Goal: Task Accomplishment & Management: Contribute content

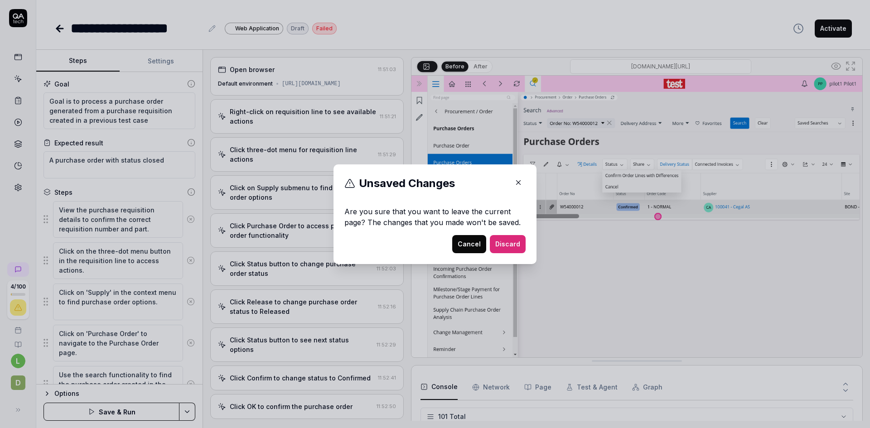
scroll to position [2505, 0]
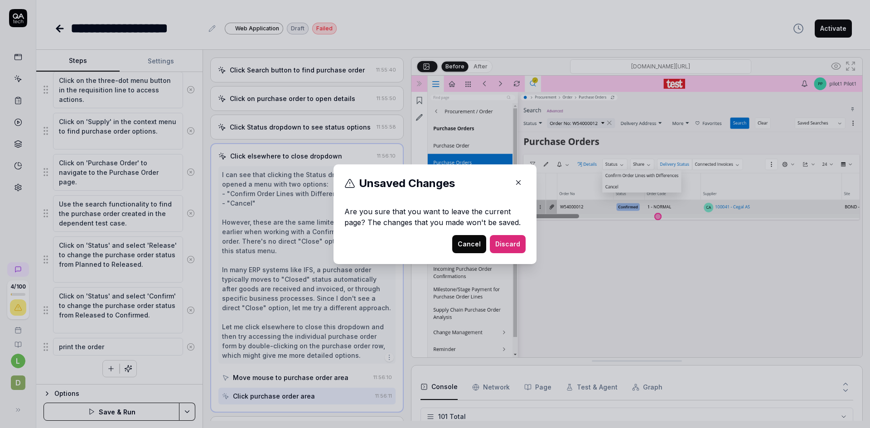
click at [395, 242] on div "Cancel Discard" at bounding box center [434, 244] width 181 height 18
click at [469, 242] on button "Cancel" at bounding box center [469, 244] width 34 height 18
click at [460, 242] on button "Cancel" at bounding box center [469, 244] width 34 height 18
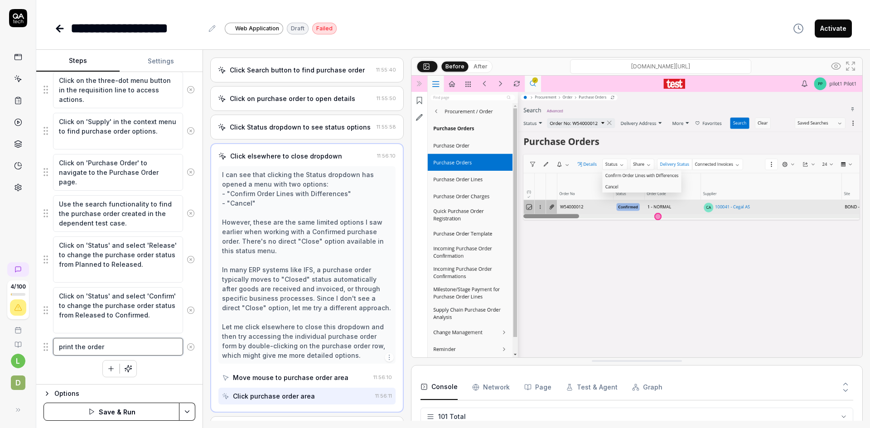
click at [131, 344] on textarea "print the order" at bounding box center [118, 347] width 130 height 18
click at [109, 369] on icon "button" at bounding box center [110, 369] width 5 height 0
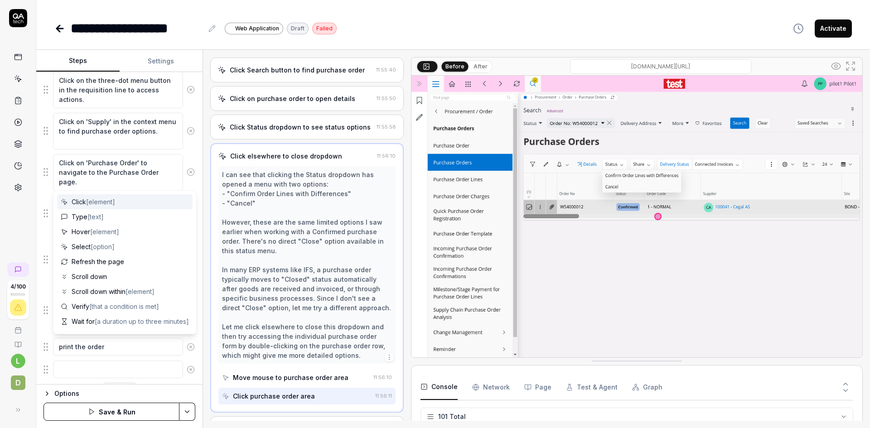
scroll to position [193, 0]
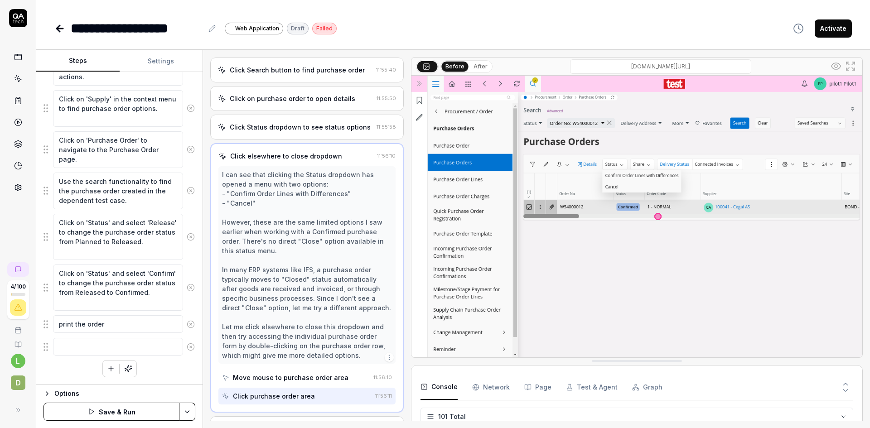
click at [187, 346] on icon at bounding box center [191, 347] width 8 height 8
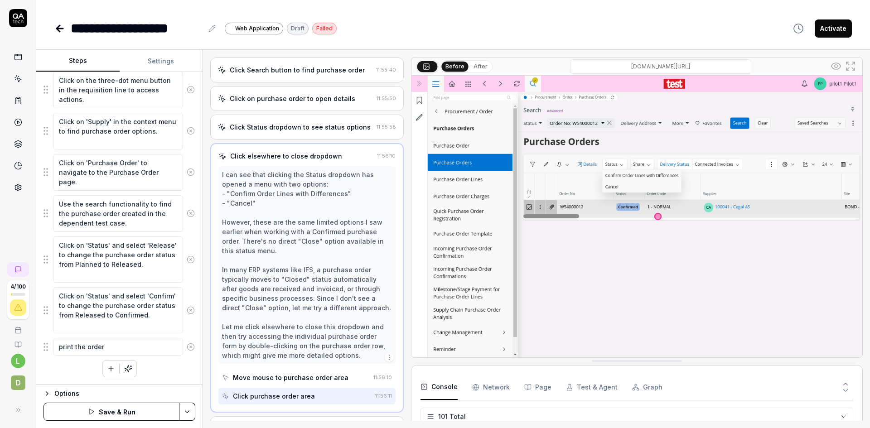
click at [123, 406] on button "Save & Run" at bounding box center [112, 412] width 136 height 18
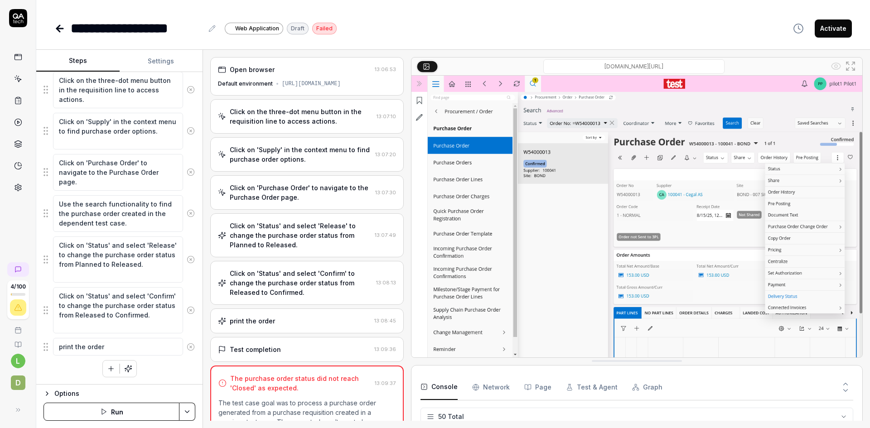
scroll to position [1196, 0]
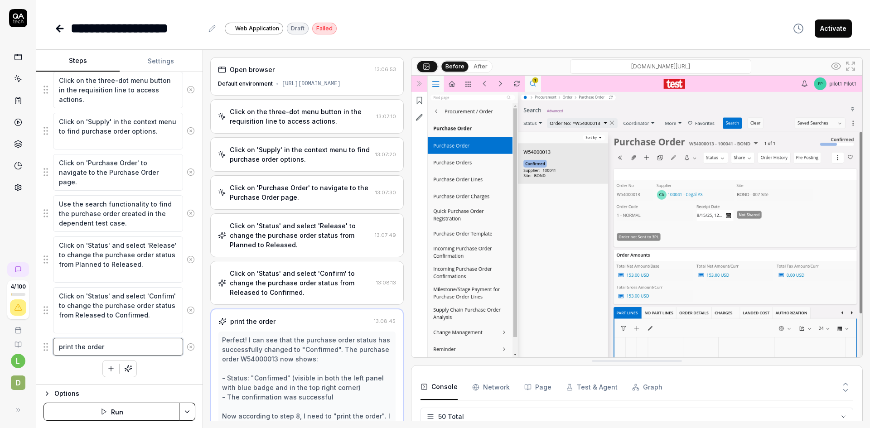
click at [157, 346] on textarea "print the order" at bounding box center [118, 347] width 130 height 18
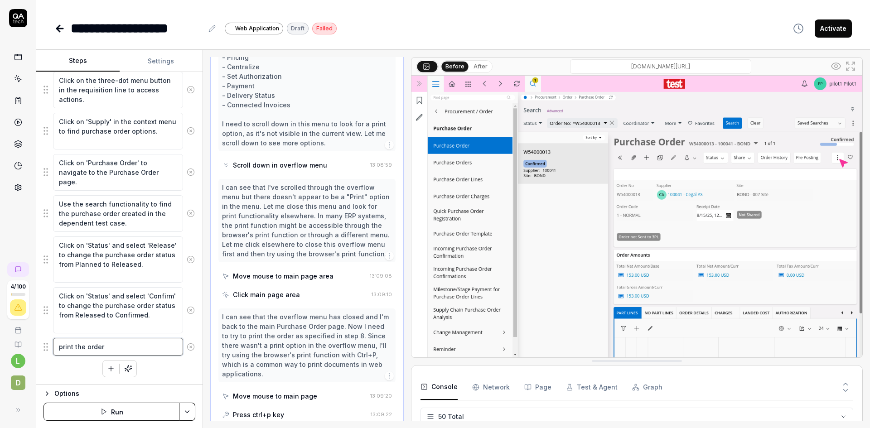
scroll to position [564, 0]
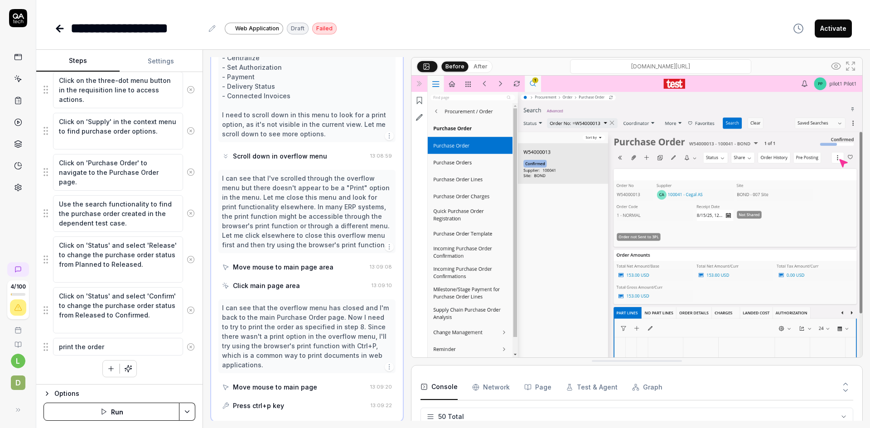
type textarea "*"
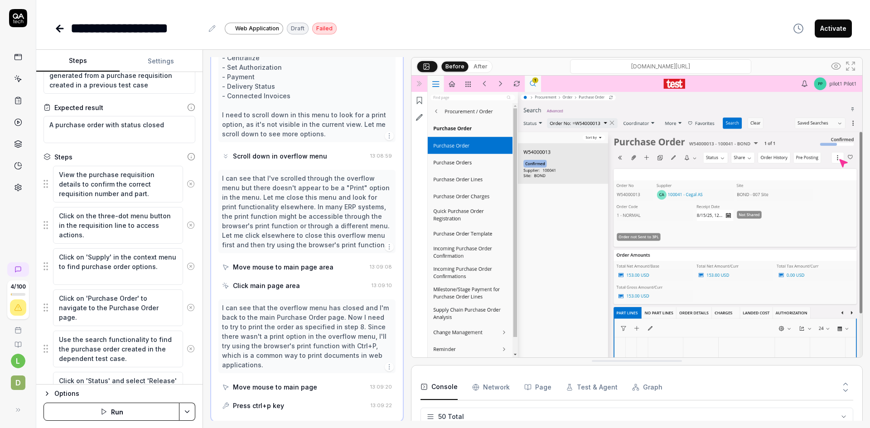
scroll to position [0, 0]
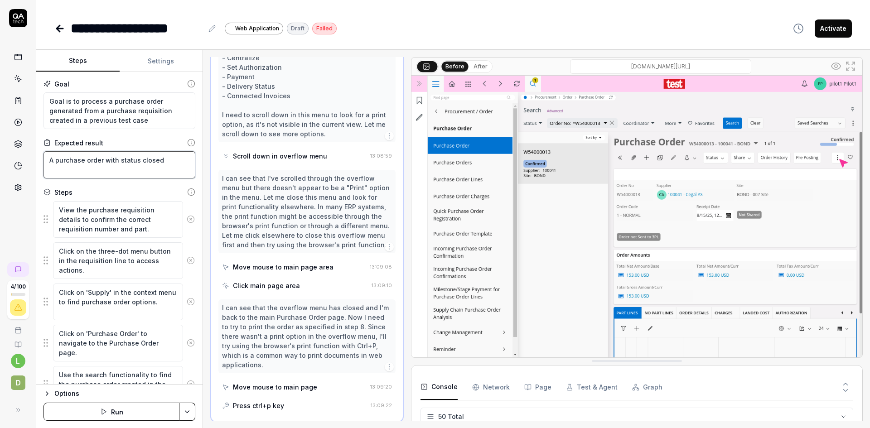
drag, startPoint x: 174, startPoint y: 162, endPoint x: 40, endPoint y: 166, distance: 134.2
click at [40, 166] on div "Goal Goal is to process a purchase order generated from a purchase requisition …" at bounding box center [119, 228] width 166 height 313
type textarea "*"
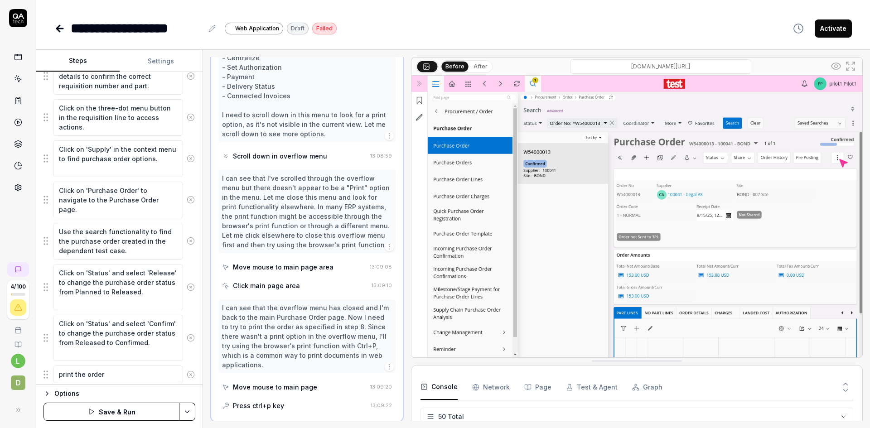
scroll to position [171, 0]
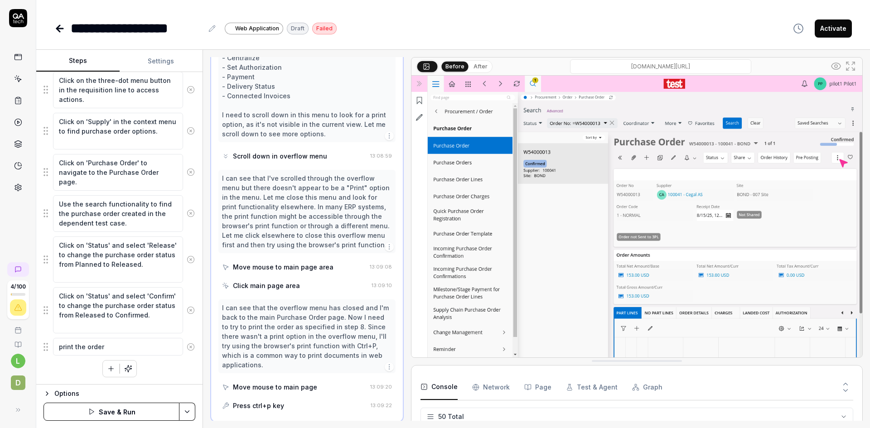
click at [122, 408] on button "Save & Run" at bounding box center [112, 412] width 136 height 18
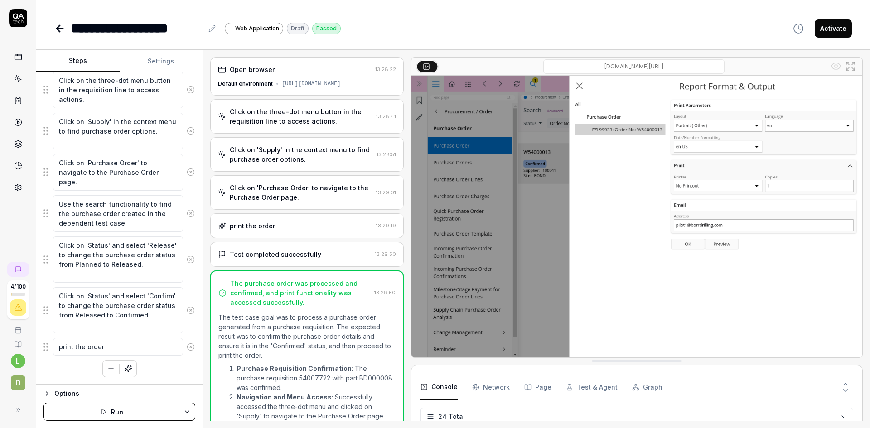
scroll to position [539, 0]
type textarea "*"
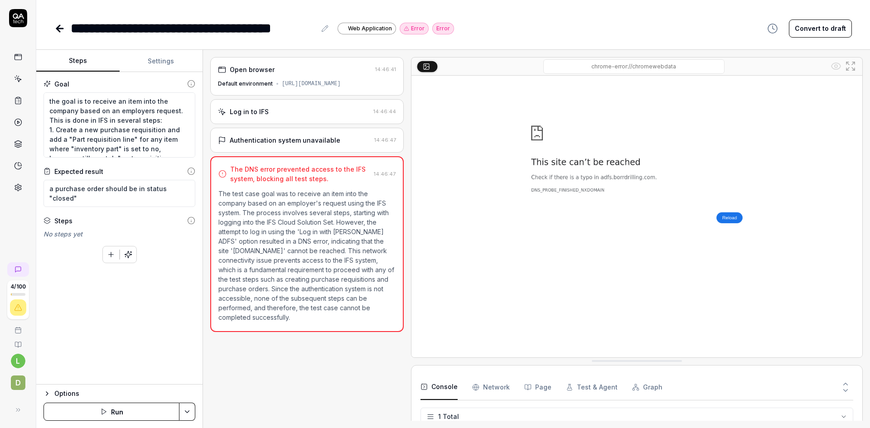
scroll to position [88, 0]
click at [19, 186] on icon at bounding box center [18, 188] width 8 height 8
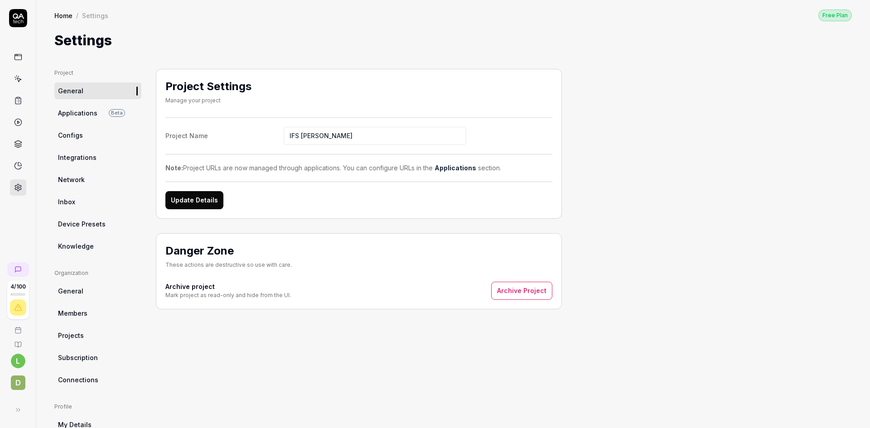
click at [16, 99] on icon at bounding box center [18, 101] width 8 height 8
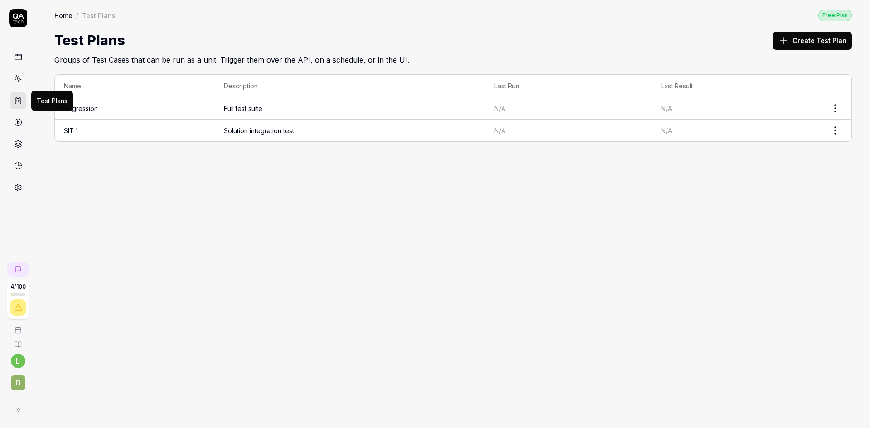
click at [156, 134] on td "SIT 1" at bounding box center [135, 131] width 160 height 22
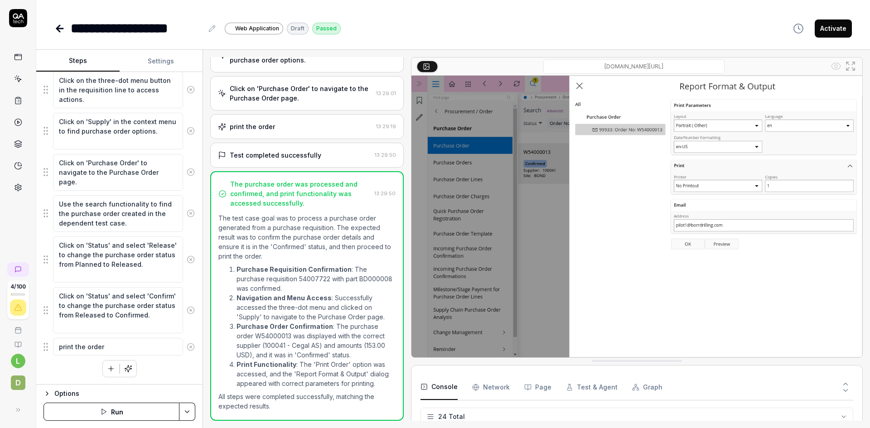
scroll to position [107, 0]
click at [65, 392] on div "Options" at bounding box center [124, 393] width 141 height 11
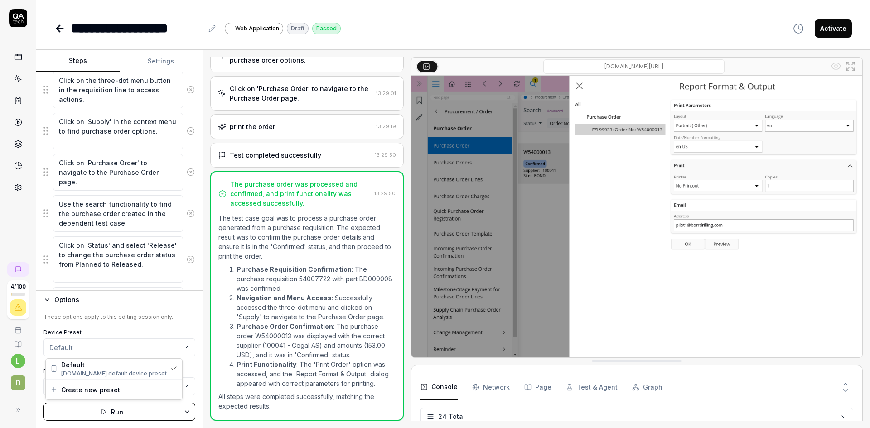
click at [178, 342] on html "**********" at bounding box center [435, 214] width 870 height 428
click at [177, 345] on html "**********" at bounding box center [435, 214] width 870 height 428
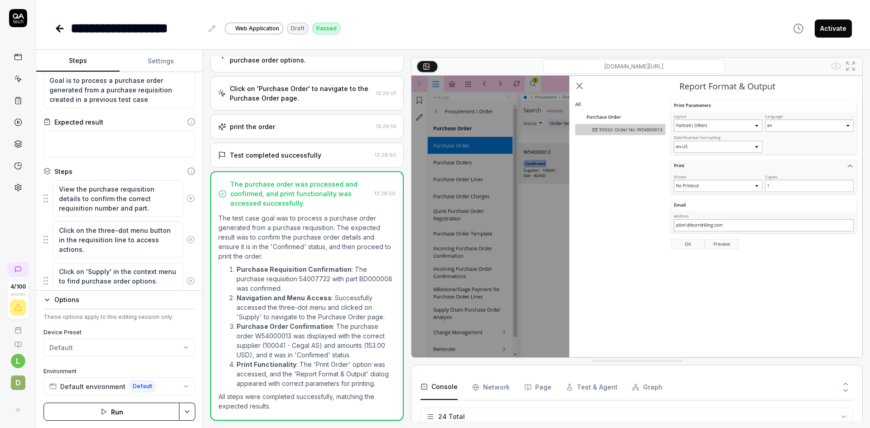
scroll to position [0, 0]
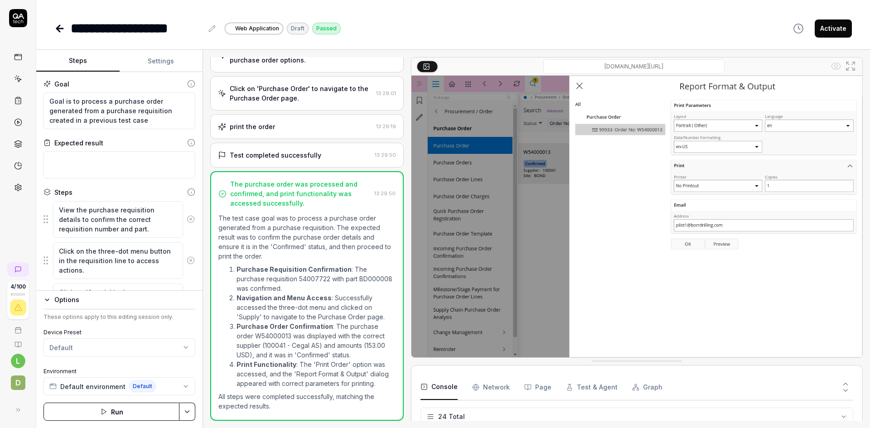
type textarea "*"
click at [162, 58] on button "Settings" at bounding box center [161, 61] width 83 height 22
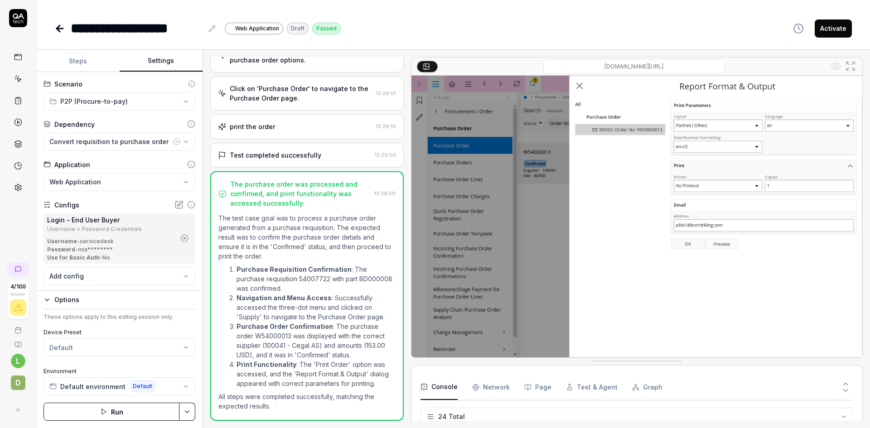
click at [172, 96] on html "**********" at bounding box center [435, 214] width 870 height 428
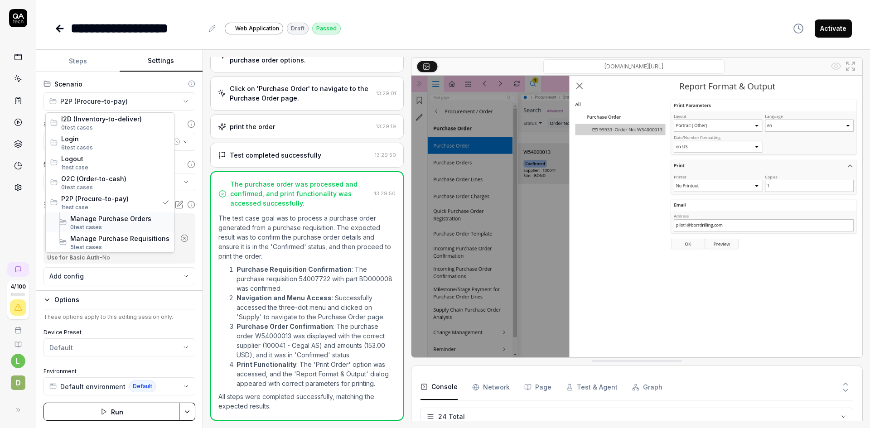
click at [121, 223] on span "0 test case s" at bounding box center [119, 227] width 99 height 8
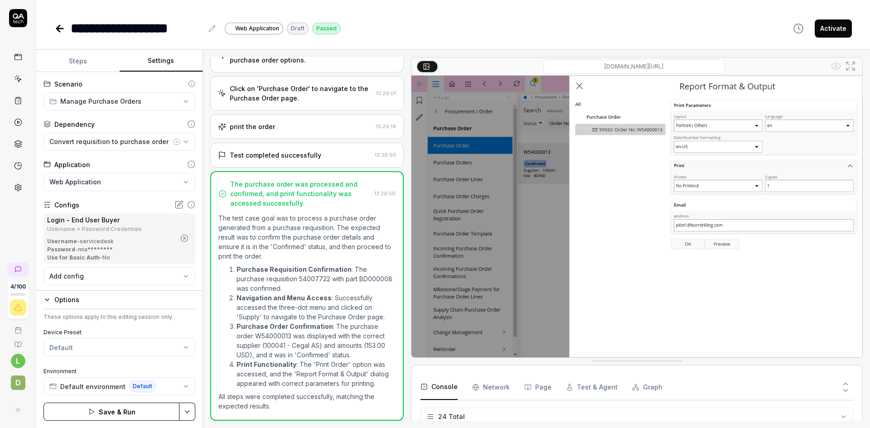
click at [60, 29] on icon at bounding box center [60, 29] width 6 height 0
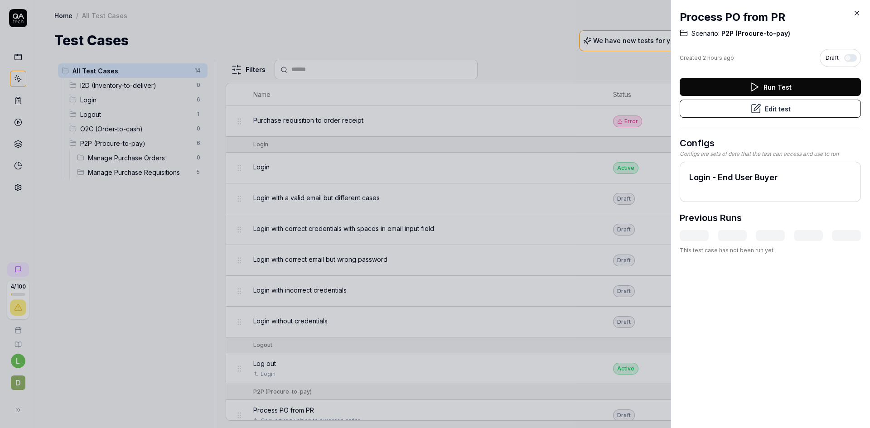
click at [856, 13] on icon at bounding box center [857, 13] width 8 height 8
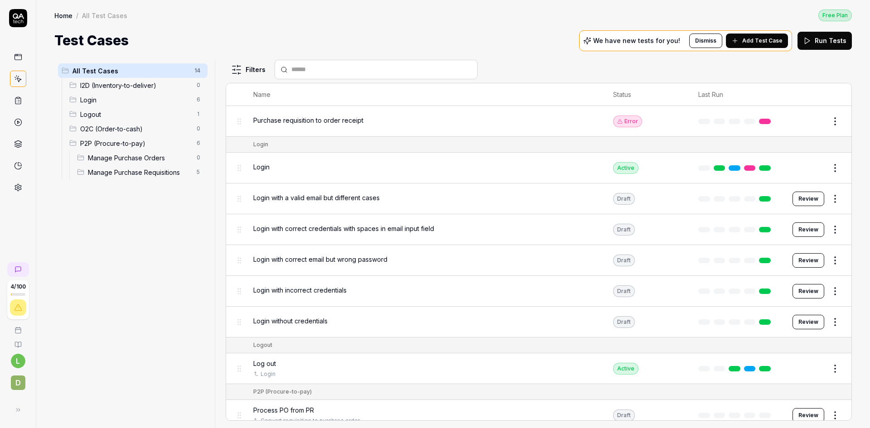
click at [754, 41] on span "Add Test Case" at bounding box center [762, 41] width 40 height 8
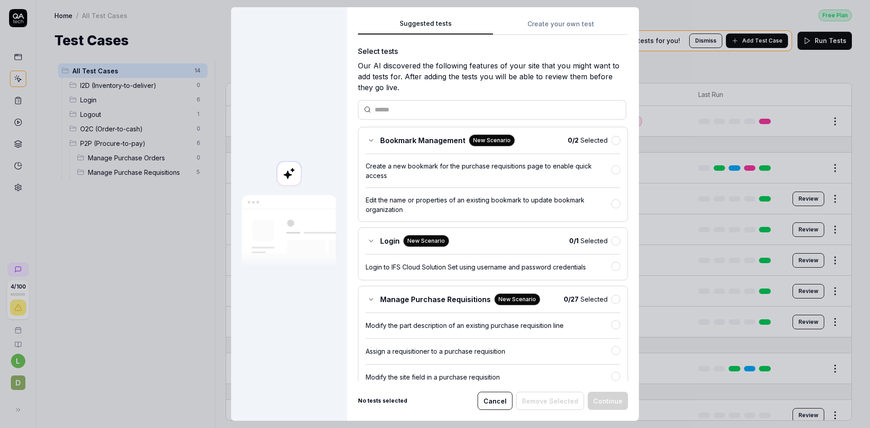
click at [547, 24] on div "Suggested tests Create your own test" at bounding box center [493, 26] width 270 height 17
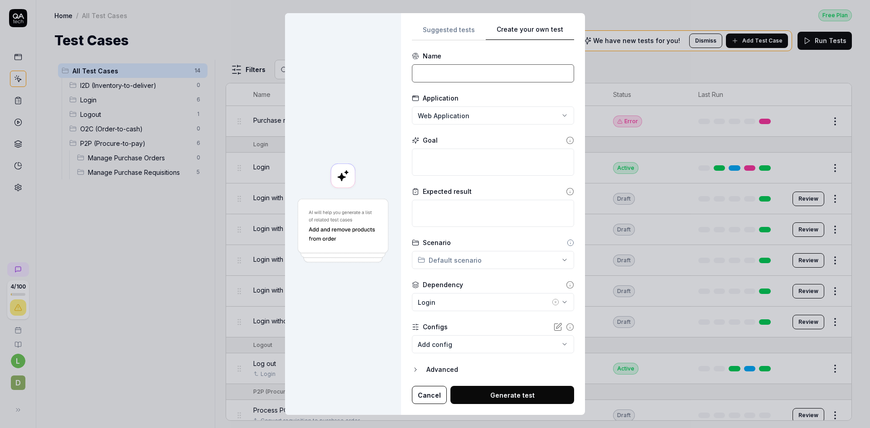
click at [447, 79] on input at bounding box center [493, 73] width 162 height 18
click at [443, 76] on input "Receive item" at bounding box center [493, 73] width 162 height 18
click at [512, 72] on input "Receive cost item" at bounding box center [493, 73] width 162 height 18
drag, startPoint x: 486, startPoint y: 73, endPoint x: 408, endPoint y: 78, distance: 77.7
click at [408, 78] on div "**********" at bounding box center [493, 214] width 184 height 402
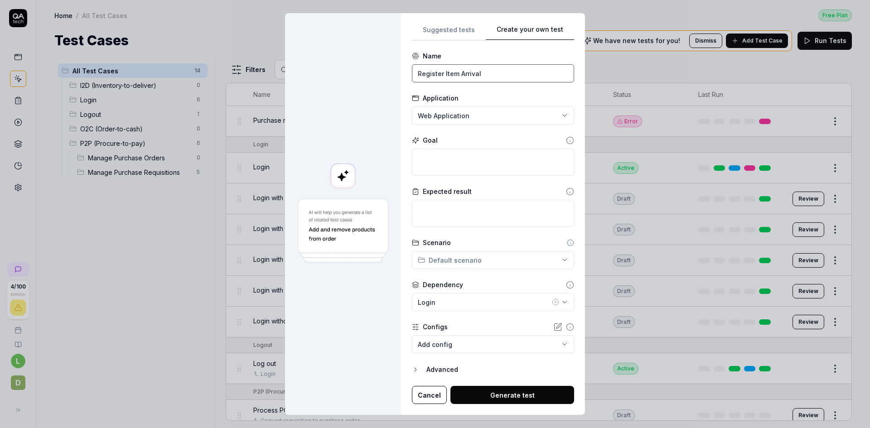
drag, startPoint x: 485, startPoint y: 71, endPoint x: 416, endPoint y: 74, distance: 69.4
click at [416, 74] on input "Register Item Arrival" at bounding box center [493, 73] width 162 height 18
click at [501, 118] on div "**********" at bounding box center [435, 214] width 870 height 428
click at [498, 114] on div "**********" at bounding box center [435, 214] width 870 height 428
click at [479, 73] on input "Register arrivals" at bounding box center [493, 73] width 162 height 18
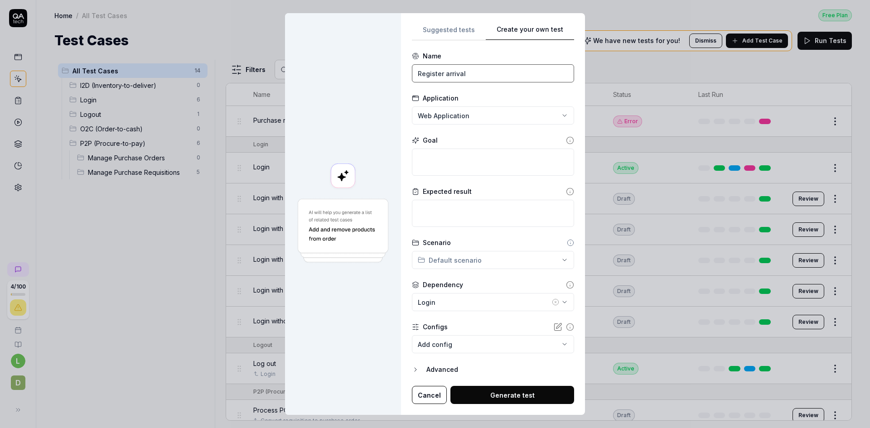
type input "Register arrival"
click at [470, 155] on textarea at bounding box center [493, 162] width 162 height 27
type textarea "*"
type textarea "R"
type textarea "*"
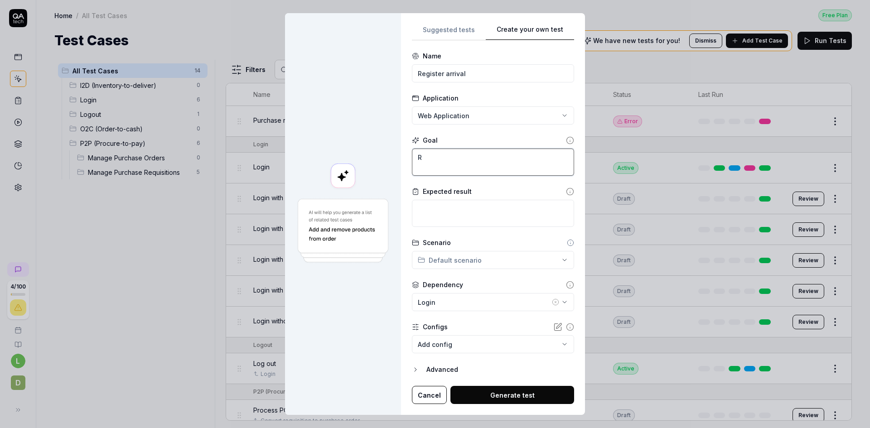
type textarea "Re"
type textarea "*"
type textarea "Reg"
type textarea "*"
type textarea "Regi"
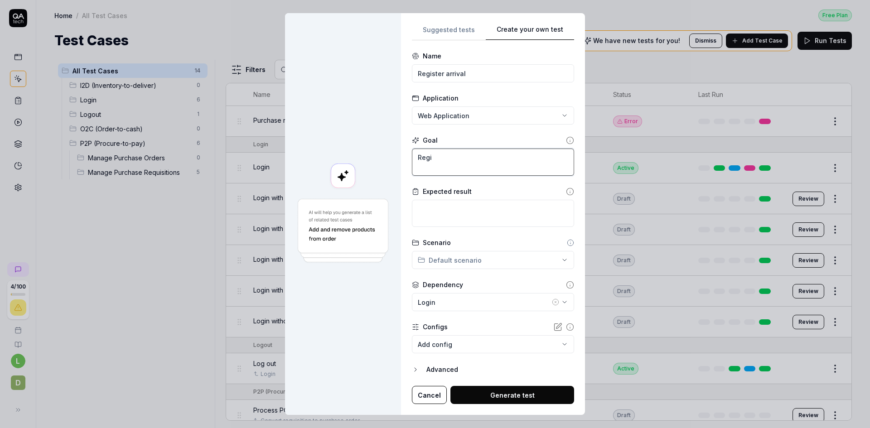
type textarea "*"
type textarea "Regis"
type textarea "*"
type textarea "Regist"
type textarea "*"
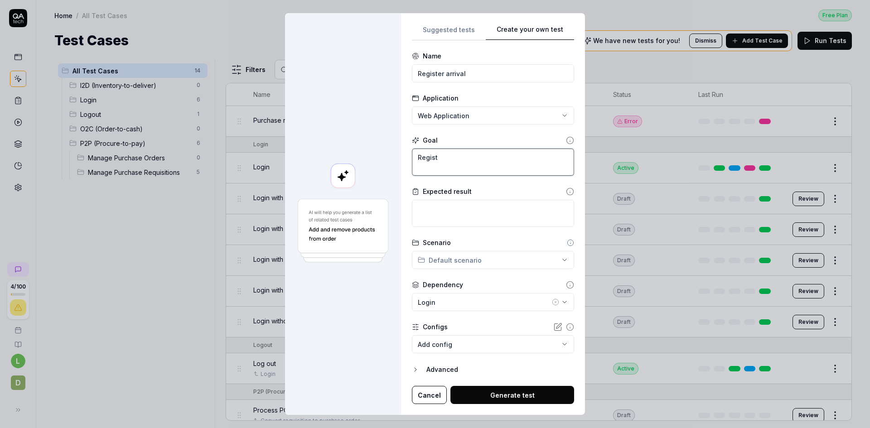
type textarea "Registe"
type textarea "*"
type textarea "Register"
type textarea "*"
type textarea "Register"
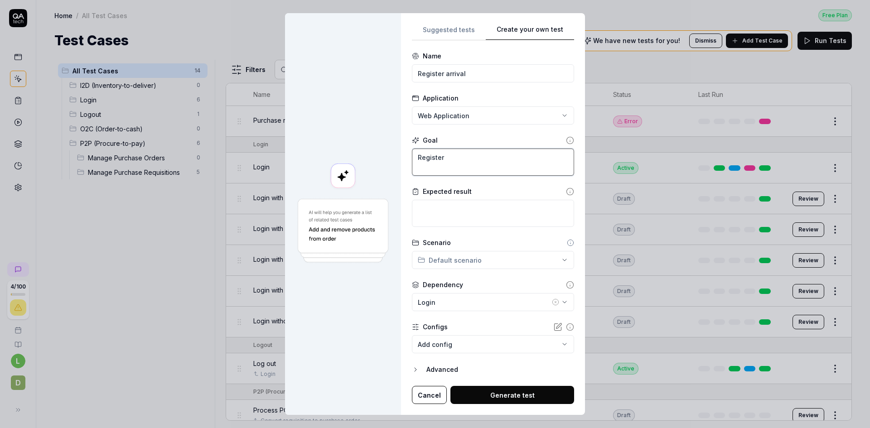
type textarea "*"
type textarea "Register a"
type textarea "*"
type textarea "Register ar"
type textarea "*"
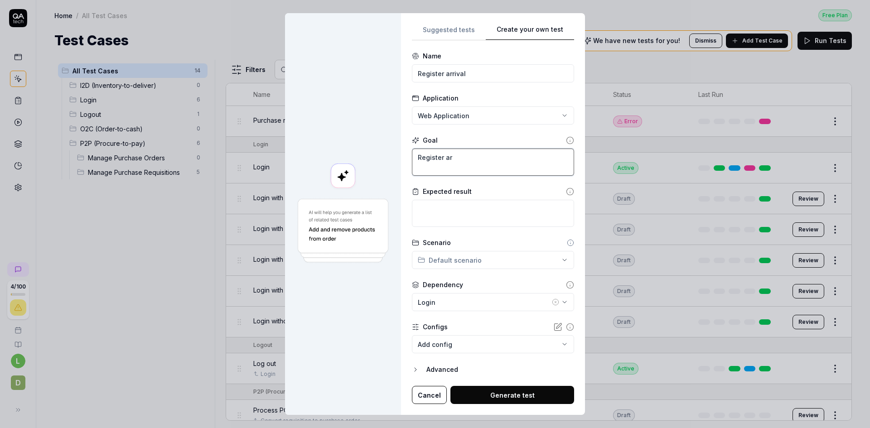
type textarea "Register arr"
type textarea "*"
type textarea "Register arri"
type textarea "*"
type textarea "Register arriv"
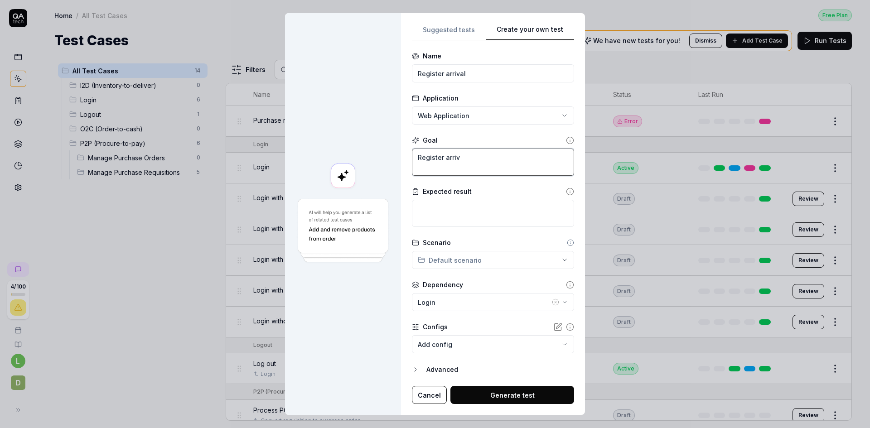
type textarea "*"
type textarea "Register arriva"
type textarea "*"
type textarea "Register arrival"
type textarea "*"
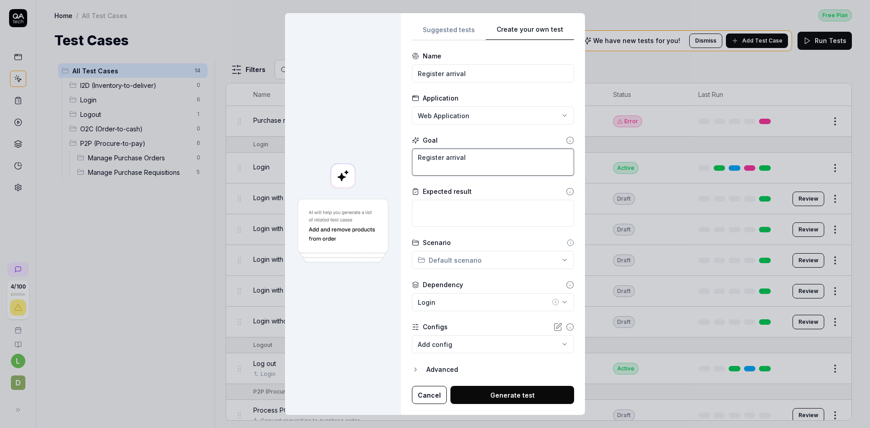
type textarea "Register arrival"
type textarea "*"
type textarea "Register arrival o"
type textarea "*"
type textarea "Register arrival or"
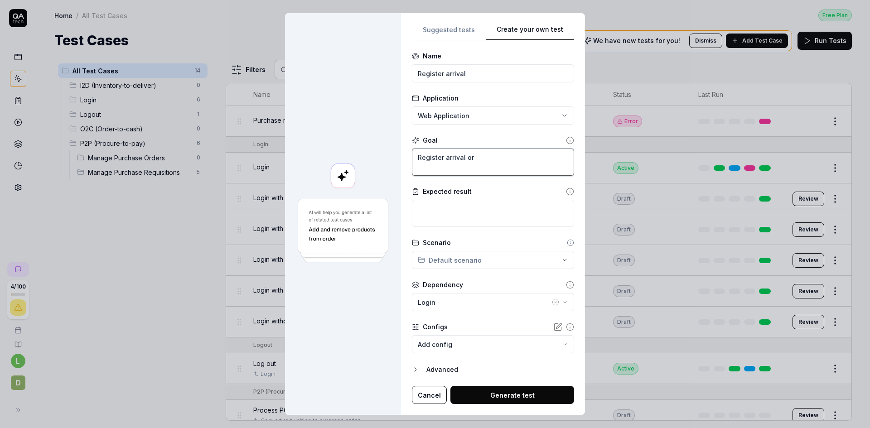
type textarea "*"
type textarea "Register arrival o"
type textarea "*"
type textarea "Register arrival of"
type textarea "*"
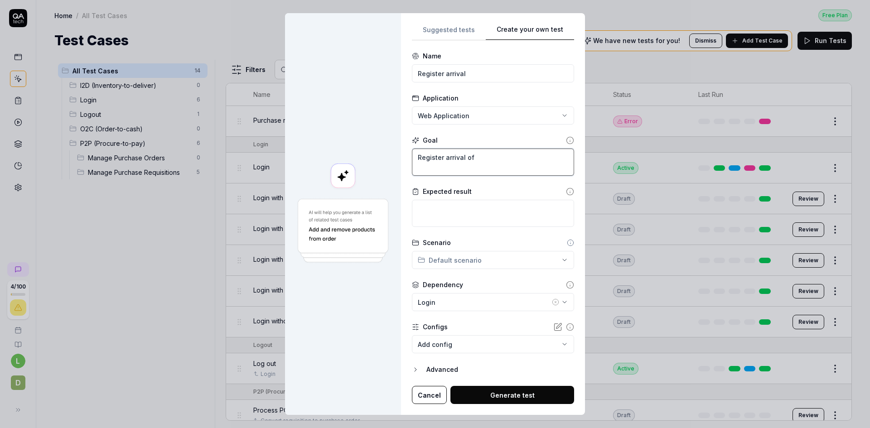
type textarea "Register arrival of"
type textarea "*"
type textarea "Register arrival of t"
type textarea "*"
type textarea "Register arrival of th"
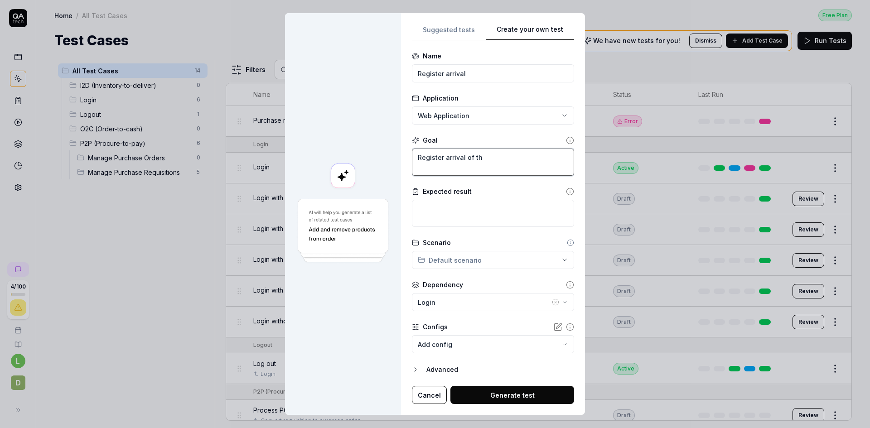
type textarea "*"
type textarea "Register arrival of the"
type textarea "*"
type textarea "Register arrival of the"
type textarea "*"
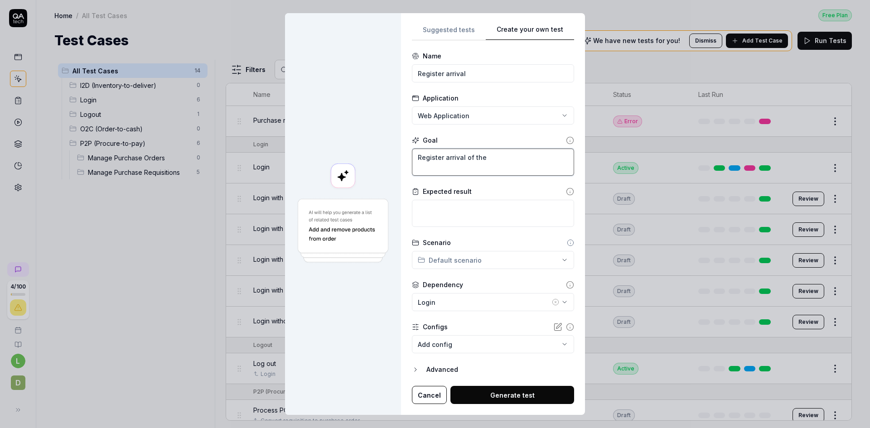
type textarea "Register arrival of the i"
type textarea "*"
type textarea "Register arrival of the it"
type textarea "*"
type textarea "Register arrival of the ite"
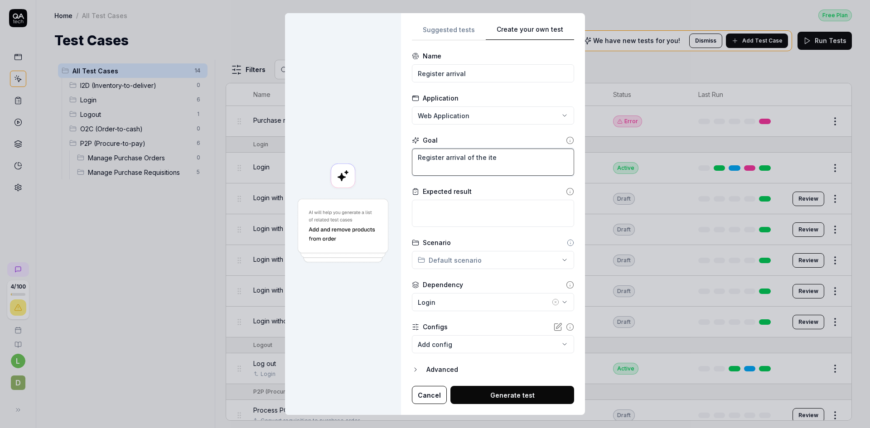
type textarea "*"
type textarea "Register arrival of the item"
type textarea "*"
type textarea "Register arrival of the item"
type textarea "*"
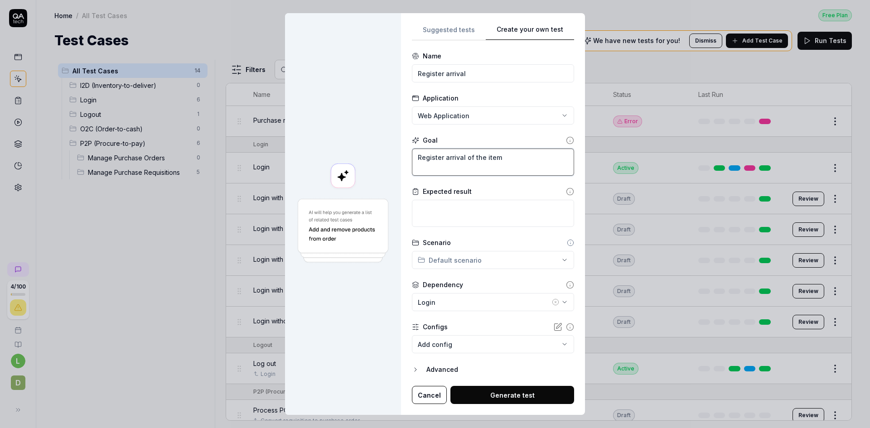
type textarea "Register arrival of the item t"
type textarea "*"
type textarea "Register arrival of the item th"
type textarea "*"
type textarea "Register arrival of the item tha"
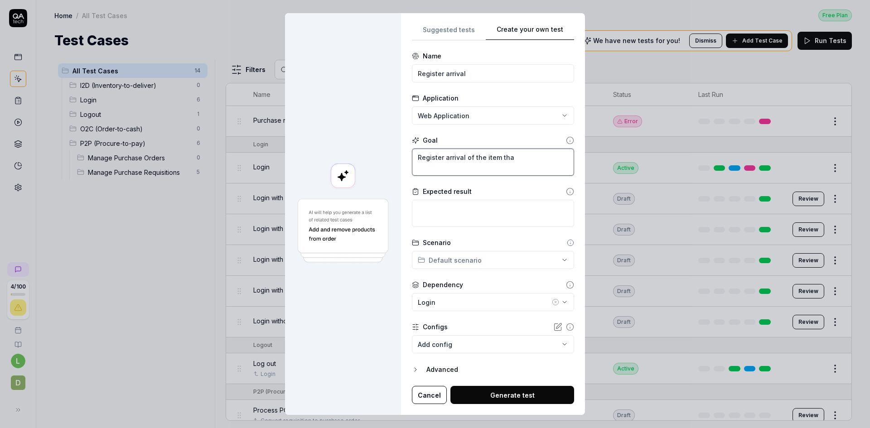
type textarea "*"
type textarea "Register arrival of the item that"
type textarea "*"
type textarea "Register arrival of the item that"
type textarea "*"
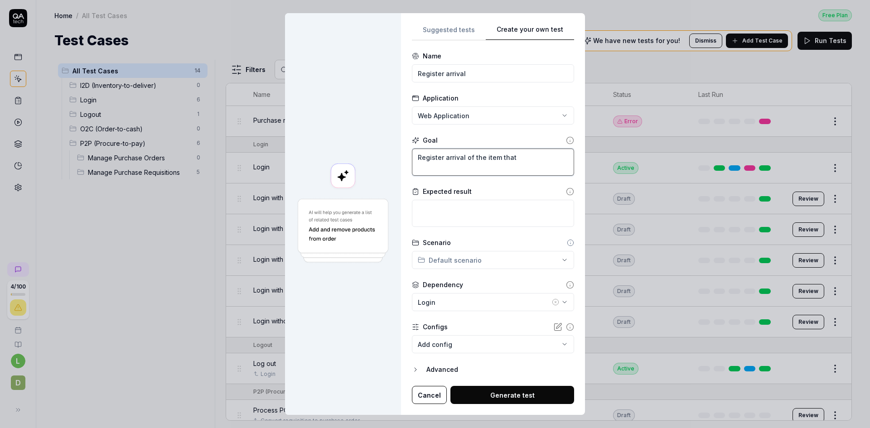
type textarea "Register arrival of the item that w"
type textarea "*"
type textarea "Register arrival of the item that wa"
type textarea "*"
type textarea "Register arrival of the item that was"
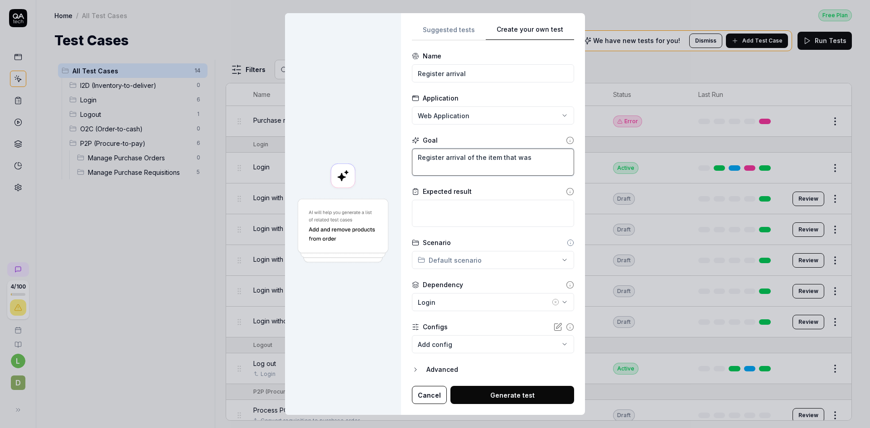
type textarea "*"
type textarea "Register arrival of the item that was"
type textarea "*"
type textarea "Register arrival of the item that was o"
type textarea "*"
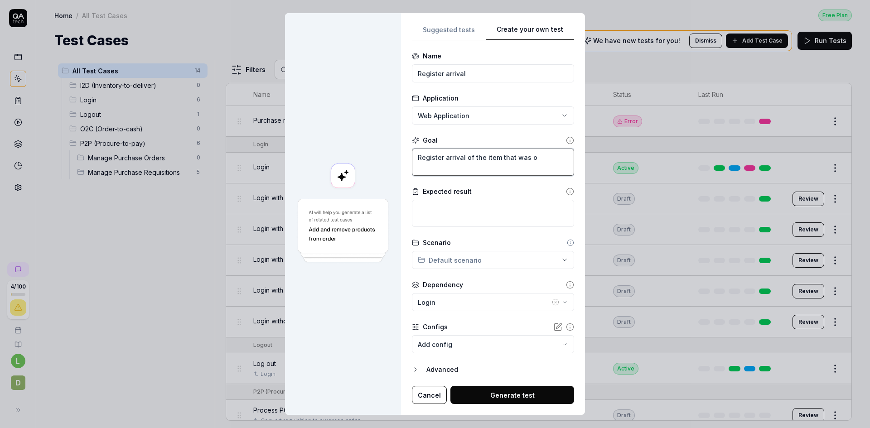
type textarea "Register arrival of the item that was or"
type textarea "*"
type textarea "Register arrival of the item that was ord"
type textarea "*"
type textarea "Register arrival of the item that was orde"
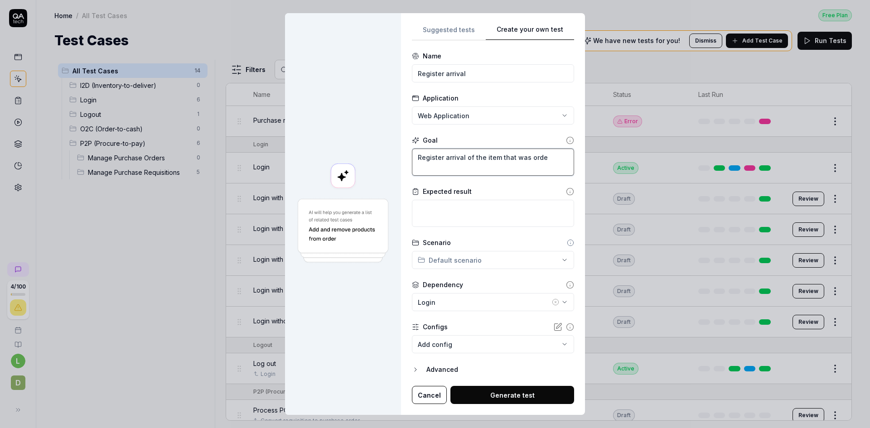
type textarea "*"
type textarea "Register arrival of the item that was order"
type textarea "*"
type textarea "Register arrival of the item that was ordere"
type textarea "*"
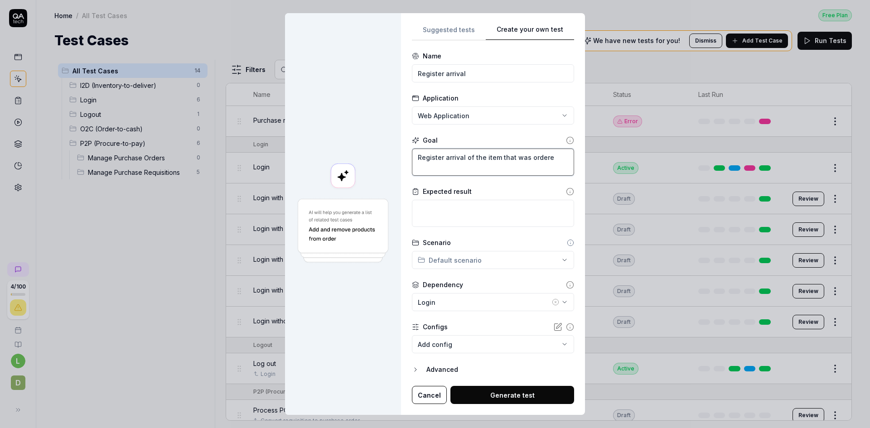
type textarea "Register arrival of the item that was ordered"
type textarea "*"
type textarea "Register arrival of the item that was ordered"
type textarea "*"
type textarea "Register arrival of the item that was ordered i"
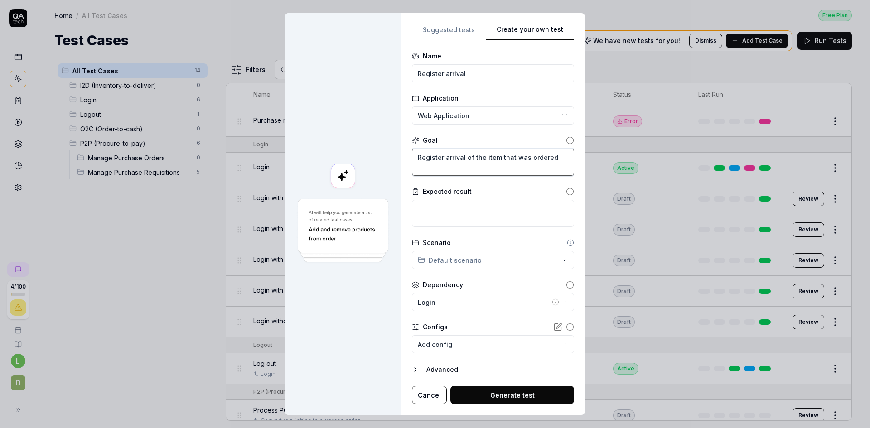
type textarea "*"
type textarea "Register arrival of the item that was ordered in"
type textarea "*"
type textarea "Register arrival of the item that was ordered in"
type textarea "*"
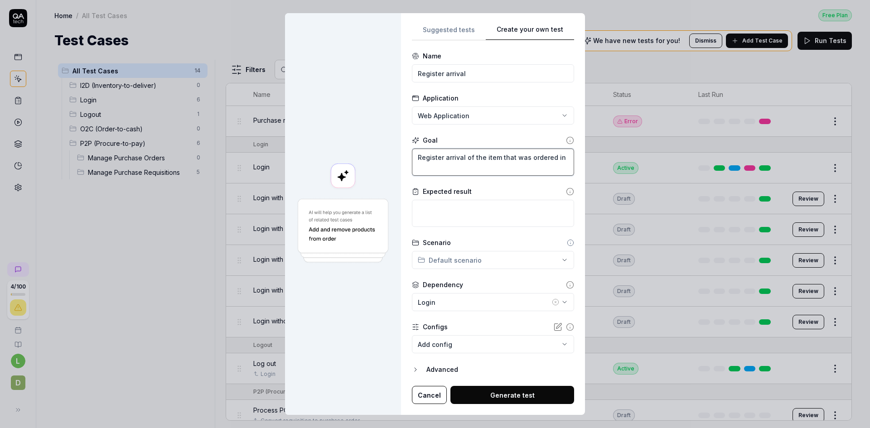
type textarea "Register arrival of the item that was ordered in t"
type textarea "*"
type textarea "Register arrival of the item that was ordered in th"
type textarea "*"
type textarea "Register arrival of the item that was ordered in the"
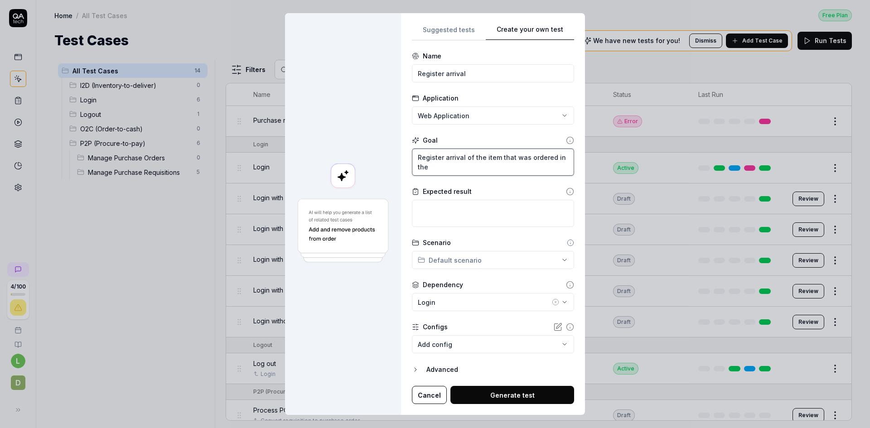
type textarea "*"
type textarea "Register arrival of the item that was ordered in the"
type textarea "*"
type textarea "Register arrival of the item that was ordered in the d"
type textarea "*"
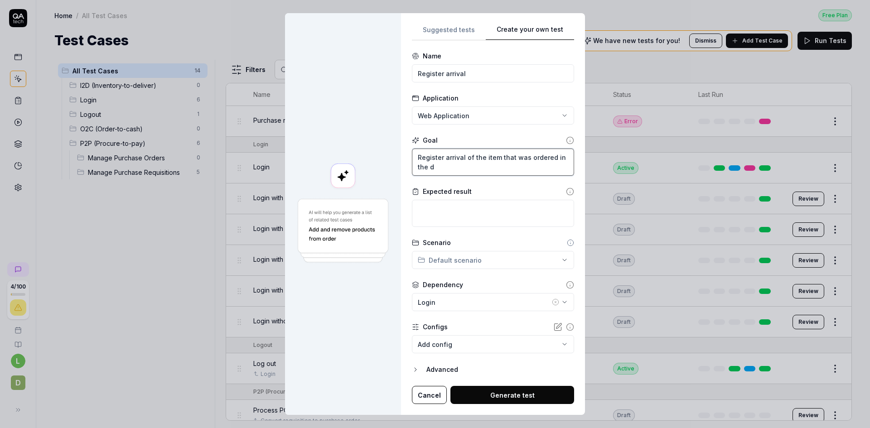
type textarea "Register arrival of the item that was ordered in the de"
type textarea "*"
type textarea "Register arrival of the item that was ordered in the dep"
type textarea "*"
type textarea "Register arrival of the item that was ordered in the depe"
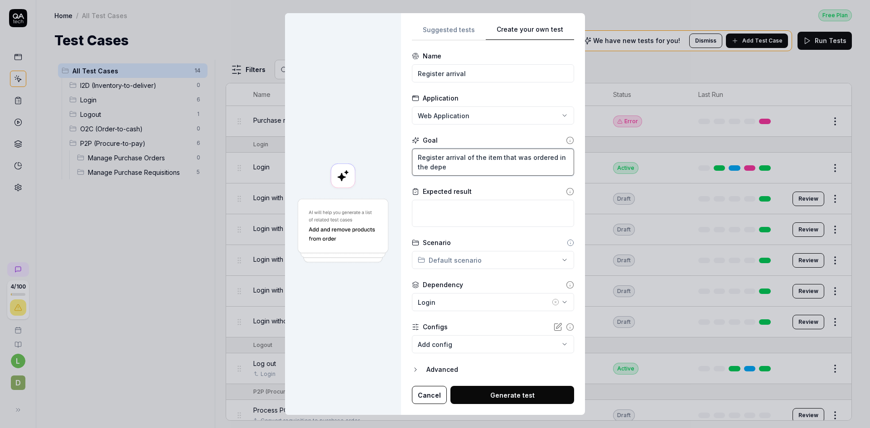
type textarea "*"
type textarea "Register arrival of the item that was ordered in the depen"
type textarea "*"
type textarea "Register arrival of the item that was ordered in the depend"
type textarea "*"
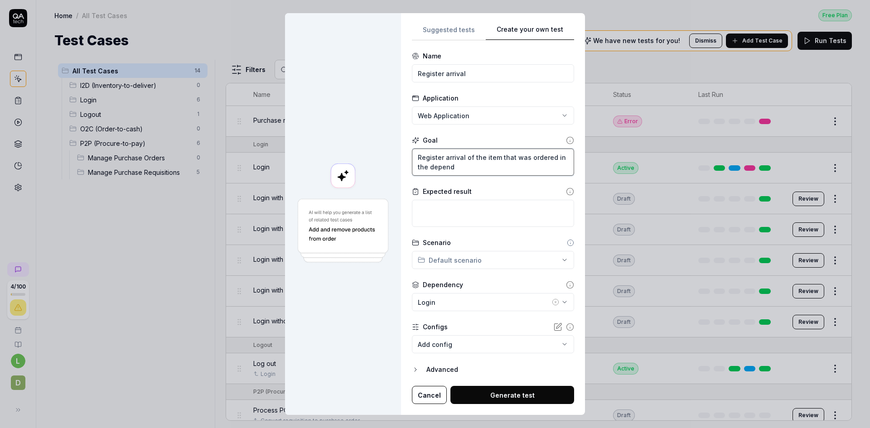
type textarea "Register arrival of the item that was ordered in the depende"
type textarea "*"
type textarea "Register arrival of the item that was ordered in the dependen"
type textarea "*"
type textarea "Register arrival of the item that was ordered in the dependent"
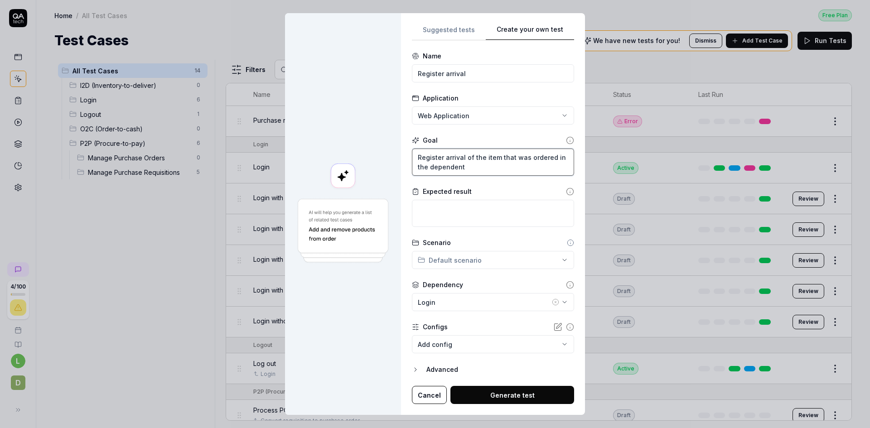
type textarea "*"
type textarea "Register arrival of the item that was ordered in the dependent"
type textarea "*"
type textarea "Register arrival of the item that was ordered in the dependent p"
type textarea "*"
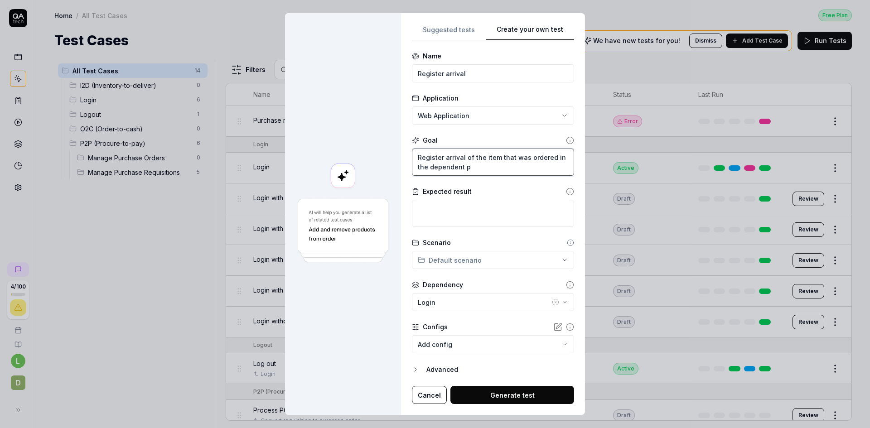
type textarea "Register arrival of the item that was ordered in the dependent pu"
type textarea "*"
type textarea "Register arrival of the item that was ordered in the dependent pur"
type textarea "*"
type textarea "Register arrival of the item that was ordered in the dependent purc"
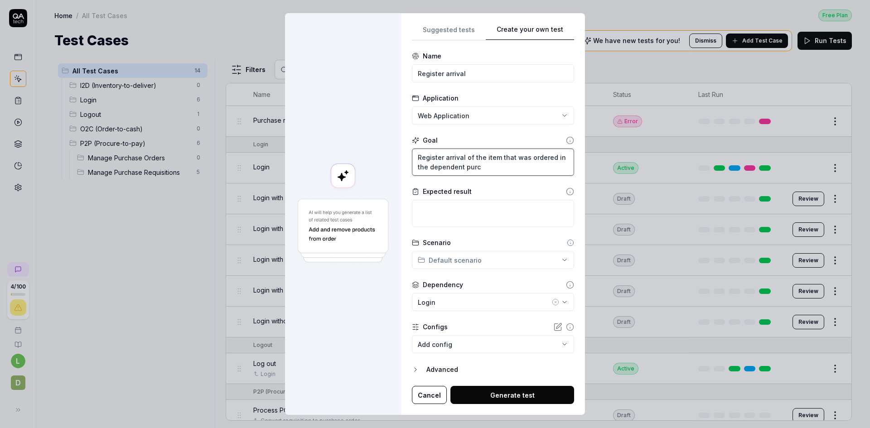
type textarea "*"
type textarea "Register arrival of the item that was ordered in the dependent purch"
type textarea "*"
type textarea "Register arrival of the item that was ordered in the dependent purcha"
type textarea "*"
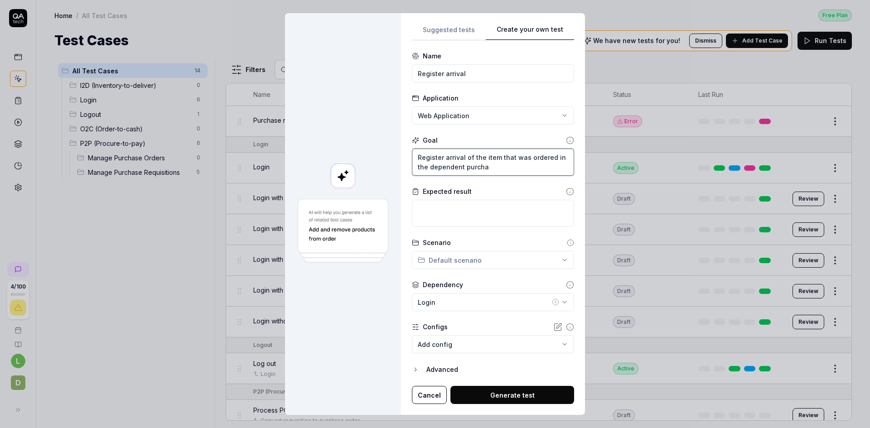
type textarea "Register arrival of the item that was ordered in the dependent purchas"
type textarea "*"
type textarea "Register arrival of the item that was ordered in the dependent purchase"
type textarea "*"
type textarea "Register arrival of the item that was ordered in the dependent purchase o"
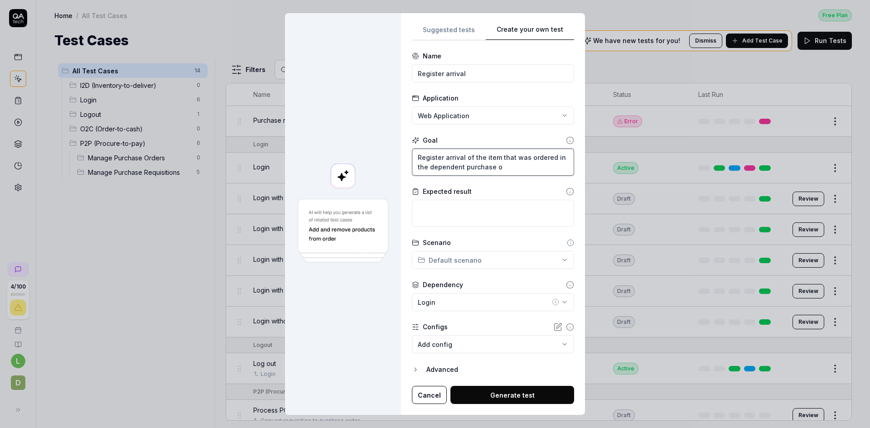
type textarea "*"
type textarea "Register arrival of the item that was ordered in the dependent purchase or"
type textarea "*"
type textarea "Register arrival of the item that was ordered in the dependent purchase ord"
type textarea "*"
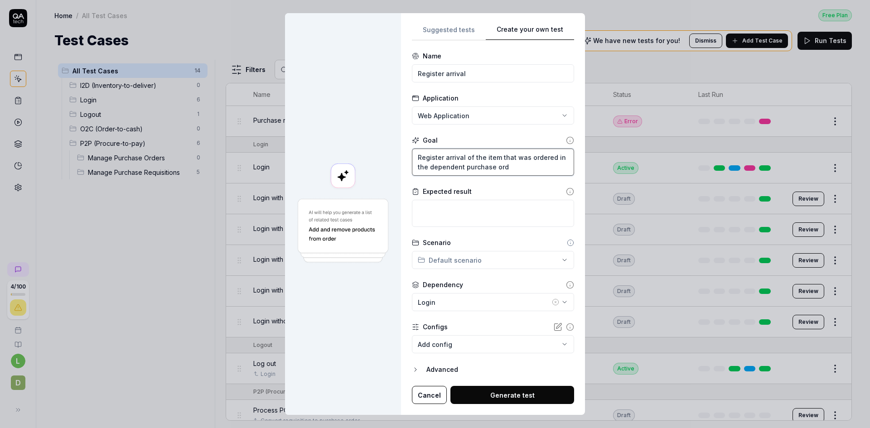
type textarea "Register arrival of the item that was ordered in the dependent purchase orde"
type textarea "*"
type textarea "Register arrival of the item that was ordered in the dependent purchase order"
click at [474, 203] on textarea at bounding box center [493, 213] width 162 height 27
type textarea "*"
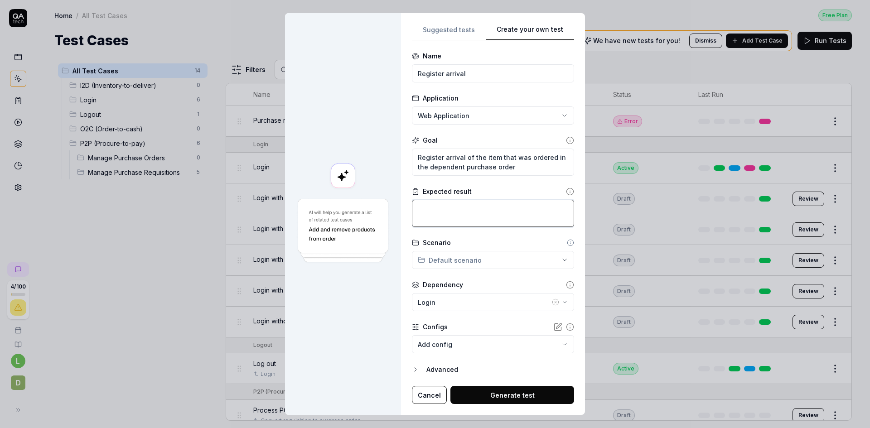
type textarea "T"
type textarea "*"
type textarea "TH"
type textarea "*"
type textarea "THe"
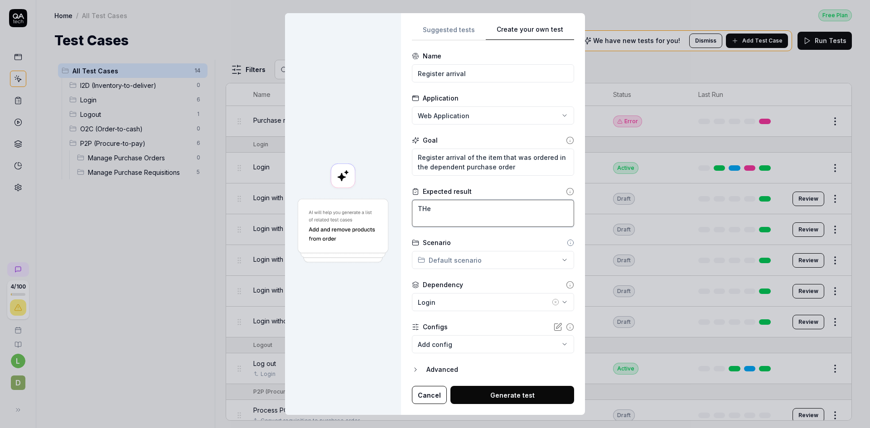
type textarea "*"
type textarea "THe"
type textarea "*"
type textarea "TH"
type textarea "*"
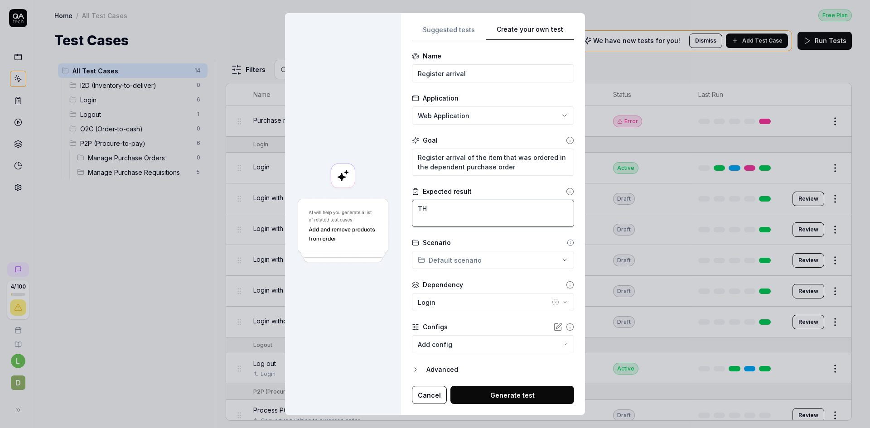
type textarea "T"
type textarea "*"
type textarea "Th"
type textarea "*"
type textarea "The"
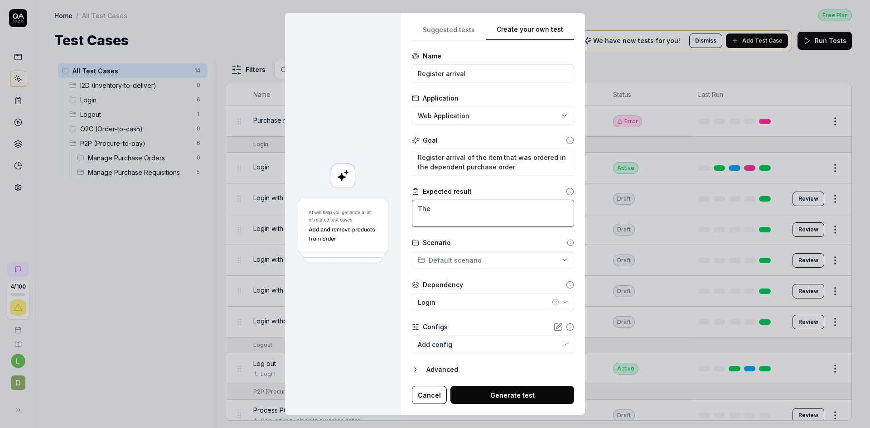
type textarea "*"
type textarea "The"
type textarea "*"
type textarea "The p"
type textarea "*"
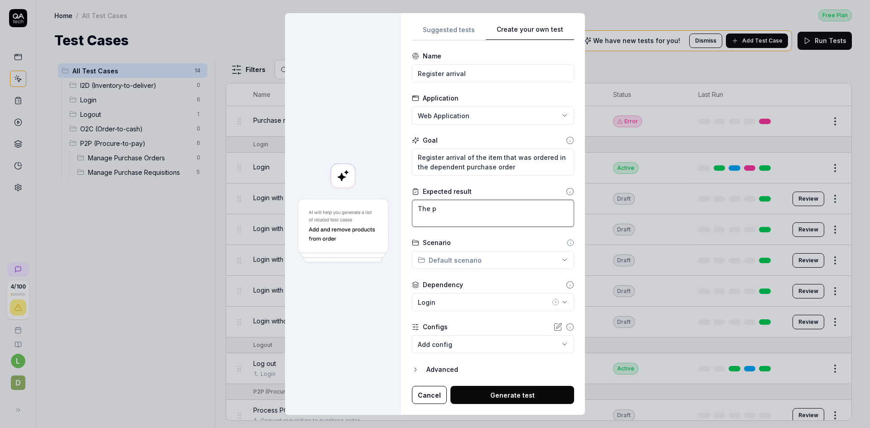
type textarea "The pu"
type textarea "*"
type textarea "The p"
type textarea "*"
type textarea "The"
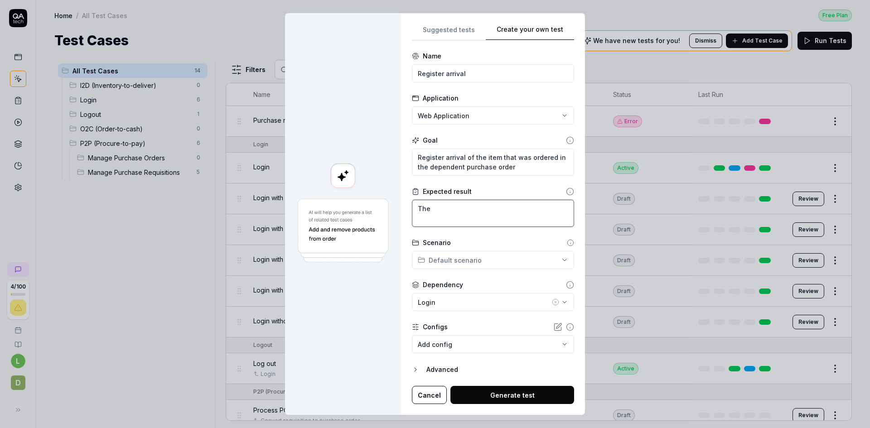
type textarea "*"
type textarea "The o"
type textarea "*"
type textarea "The or"
type textarea "*"
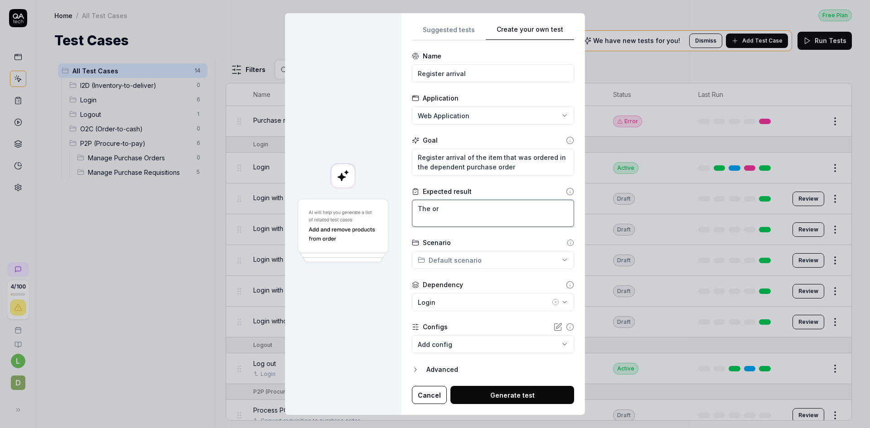
type textarea "The ori"
type textarea "*"
type textarea "The orig"
type textarea "*"
type textarea "The origi"
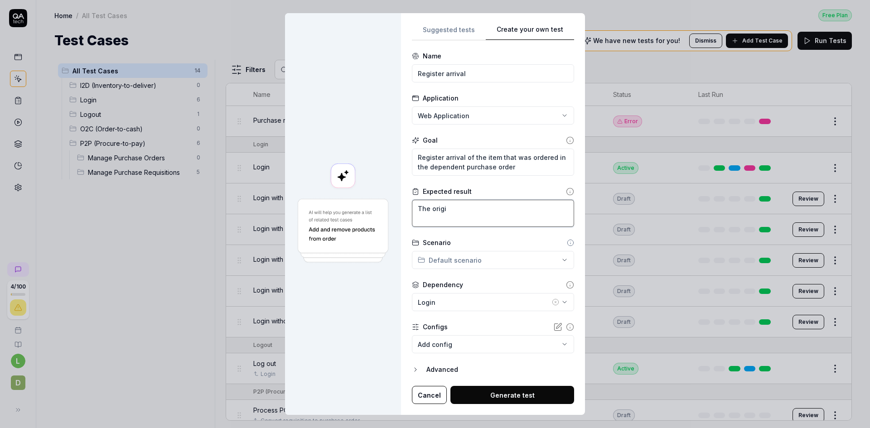
type textarea "*"
type textarea "The origin"
type textarea "*"
type textarea "The origina"
type textarea "*"
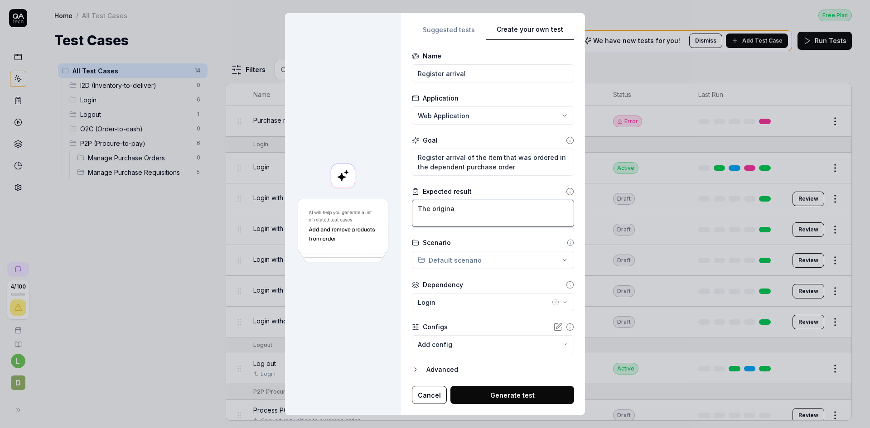
type textarea "The originat"
click at [540, 257] on div "**********" at bounding box center [435, 214] width 870 height 428
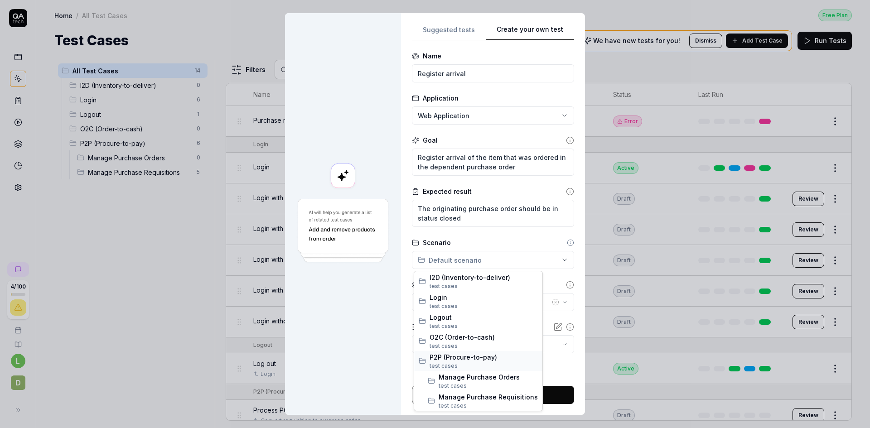
click at [493, 360] on span "P2P (Procure-to-pay)" at bounding box center [484, 358] width 108 height 10
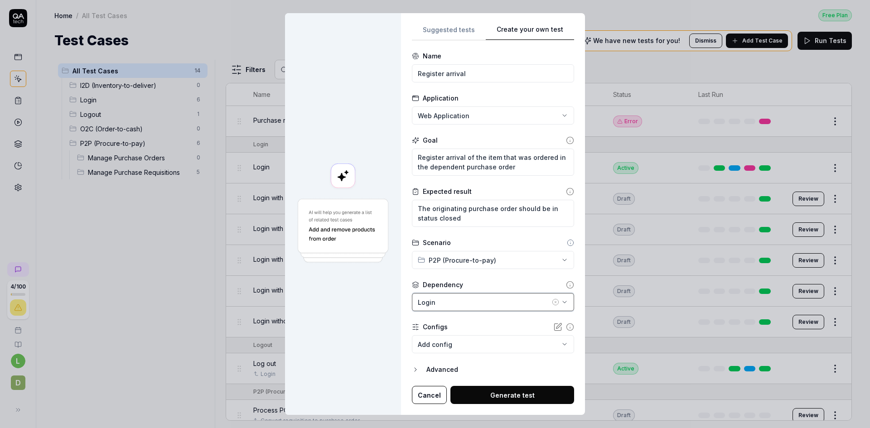
click at [520, 301] on div "Login" at bounding box center [484, 303] width 132 height 10
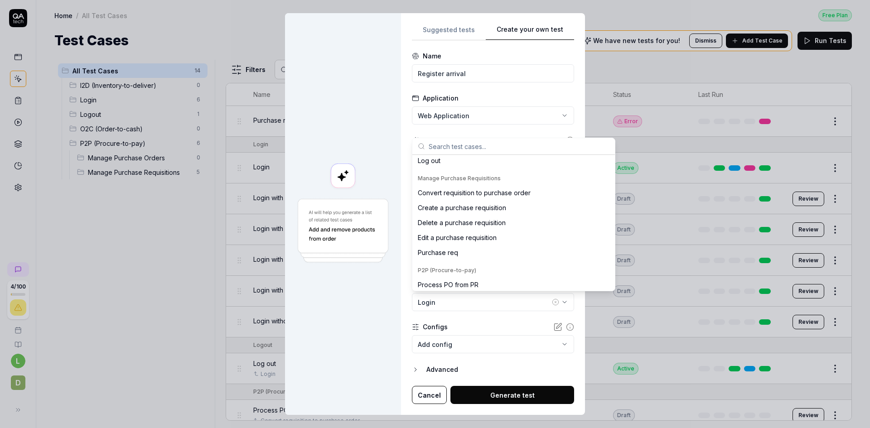
scroll to position [160, 0]
click at [474, 277] on div "Process PO from PR" at bounding box center [448, 282] width 61 height 10
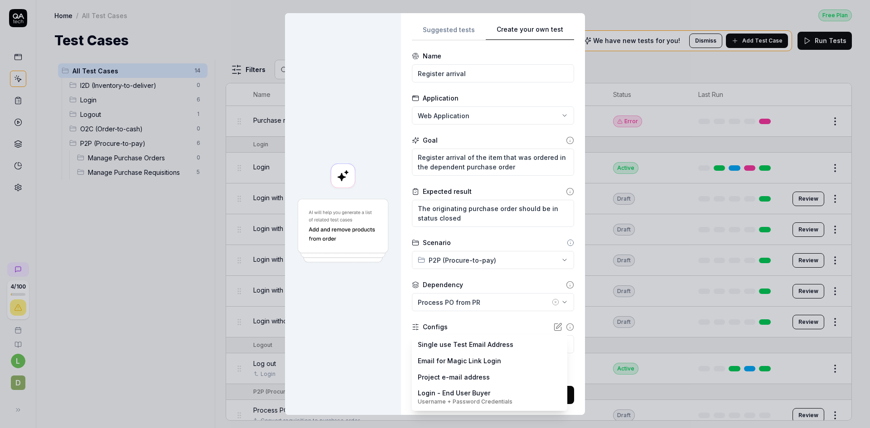
click at [561, 339] on body "4 / 100 l D Home / All Test Cases Free Plan Home / All Test Cases Free Plan Tes…" at bounding box center [435, 214] width 870 height 428
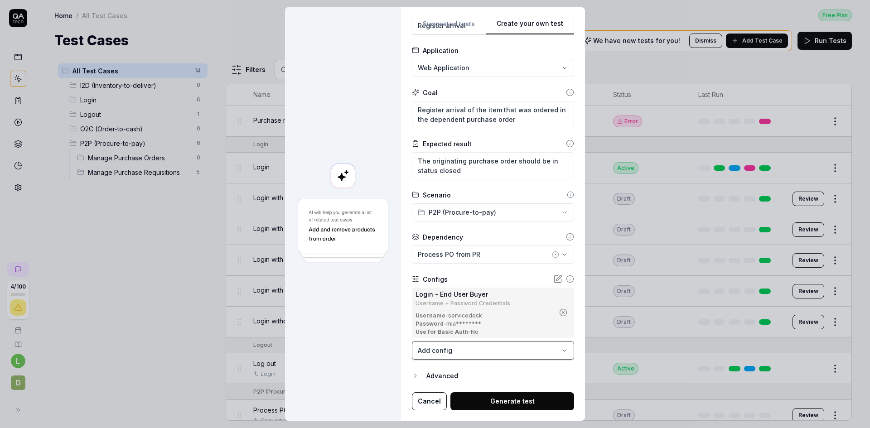
scroll to position [43, 0]
click at [509, 400] on button "Generate test" at bounding box center [512, 401] width 124 height 18
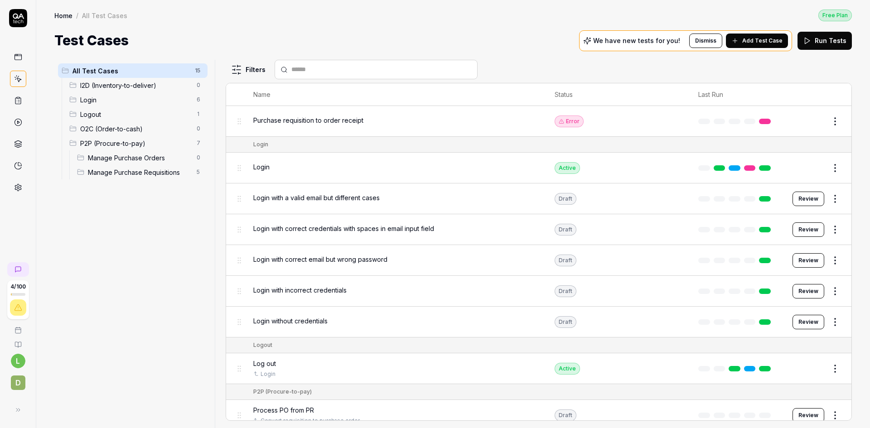
click at [137, 157] on span "Manage Purchase Orders" at bounding box center [139, 158] width 103 height 10
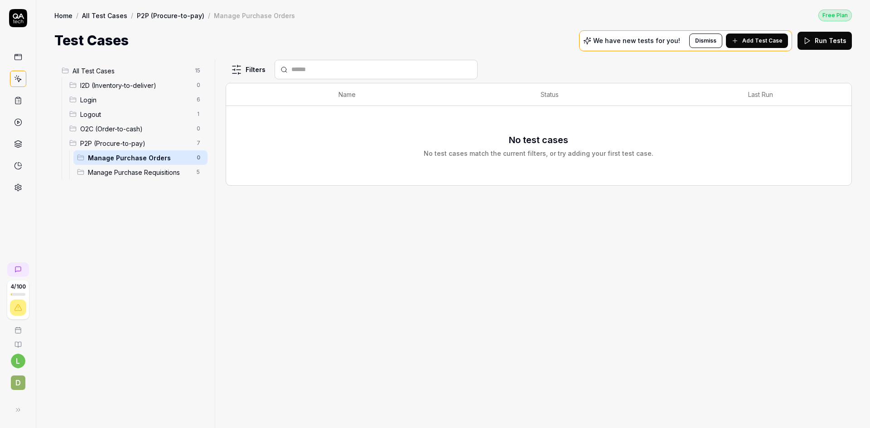
click at [138, 141] on span "P2P (Procure-to-pay)" at bounding box center [135, 144] width 111 height 10
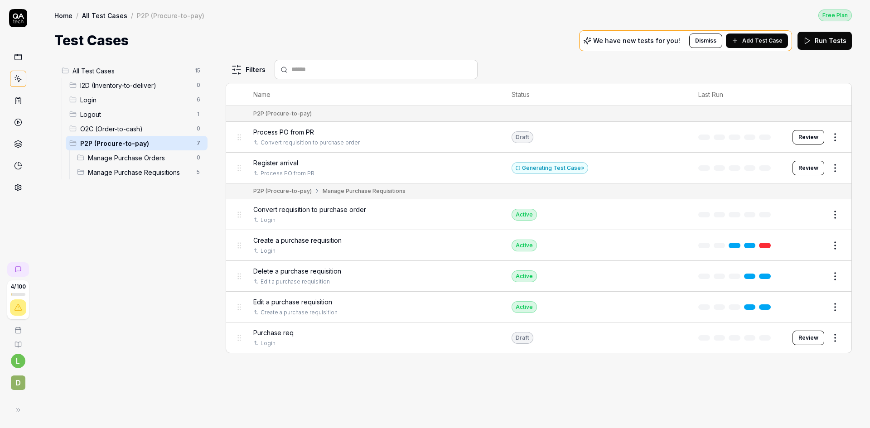
click at [802, 137] on button "Review" at bounding box center [809, 137] width 32 height 15
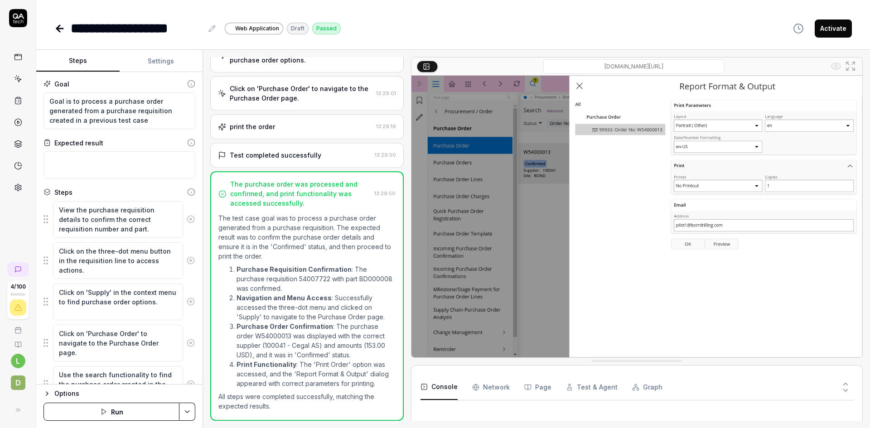
click at [159, 60] on button "Settings" at bounding box center [161, 61] width 83 height 22
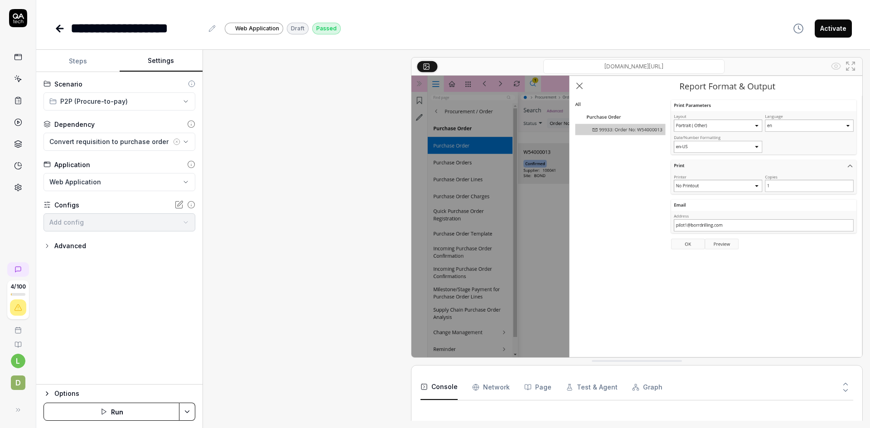
scroll to position [107, 0]
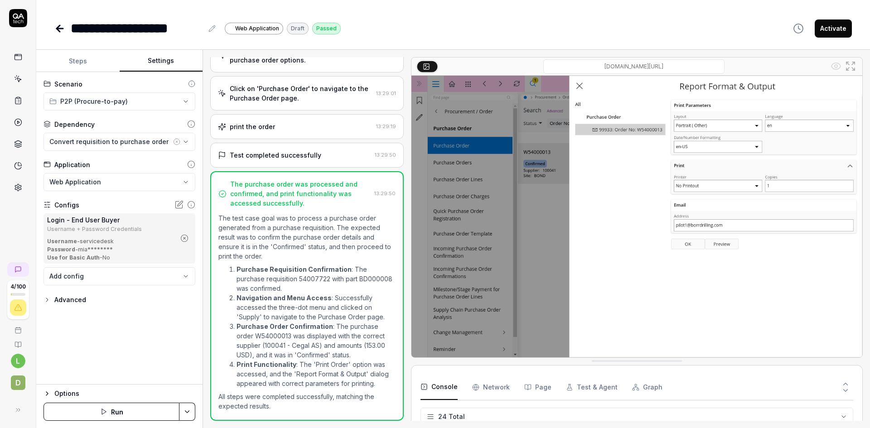
scroll to position [539, 0]
click at [168, 101] on html "**********" at bounding box center [435, 214] width 870 height 428
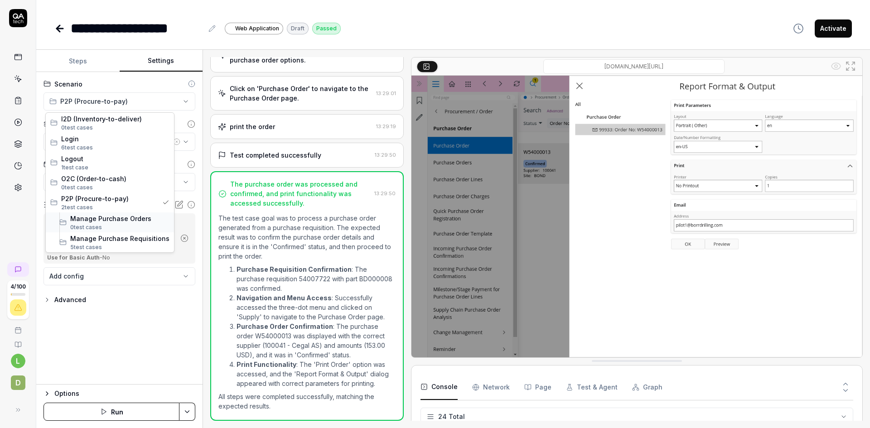
click at [121, 218] on span "Manage Purchase Orders" at bounding box center [119, 219] width 99 height 10
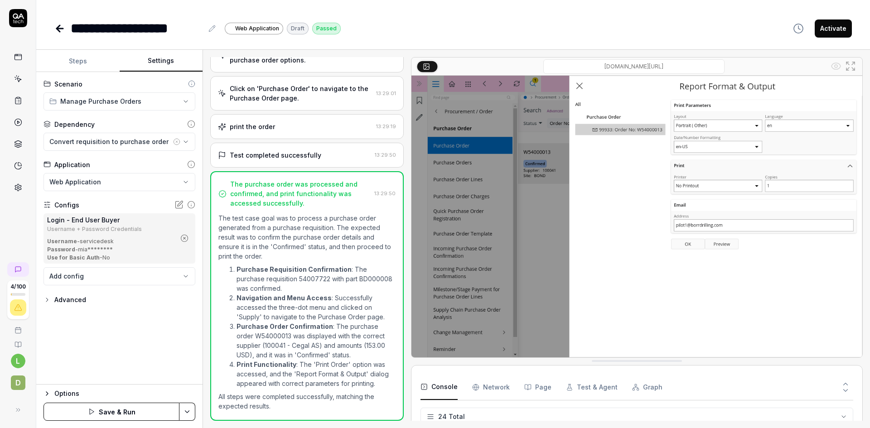
click at [188, 411] on html "**********" at bounding box center [435, 214] width 870 height 428
click at [120, 349] on div "Save" at bounding box center [142, 349] width 116 height 20
click at [59, 24] on icon at bounding box center [59, 28] width 11 height 11
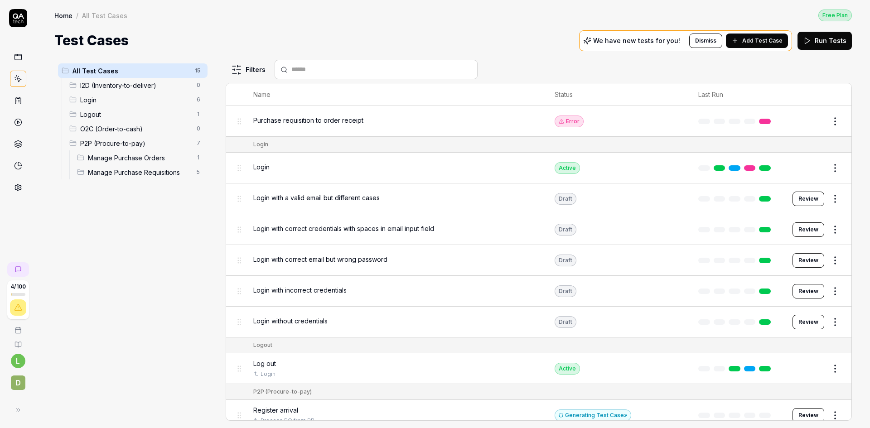
click at [452, 118] on div "Purchase requisition to order receipt" at bounding box center [395, 121] width 284 height 10
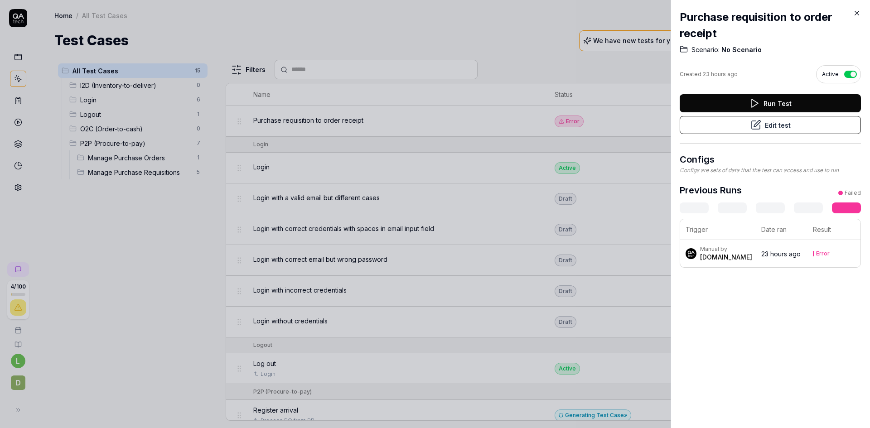
click at [856, 11] on icon at bounding box center [857, 13] width 8 height 8
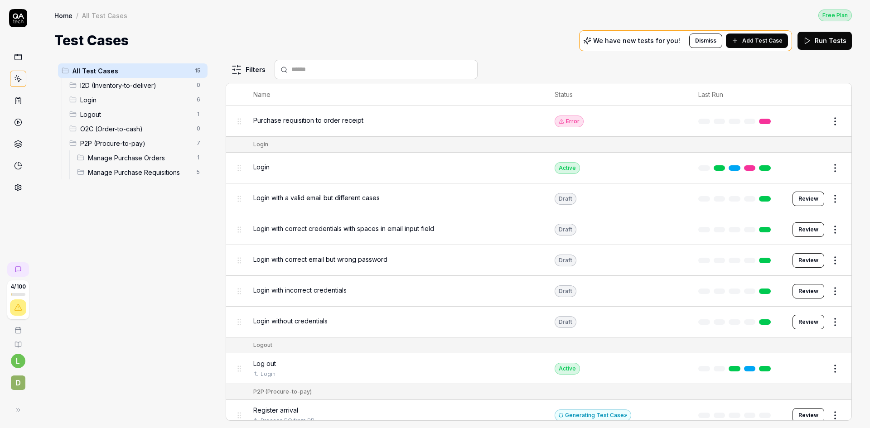
click at [131, 140] on span "P2P (Procure-to-pay)" at bounding box center [135, 144] width 111 height 10
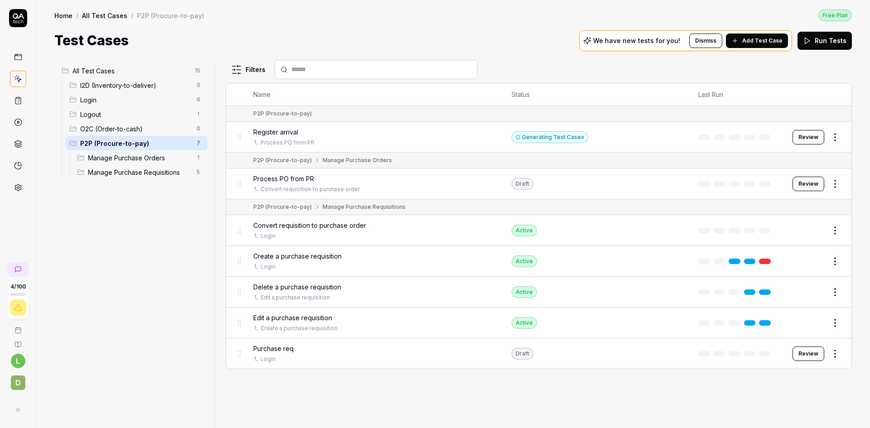
click at [808, 134] on button "Review" at bounding box center [809, 137] width 32 height 15
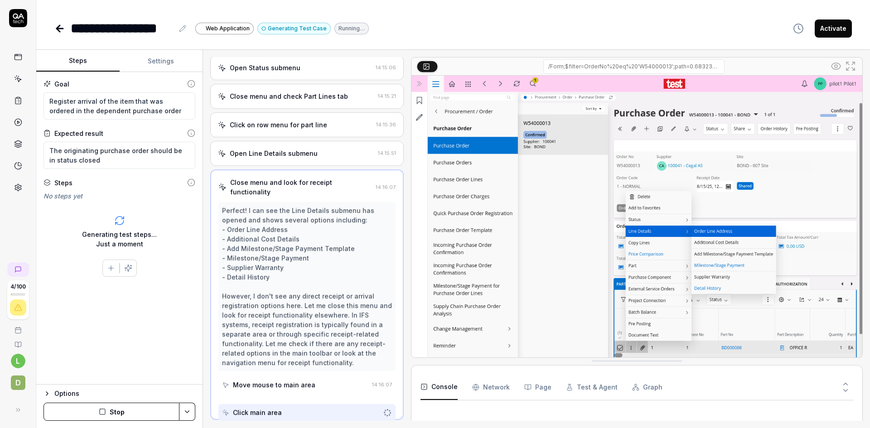
scroll to position [80, 0]
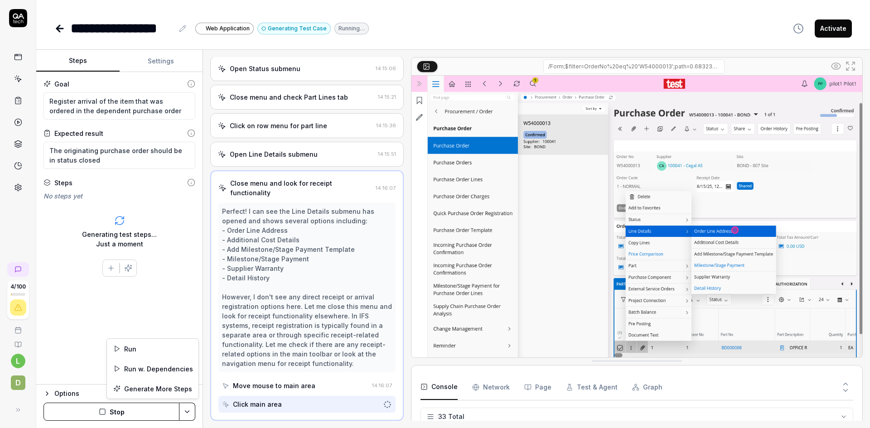
click at [189, 412] on html "**********" at bounding box center [435, 214] width 870 height 428
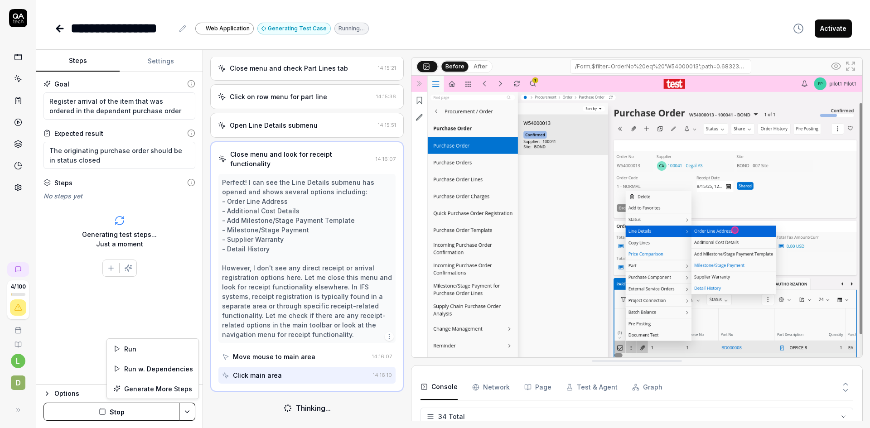
scroll to position [109, 0]
click at [189, 412] on html "**********" at bounding box center [435, 214] width 870 height 428
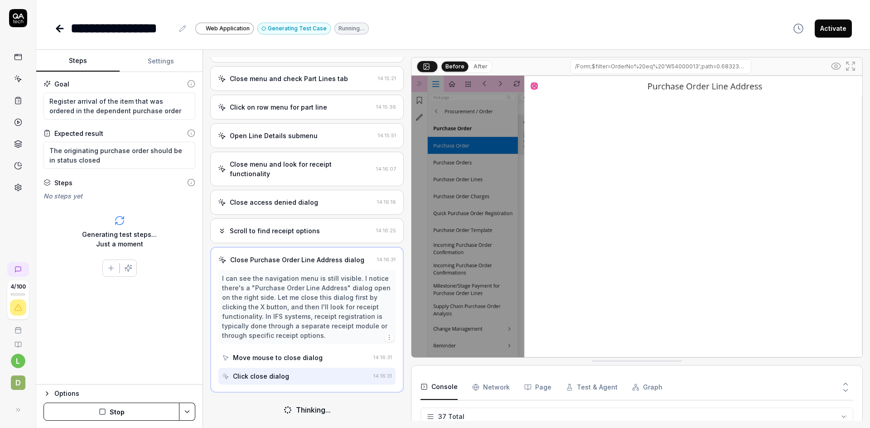
scroll to position [90, 0]
click at [103, 410] on icon "button" at bounding box center [102, 411] width 7 height 7
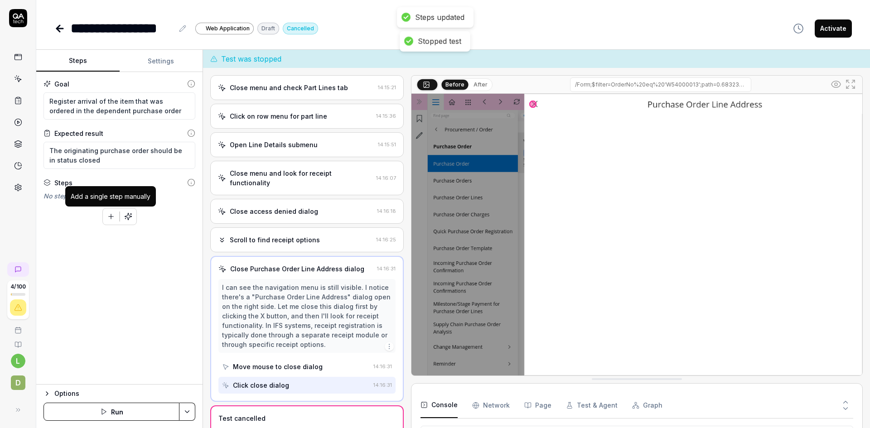
scroll to position [894, 0]
click at [107, 214] on icon "button" at bounding box center [111, 217] width 8 height 8
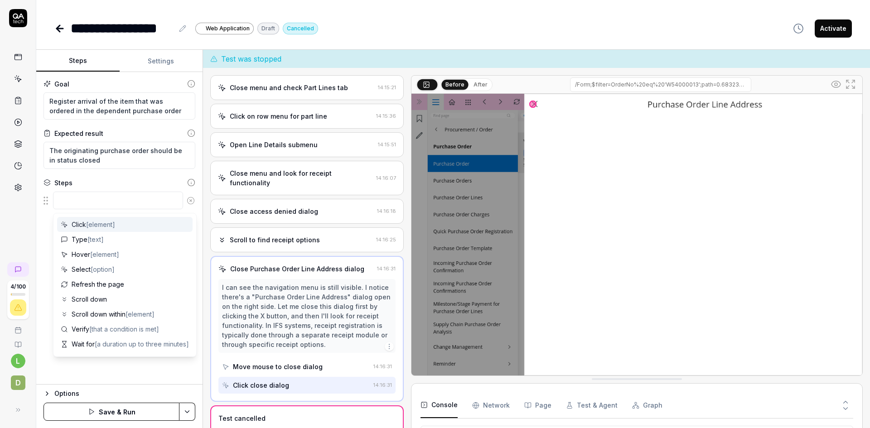
type textarea "*"
type textarea "G"
type textarea "*"
type textarea "Go"
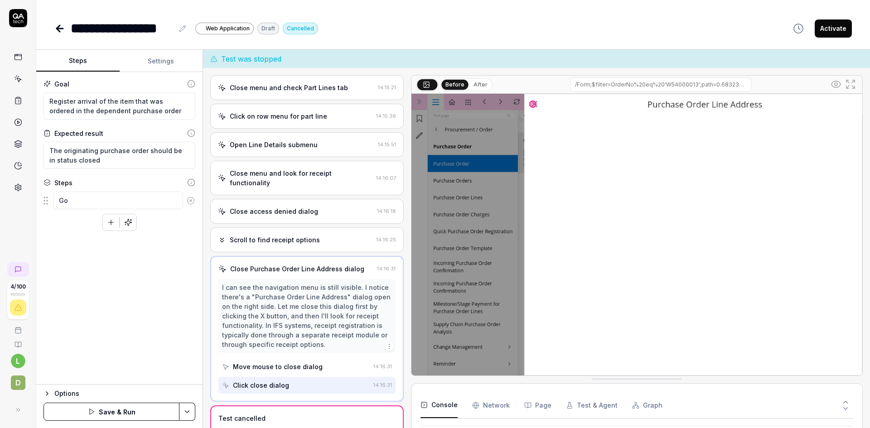
type textarea "*"
type textarea "Go"
type textarea "*"
type textarea "Go t"
type textarea "*"
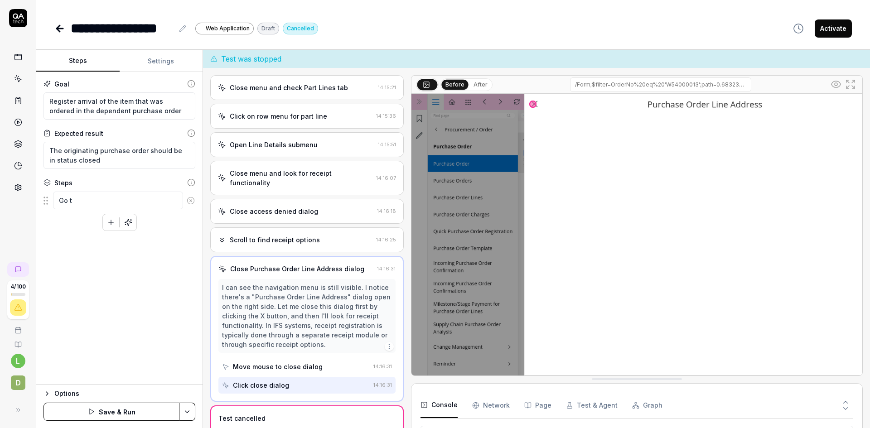
type textarea "Go to"
type textarea "*"
type textarea "Go to"
type textarea "*"
type textarea "Go to f"
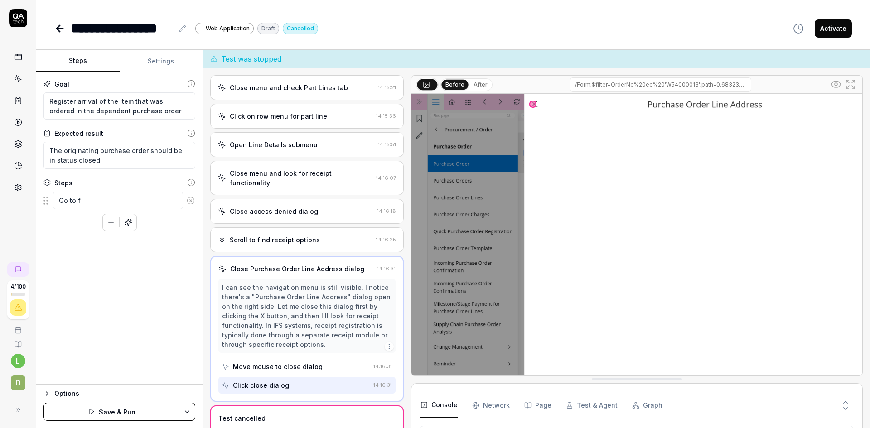
type textarea "*"
type textarea "Go to fo"
type textarea "*"
type textarea "Go to for"
type textarea "*"
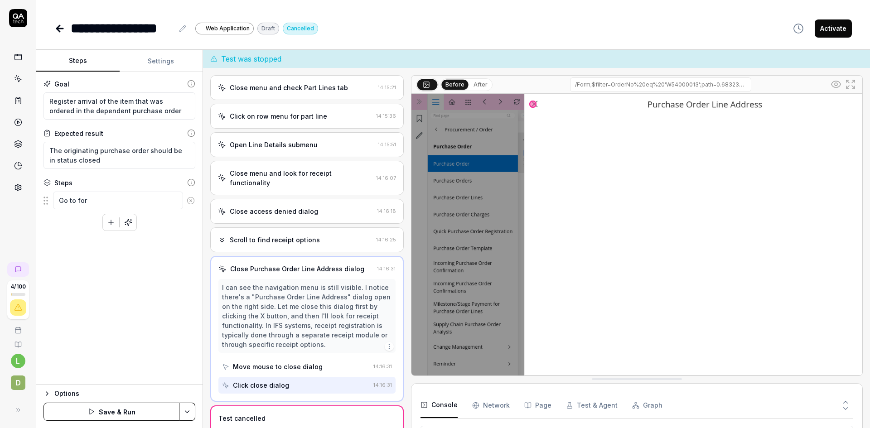
type textarea "Go to form"
type textarea "*"
type textarea "Go to form"
type textarea "*"
type textarea "Go to form ""
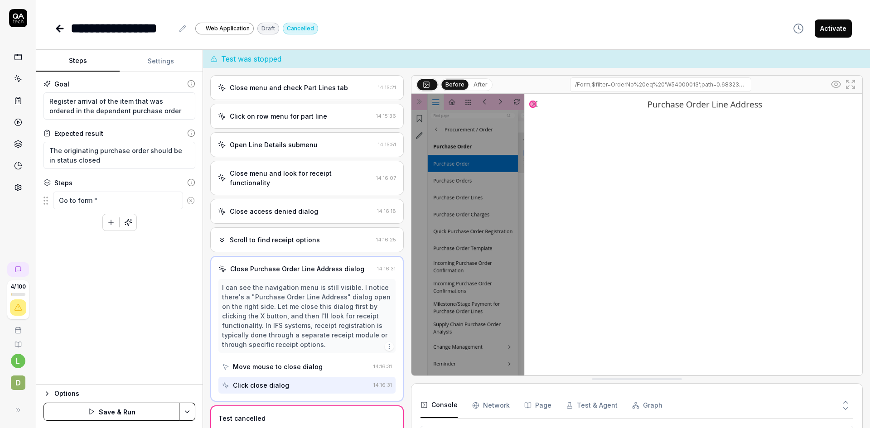
type textarea "*"
type textarea "Go to form "R"
type textarea "*"
type textarea "Go to form "Re"
type textarea "*"
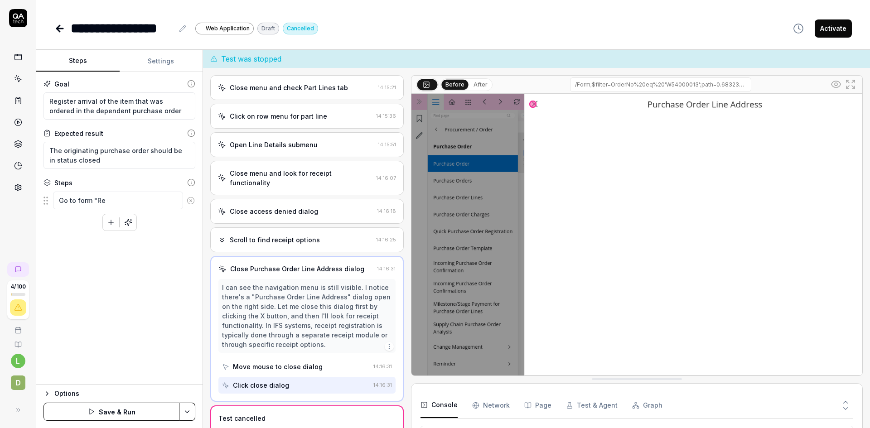
type textarea "Go to form "Reg"
type textarea "*"
type textarea "Go to form "Regi"
type textarea "*"
type textarea "Go to form "Regis"
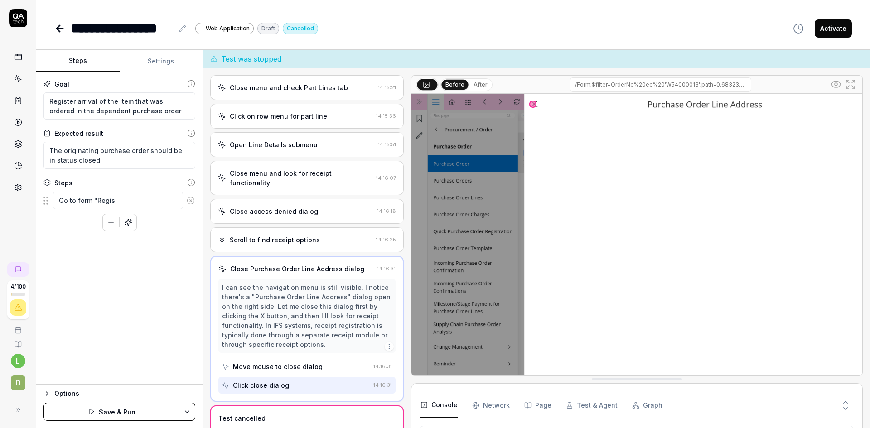
type textarea "*"
type textarea "Go to form "Regist"
type textarea "*"
type textarea "Go to form "Registe"
type textarea "*"
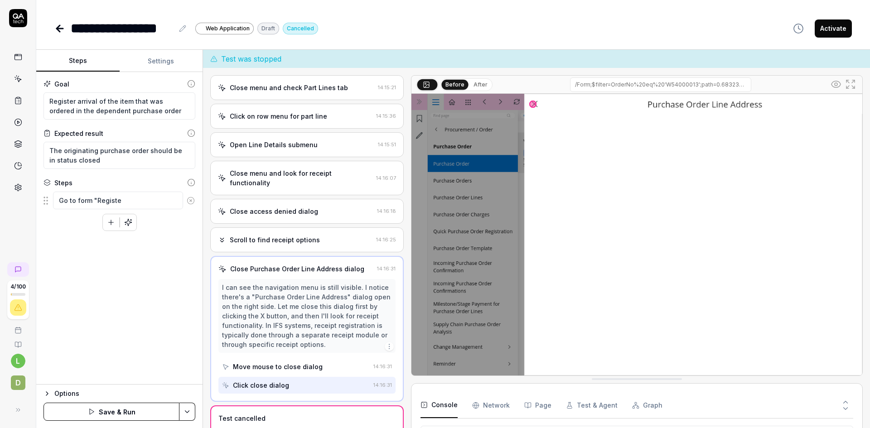
type textarea "Go to form "Register"
type textarea "*"
type textarea "Go to form "Register"
type textarea "*"
type textarea "Go to form "Register a"
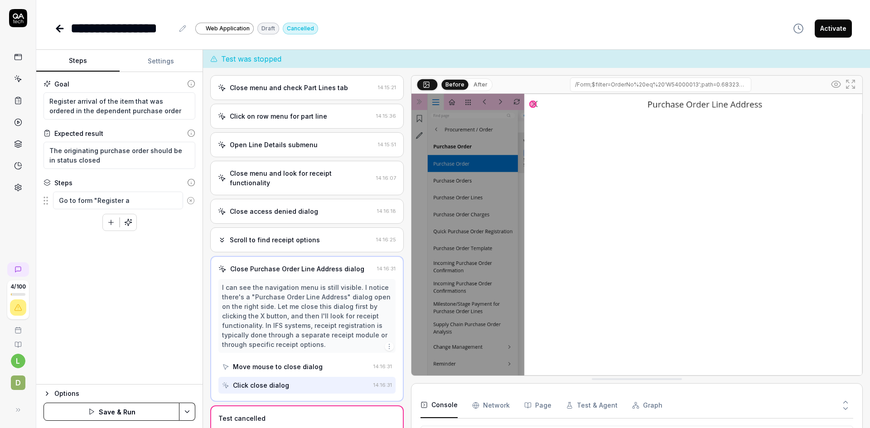
type textarea "*"
type textarea "Go to form "Register ar"
type textarea "*"
type textarea "Go to form "Register arr"
type textarea "*"
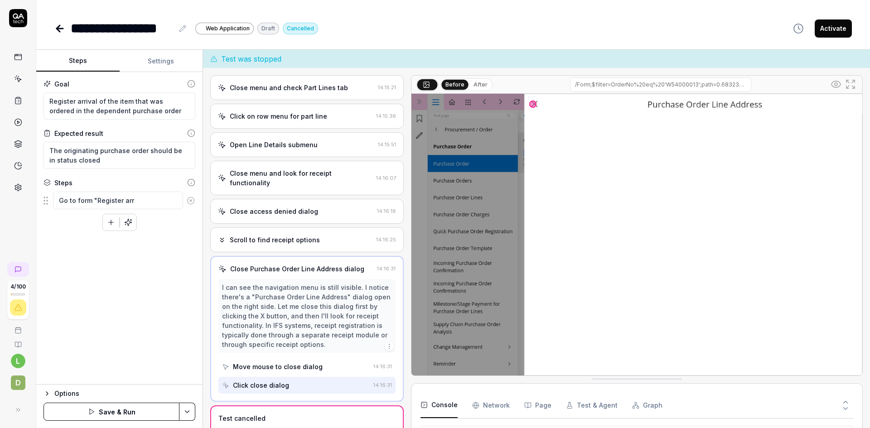
type textarea "Go to form "Register arri"
type textarea "*"
type textarea "Go to form "Register arriv"
type textarea "*"
type textarea "Go to form "Register arriva"
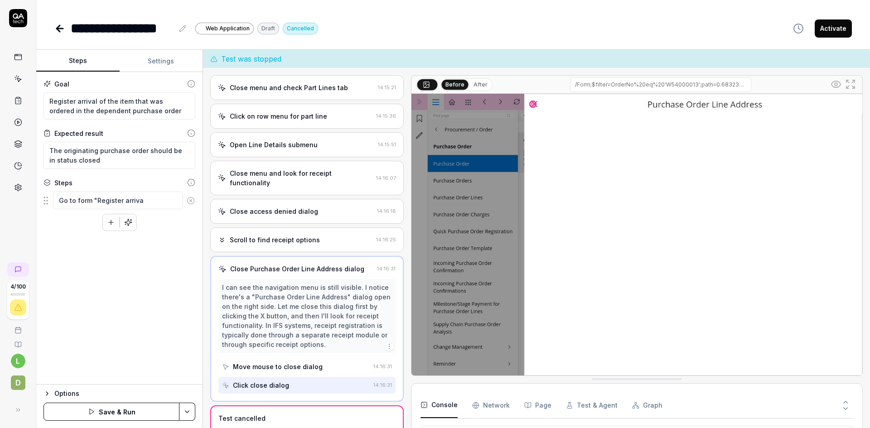
type textarea "*"
type textarea "Go to form "Register arrival"
type textarea "*"
type textarea "Go to form "Register arrival""
type textarea "*"
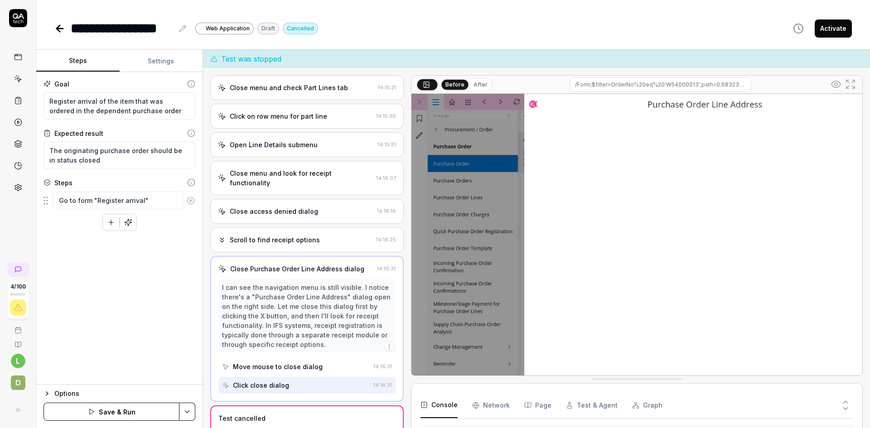
type textarea "Go to form "Register arrival""
type textarea "*"
type textarea "Go to form "Register arrival" a"
type textarea "*"
type textarea "Go to form "Register arrival" an"
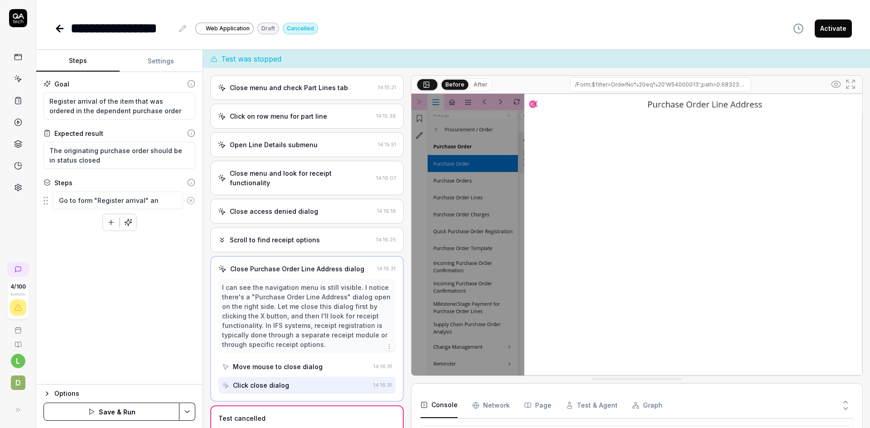
type textarea "*"
type textarea "Go to form "Register arrival" and"
type textarea "*"
type textarea "Go to form "Register arrival" and"
type textarea "*"
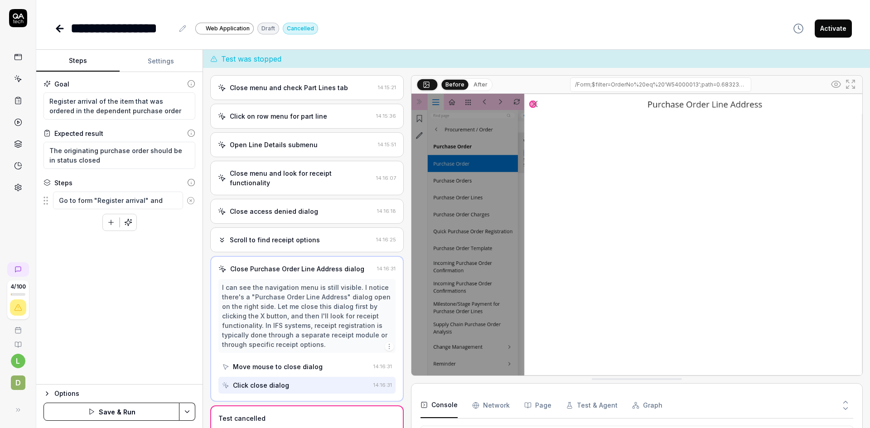
type textarea "Go to form "Register arrival" and f"
type textarea "*"
type textarea "Go to form "Register arrival" and fi"
type textarea "*"
type textarea "Go to form "Register arrival" and fin"
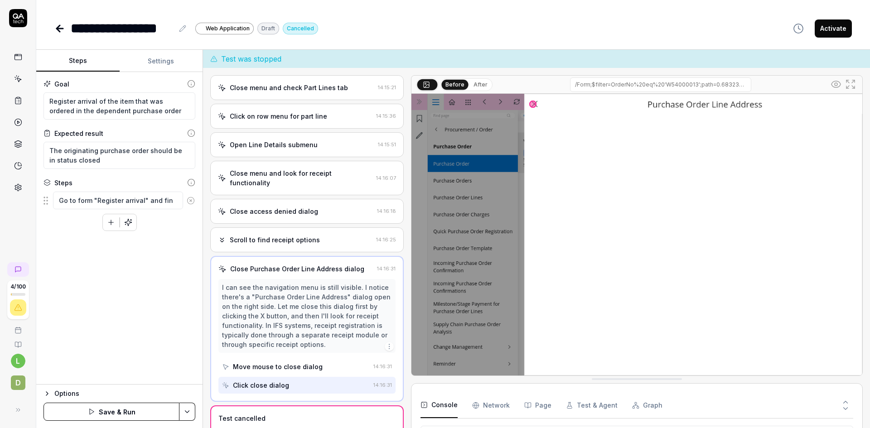
type textarea "*"
type textarea "Go to form "Register arrival" and find"
type textarea "*"
type textarea "Go to form "Register arrival" and find"
type textarea "*"
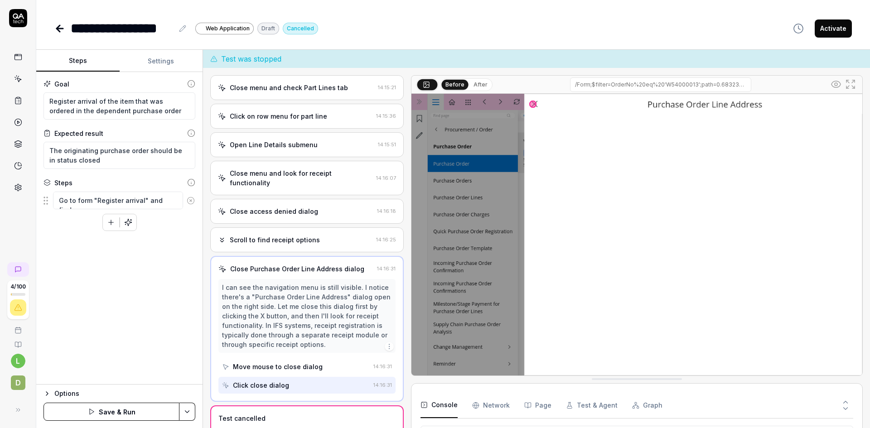
type textarea "Go to form "Register arrival" and find t"
type textarea "*"
type textarea "Go to form "Register arrival" and find th"
type textarea "*"
type textarea "Go to form "Register arrival" and find the"
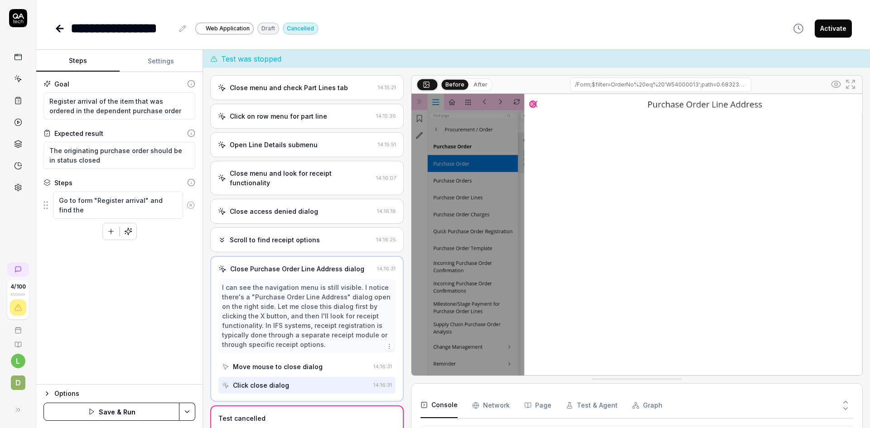
type textarea "*"
type textarea "Go to form "Register arrival" and find the"
type textarea "*"
type textarea "Go to form "Register arrival" and find the p"
type textarea "*"
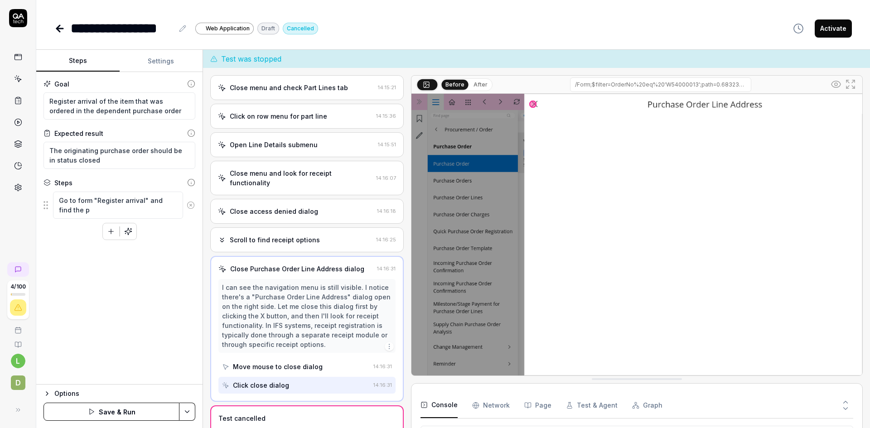
type textarea "Go to form "Register arrival" and find the pu"
type textarea "*"
type textarea "Go to form "Register arrival" and find the pur"
type textarea "*"
type textarea "Go to form "Register arrival" and find the purc"
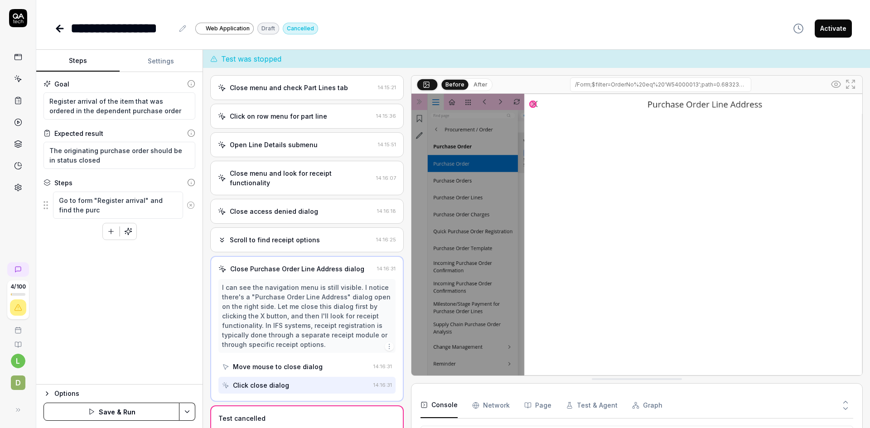
type textarea "*"
type textarea "Go to form "Register arrival" and find the purch"
type textarea "*"
type textarea "Go to form "Register arrival" and find the purcha"
type textarea "*"
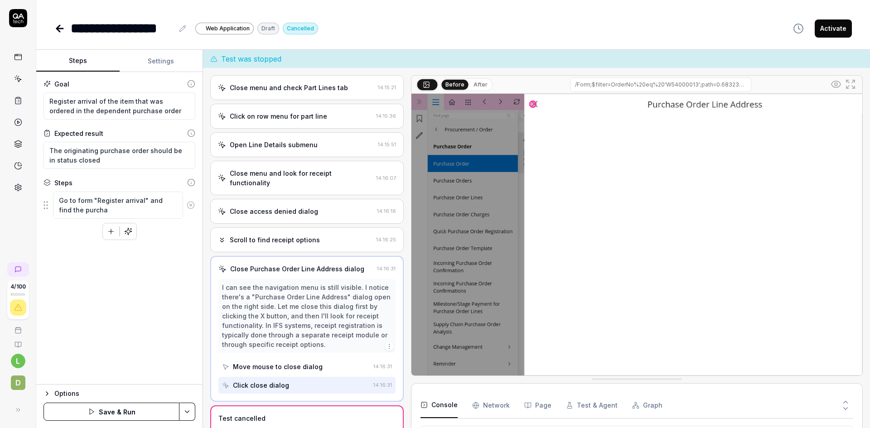
type textarea "Go to form "Register arrival" and find the purchas"
type textarea "*"
type textarea "Go to form "Register arrival" and find the purchase"
type textarea "*"
type textarea "Go to form "Register arrival" and find the purchase"
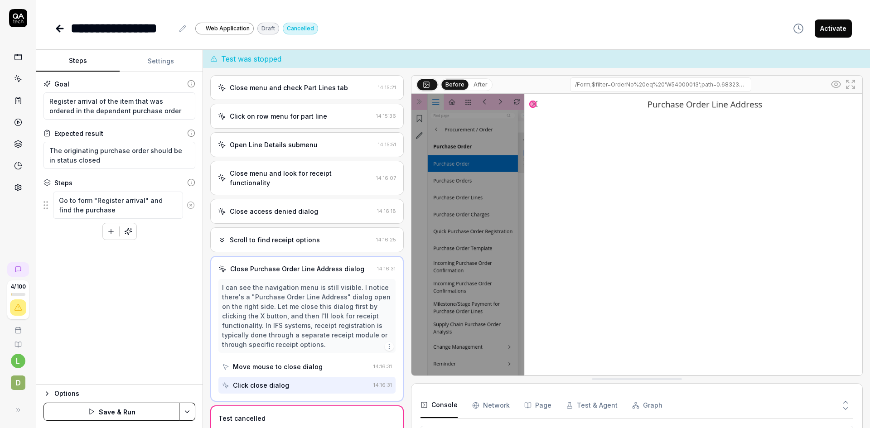
type textarea "*"
type textarea "Go to form "Register arrival" and find the purchase o"
type textarea "*"
type textarea "Go to form "Register arrival" and find the purchase or"
type textarea "*"
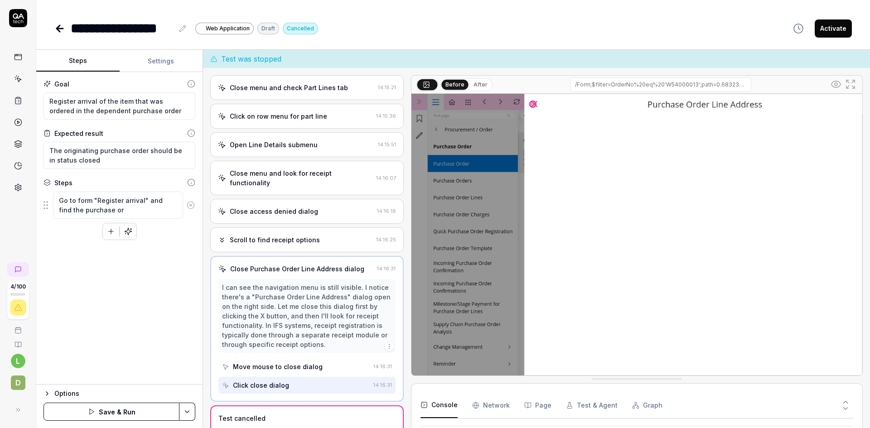
type textarea "Go to form "Register arrival" and find the purchase ord"
type textarea "*"
type textarea "Go to form "Register arrival" and find the purchase orde"
type textarea "*"
type textarea "Go to form "Register arrival" and find the purchase order"
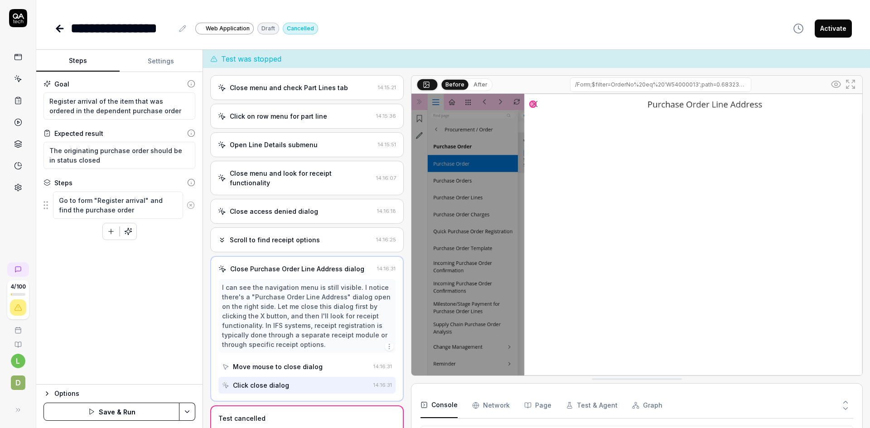
type textarea "*"
type textarea "Go to form "Register arrival" and find the purchase order"
type textarea "*"
type textarea "Go to form "Register arrival" and find the purchase order t"
type textarea "*"
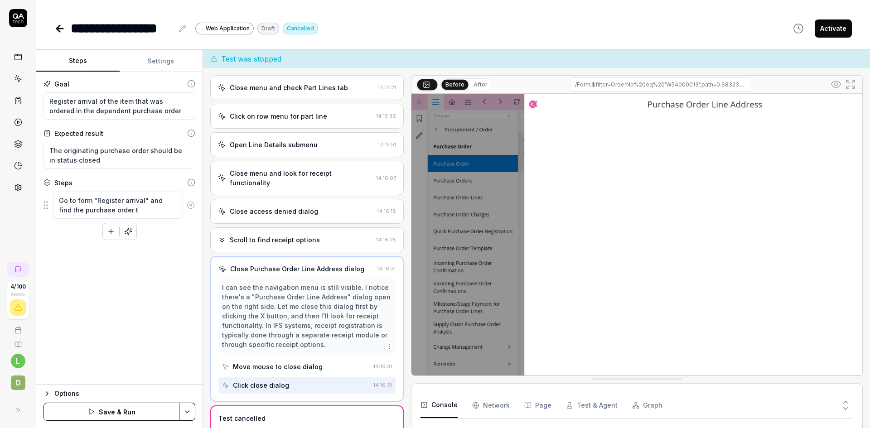
type textarea "Go to form "Register arrival" and find the purchase order th"
type textarea "*"
type textarea "Go to form "Register arrival" and find the purchase order tha"
type textarea "*"
type textarea "Go to form "Register arrival" and find the purchase order that"
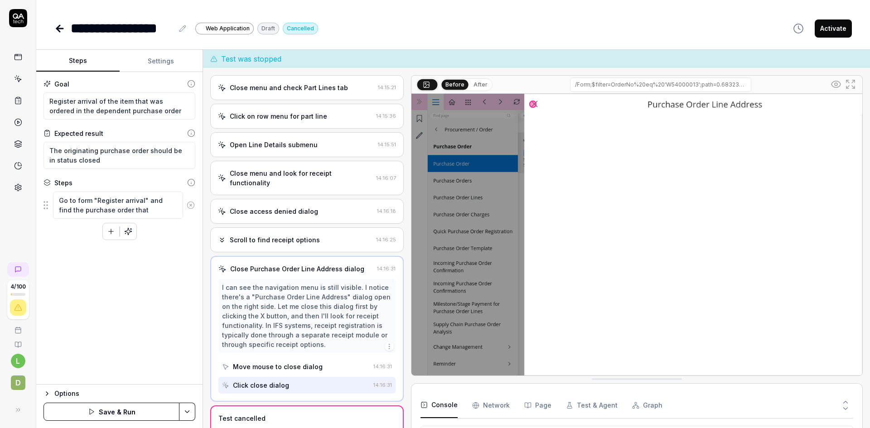
type textarea "*"
type textarea "Go to form "Register arrival" and find the purchase order that"
type textarea "*"
type textarea "Go to form "Register arrival" and find the purchase order that w"
type textarea "*"
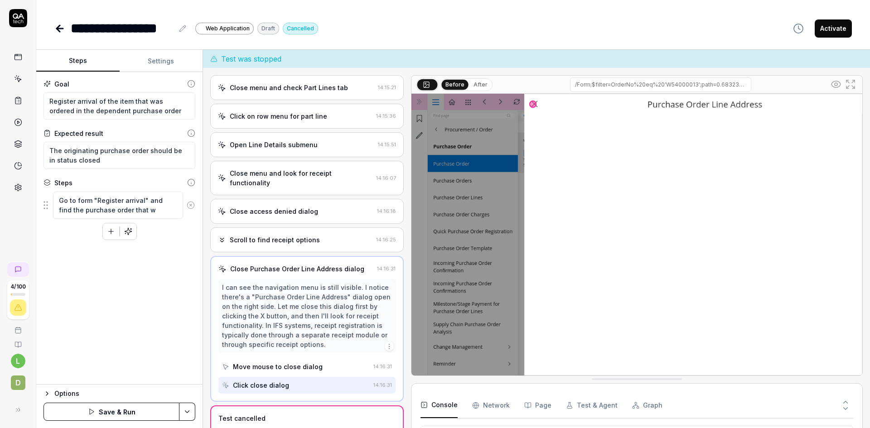
type textarea "Go to form "Register arrival" and find the purchase order that wa"
type textarea "*"
type textarea "Go to form "Register arrival" and find the purchase order that was"
type textarea "*"
type textarea "Go to form "Register arrival" and find the purchase order that was"
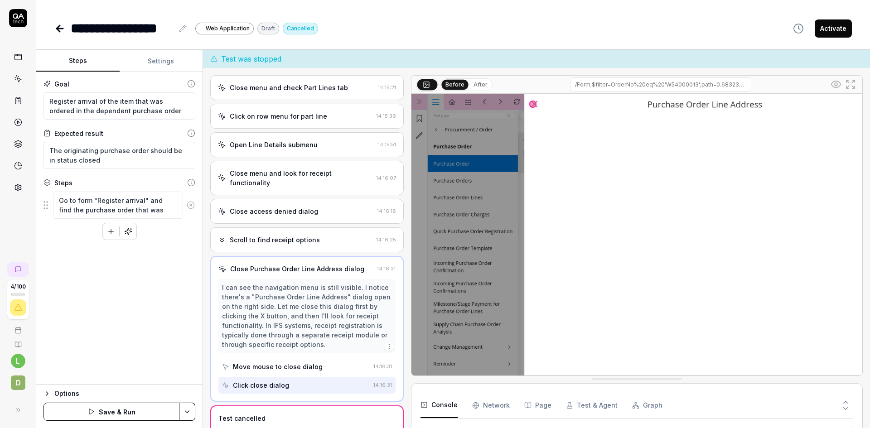
type textarea "*"
type textarea "Go to form "Register arrival" and find the purchase order that was c"
type textarea "*"
type textarea "Go to form "Register arrival" and find the purchase order that was cr"
type textarea "*"
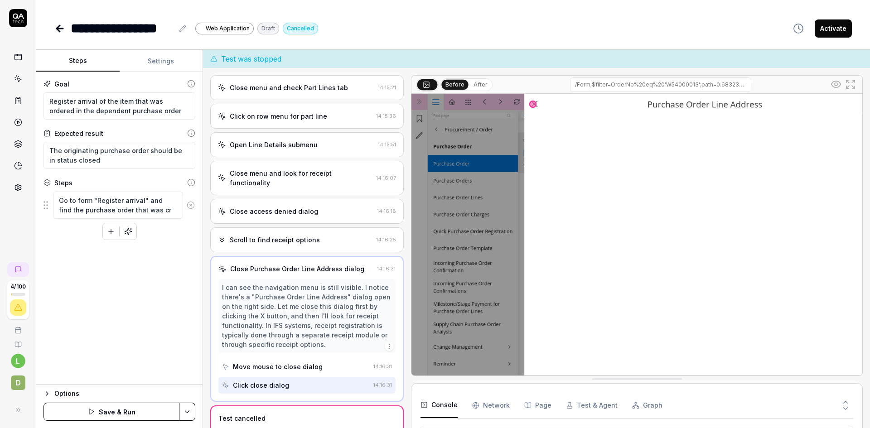
type textarea "Go to form "Register arrival" and find the purchase order that was cre"
type textarea "*"
type textarea "Go to form "Register arrival" and find the purchase order that was crea"
type textarea "*"
type textarea "Go to form "Register arrival" and find the purchase order that was creat"
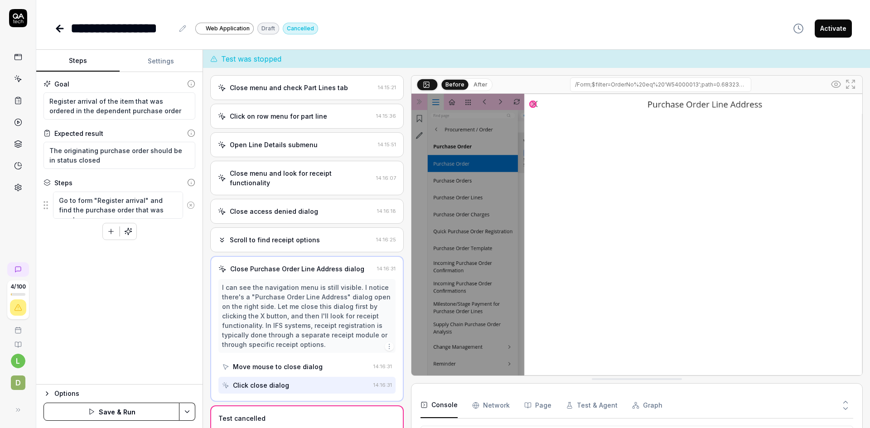
type textarea "*"
type textarea "Go to form "Register arrival" and find the purchase order that was create"
type textarea "*"
type textarea "Go to form "Register arrival" and find the purchase order that was created"
type textarea "*"
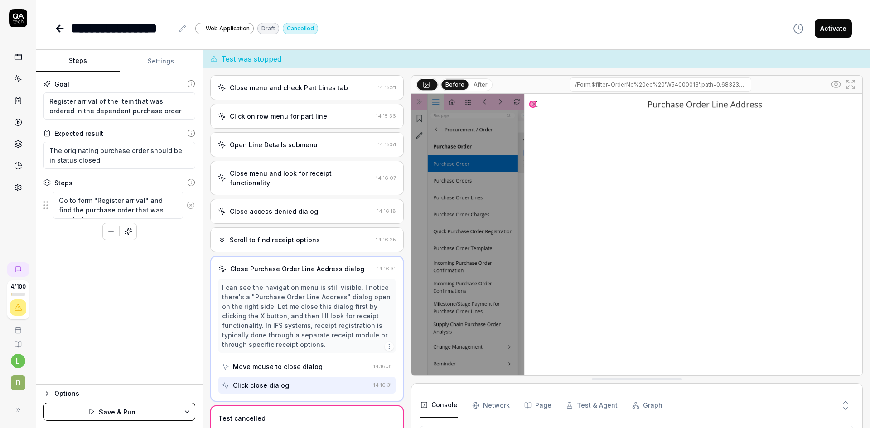
type textarea "Go to form "Register arrival" and find the purchase order that was created"
type textarea "*"
type textarea "Go to form "Register arrival" and find the purchase order that was created i"
type textarea "*"
type textarea "Go to form "Register arrival" and find the purchase order that was created in"
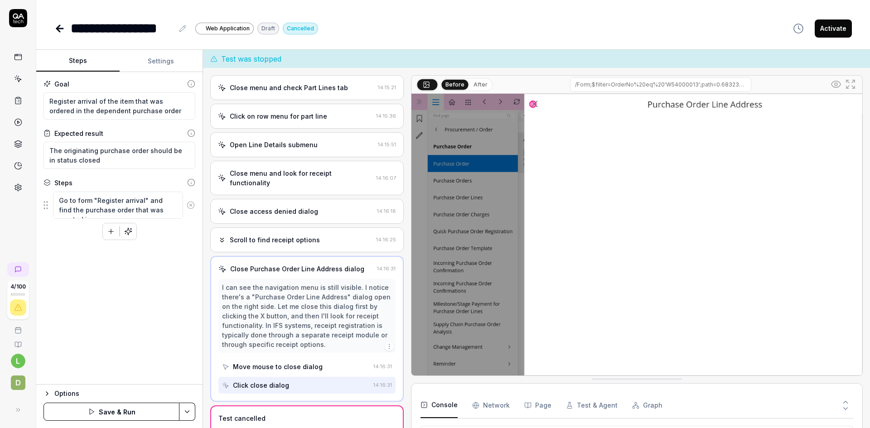
type textarea "*"
type textarea "Go to form "Register arrival" and find the purchase order that was created in"
type textarea "*"
type textarea "Go to form "Register arrival" and find the purchase order that was created in t"
type textarea "*"
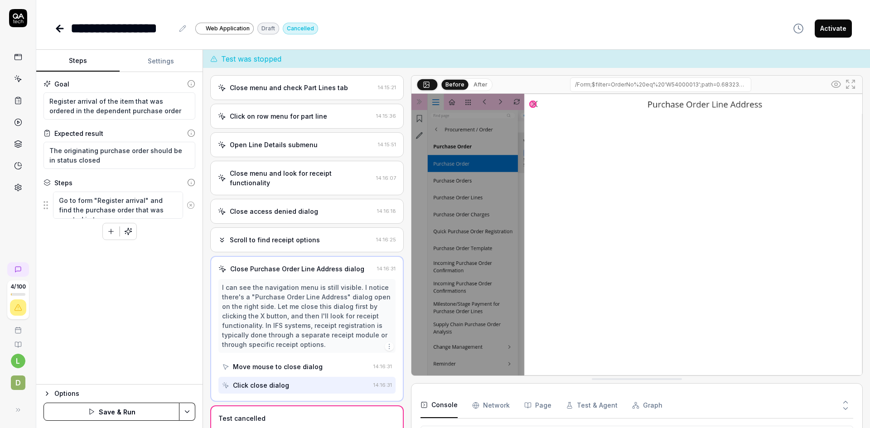
type textarea "Go to form "Register arrival" and find the purchase order that was created in th"
type textarea "*"
type textarea "Go to form "Register arrival" and find the purchase order that was created in t…"
type textarea "*"
type textarea "Go to form "Register arrival" and find the purchase order that was created in t…"
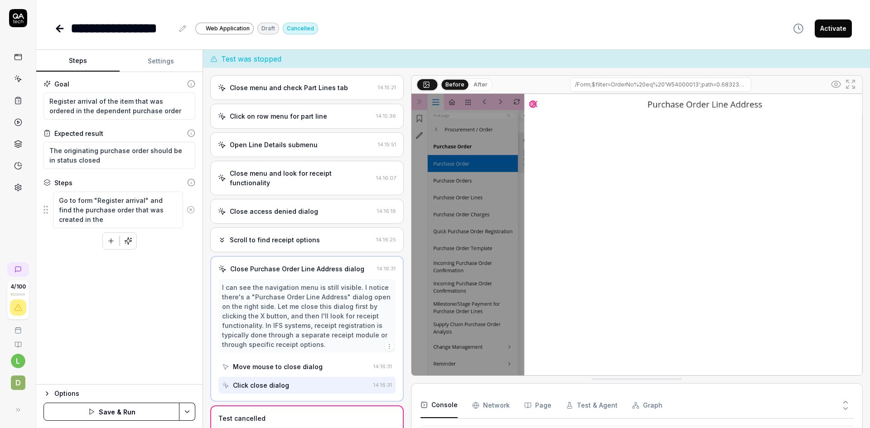
type textarea "*"
type textarea "Go to form "Register arrival" and find the purchase order that was created in t…"
type textarea "*"
type textarea "Go to form "Register arrival" and find the purchase order that was created in t…"
type textarea "*"
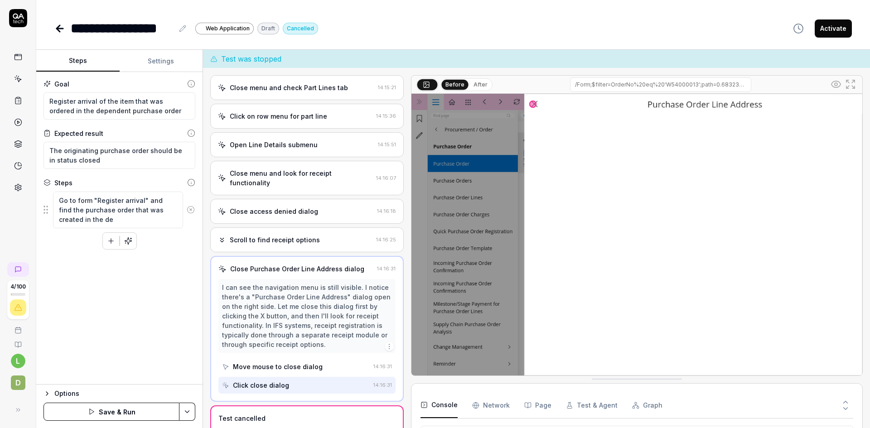
type textarea "Go to form "Register arrival" and find the purchase order that was created in t…"
type textarea "*"
type textarea "Go to form "Register arrival" and find the purchase order that was created in t…"
type textarea "*"
type textarea "Go to form "Register arrival" and find the purchase order that was created in t…"
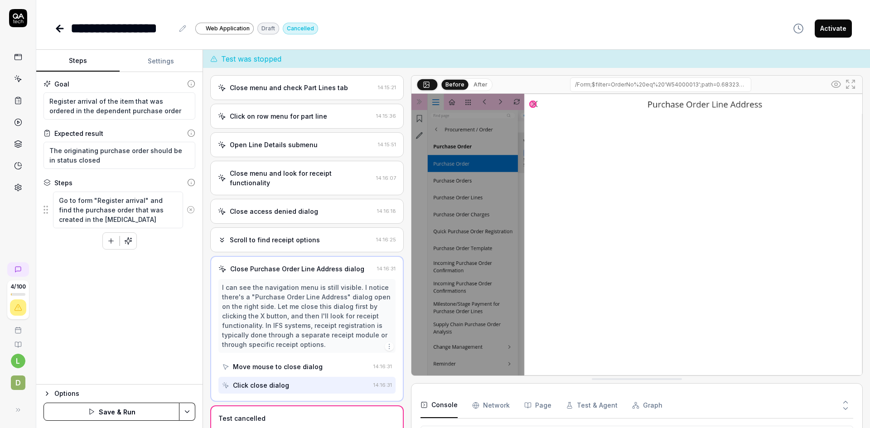
type textarea "*"
type textarea "Go to form "Register arrival" and find the purchase order that was created in t…"
type textarea "*"
type textarea "Go to form "Register arrival" and find the purchase order that was created in t…"
type textarea "*"
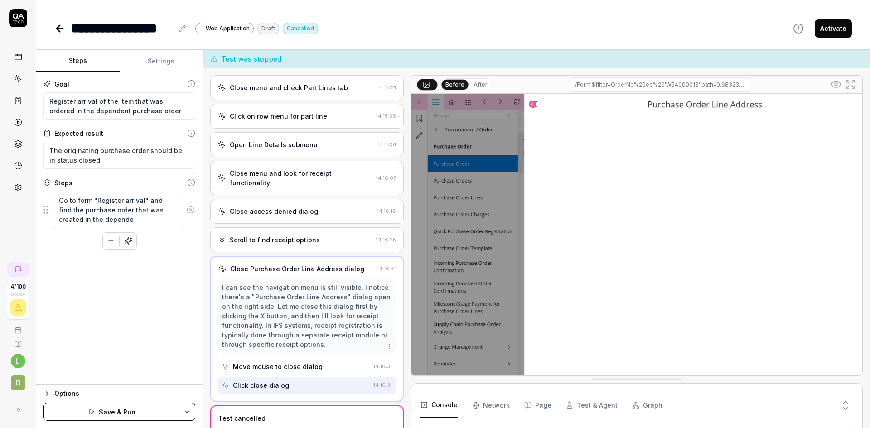
type textarea "Go to form "Register arrival" and find the purchase order that was created in t…"
type textarea "*"
type textarea "Go to form "Register arrival" and find the purchase order that was created in t…"
type textarea "*"
type textarea "Go to form "Register arrival" and find the purchase order that was created in t…"
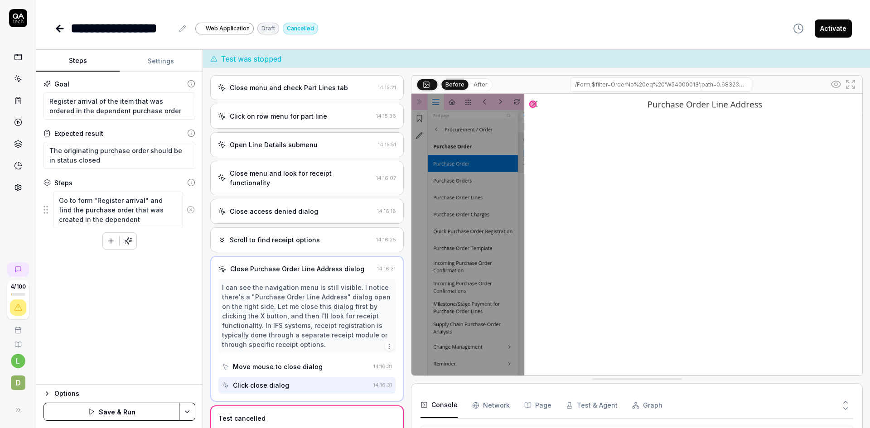
type textarea "*"
type textarea "Go to form "Register arrival" and find the purchase order that was created in t…"
type textarea "*"
type textarea "Go to form "Register arrival" and find the purchase order that was created in t…"
type textarea "*"
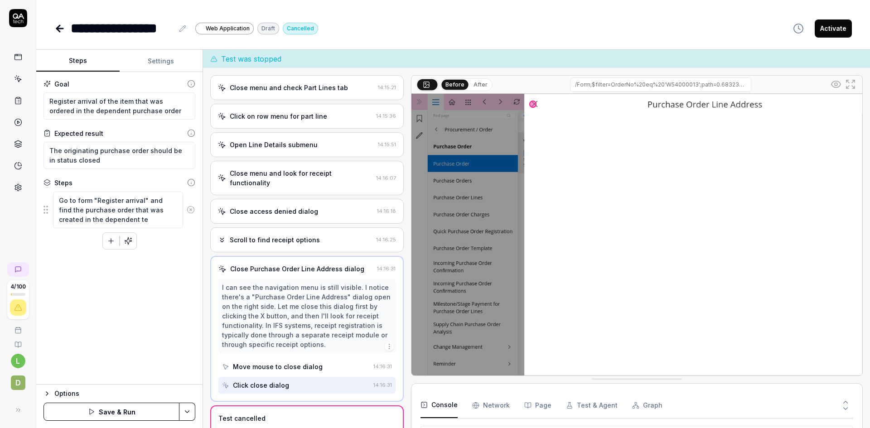
type textarea "Go to form "Register arrival" and find the purchase order that was created in t…"
type textarea "*"
type textarea "Go to form "Register arrival" and find the purchase order that was created in t…"
type textarea "*"
type textarea "Go to form "Register arrival" and find the purchase order that was created in t…"
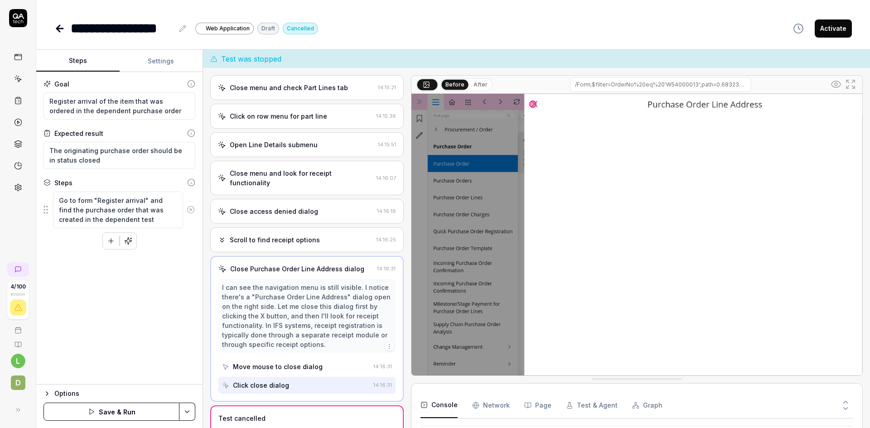
type textarea "*"
type textarea "Go to form "Register arrival" and find the purchase order that was created in t…"
type textarea "*"
type textarea "Go to form "Register arrival" and find the purchase order that was created in t…"
type textarea "*"
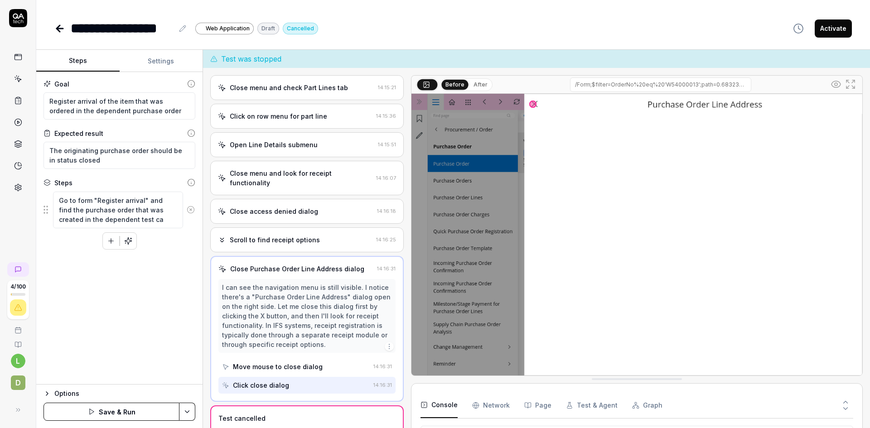
type textarea "Go to form "Register arrival" and find the purchase order that was created in t…"
click at [108, 242] on icon "button" at bounding box center [111, 241] width 8 height 8
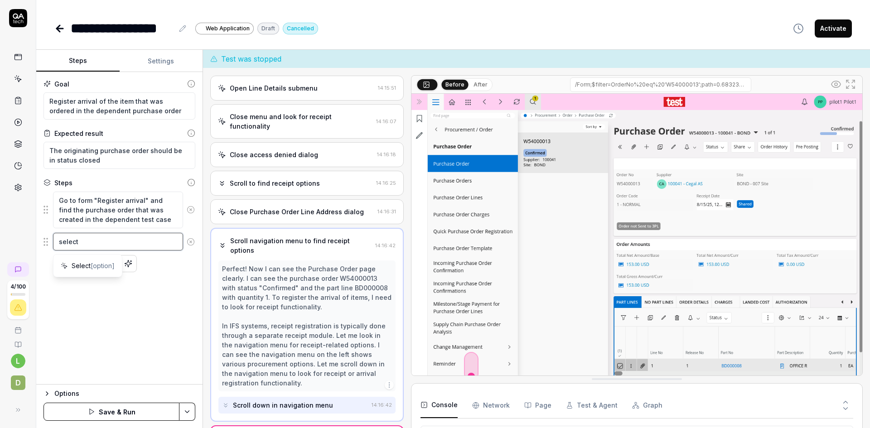
scroll to position [1100, 0]
click at [112, 413] on button "Save & Run" at bounding box center [112, 412] width 136 height 18
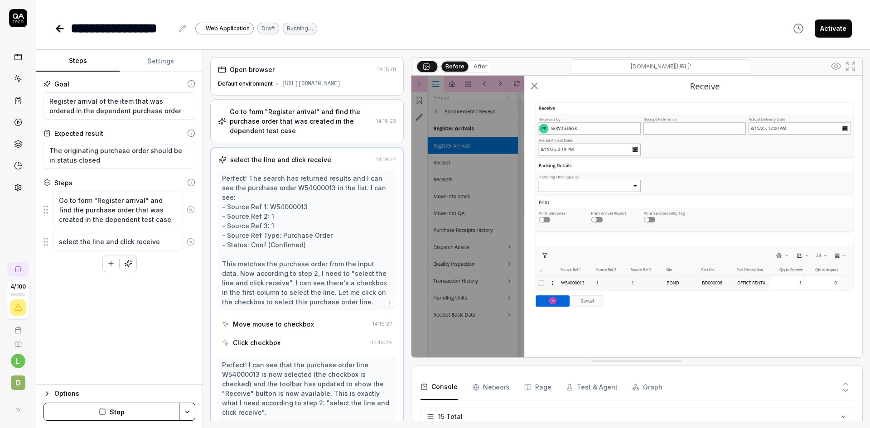
click at [311, 127] on div "Go to form "Register arrival" and find the purchase order that was created in t…" at bounding box center [301, 121] width 143 height 29
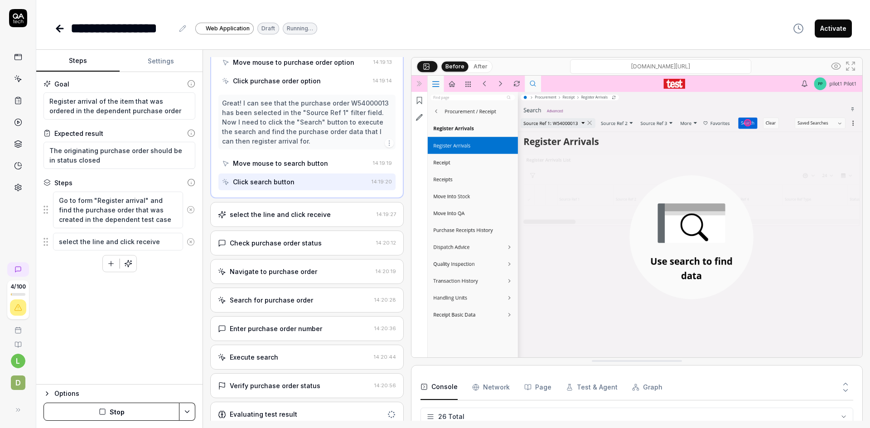
scroll to position [847, 0]
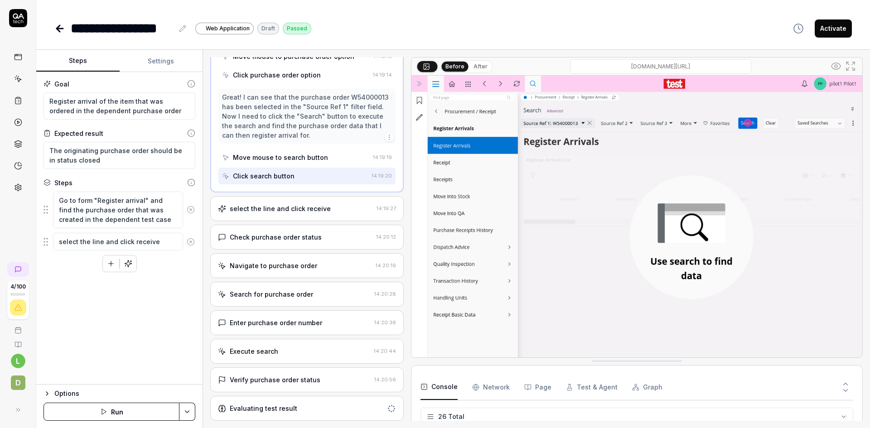
click at [158, 62] on button "Settings" at bounding box center [161, 61] width 83 height 22
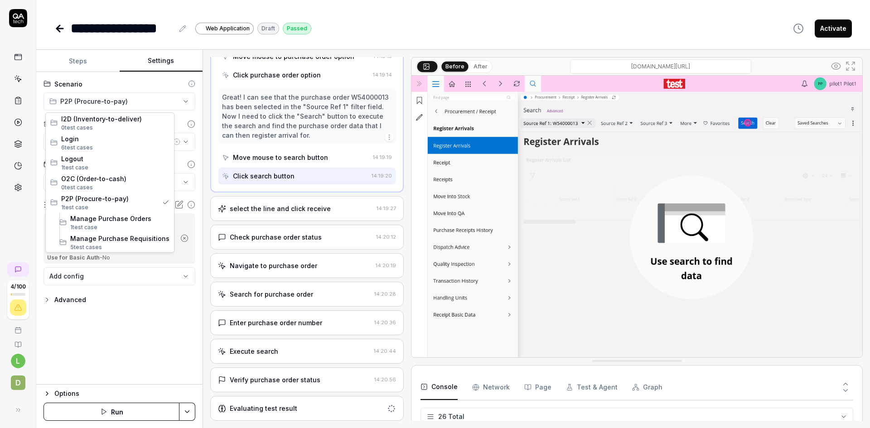
click at [164, 103] on html "**********" at bounding box center [435, 214] width 870 height 428
click at [121, 218] on span "Manage Purchase Orders" at bounding box center [119, 219] width 99 height 10
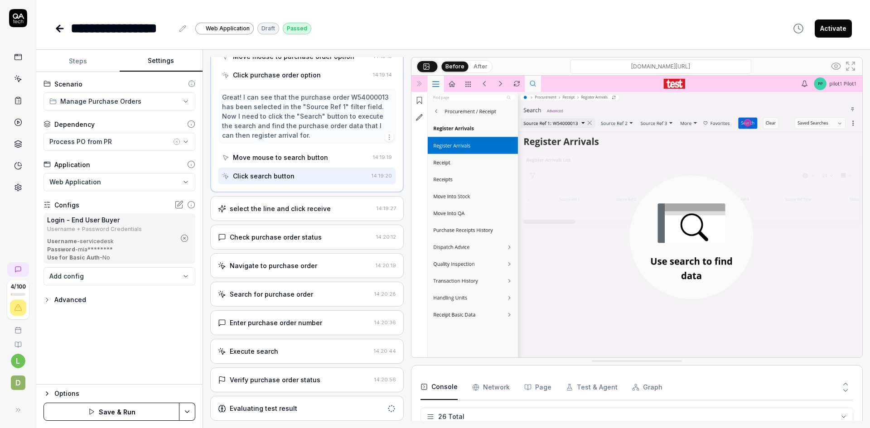
click at [189, 411] on html "**********" at bounding box center [435, 214] width 870 height 428
click at [127, 347] on div "Save" at bounding box center [142, 349] width 116 height 20
click at [20, 99] on icon at bounding box center [17, 101] width 5 height 6
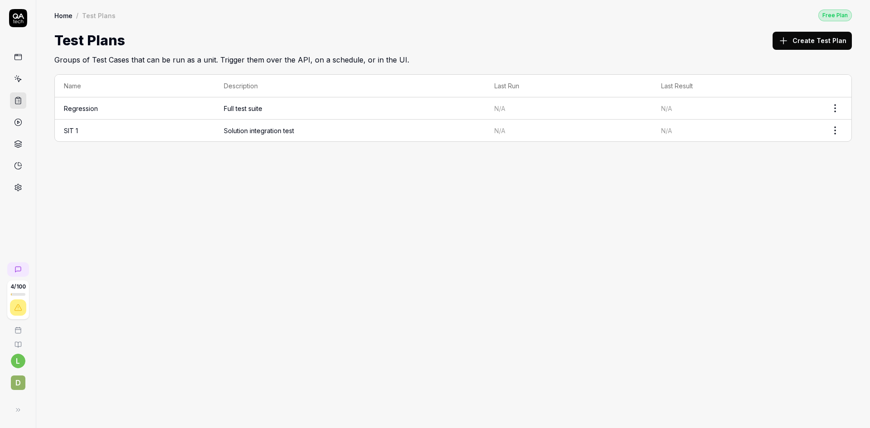
click at [815, 41] on button "Create Test Plan" at bounding box center [812, 41] width 79 height 18
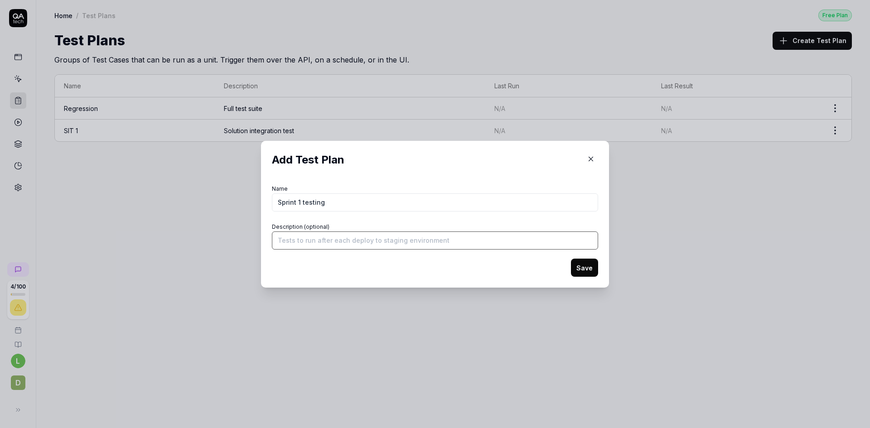
click at [377, 235] on input "Description (optional)" at bounding box center [435, 241] width 326 height 18
click at [377, 202] on input "Sprint 1 testing" at bounding box center [435, 202] width 326 height 18
drag, startPoint x: 356, startPoint y: 239, endPoint x: 259, endPoint y: 232, distance: 97.2
click at [261, 232] on div "Add Test Plan Name Sprint 1 testing P2P Description (optional) Contains all tes…" at bounding box center [435, 214] width 348 height 147
click at [579, 268] on button "Save" at bounding box center [584, 268] width 27 height 18
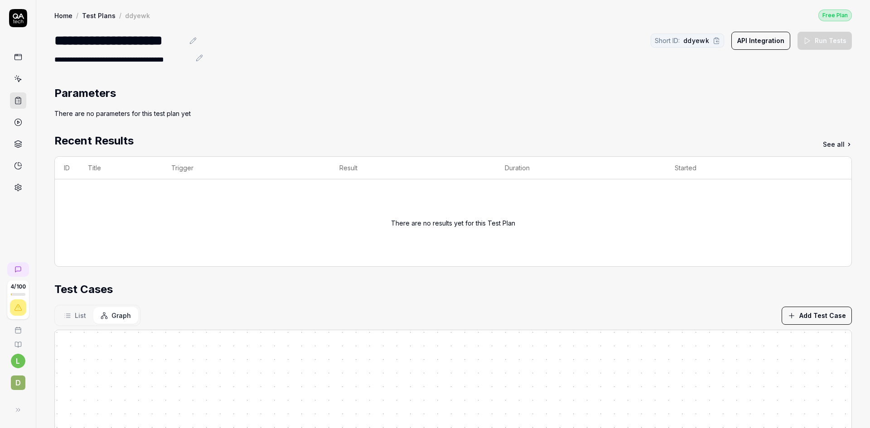
click at [808, 309] on button "Add Test Case" at bounding box center [817, 316] width 70 height 18
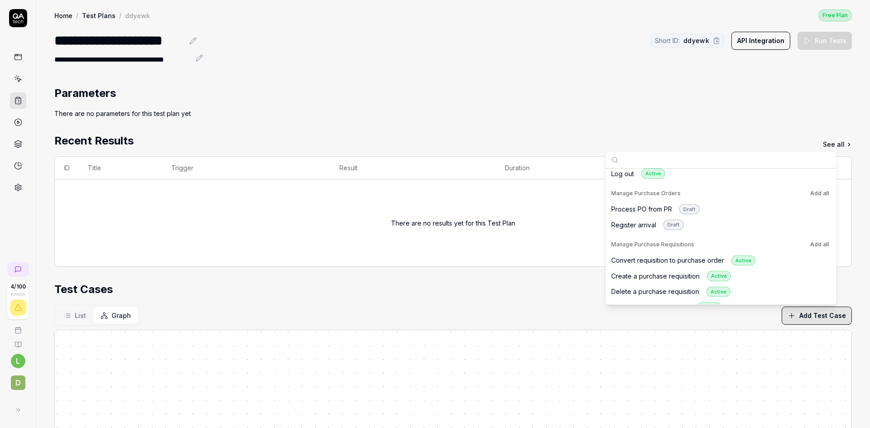
scroll to position [136, 0]
click at [684, 256] on div "Convert requisition to purchase order Active" at bounding box center [683, 259] width 144 height 10
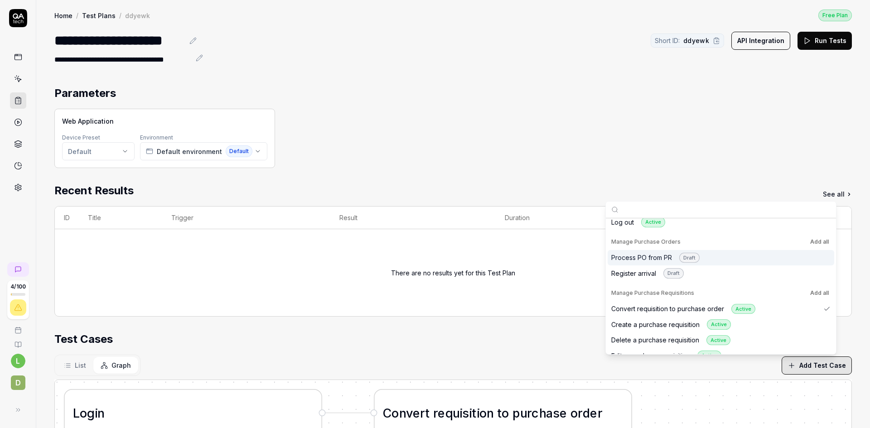
click at [651, 256] on div "Process PO from PR Draft" at bounding box center [655, 258] width 88 height 10
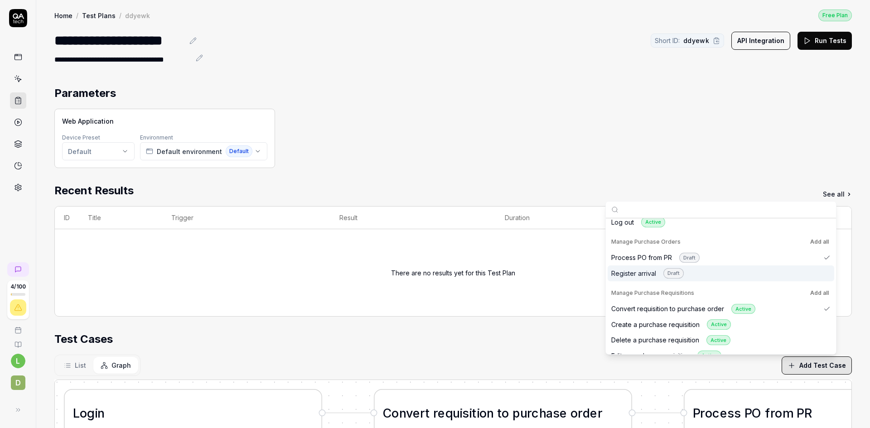
click at [642, 272] on div "Register arrival Draft" at bounding box center [647, 273] width 73 height 10
click at [602, 149] on div "Web Application Device Preset Default Environment Default environment Default" at bounding box center [453, 138] width 798 height 59
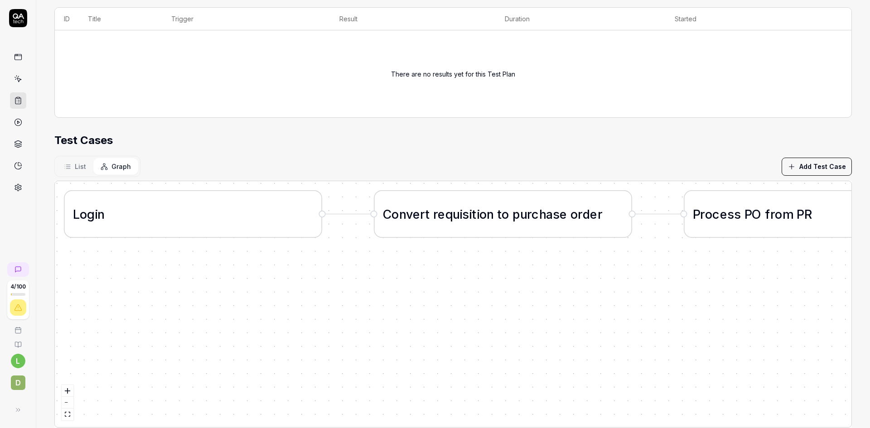
scroll to position [217, 0]
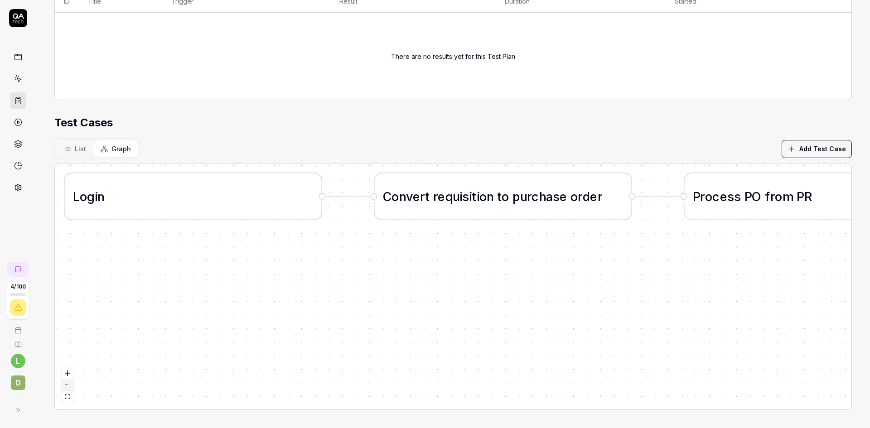
click at [68, 385] on icon "zoom out" at bounding box center [67, 385] width 5 height 1
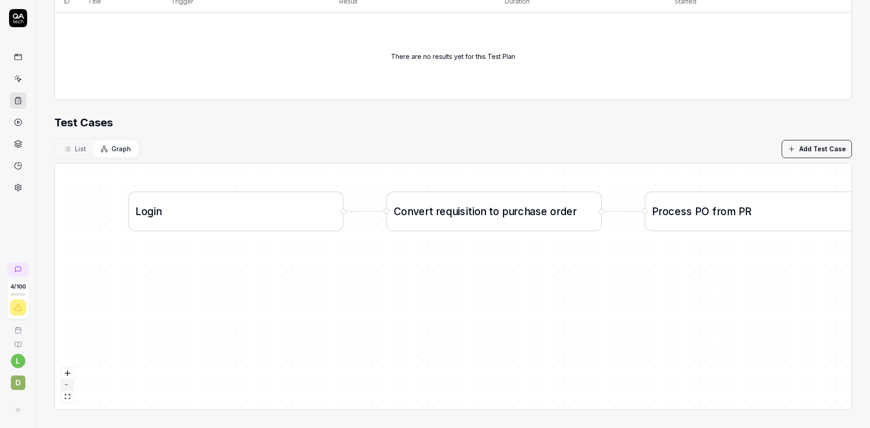
click at [68, 385] on icon "zoom out" at bounding box center [67, 385] width 5 height 1
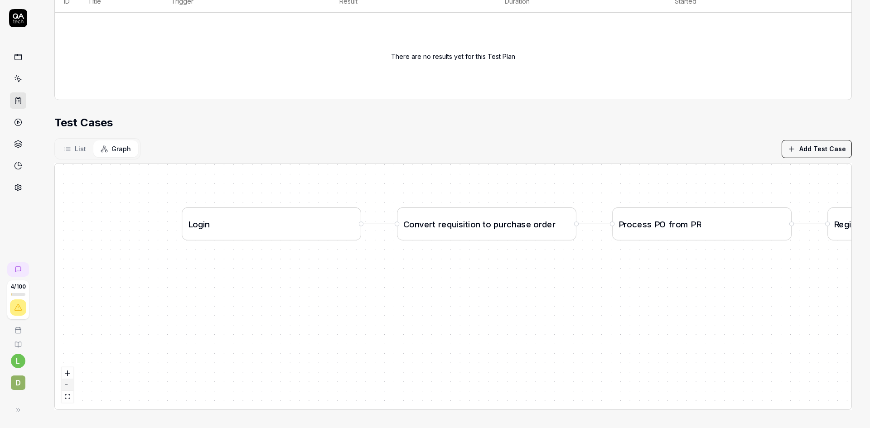
click at [68, 385] on icon "zoom out" at bounding box center [67, 385] width 5 height 1
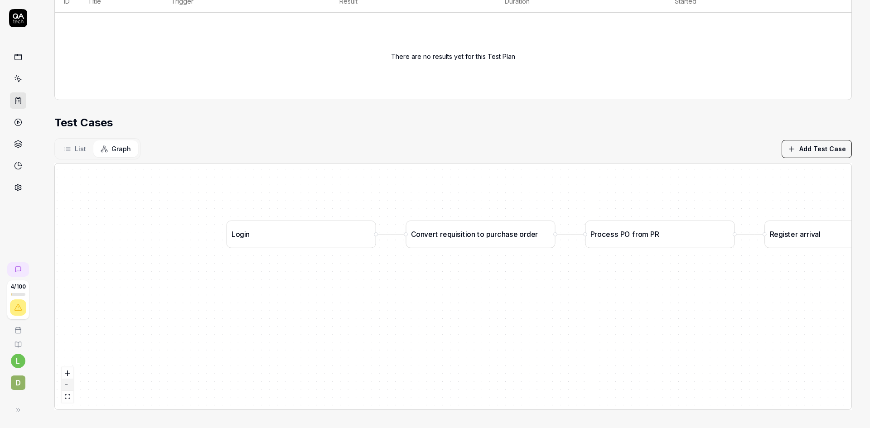
click at [68, 385] on icon "zoom out" at bounding box center [67, 385] width 5 height 1
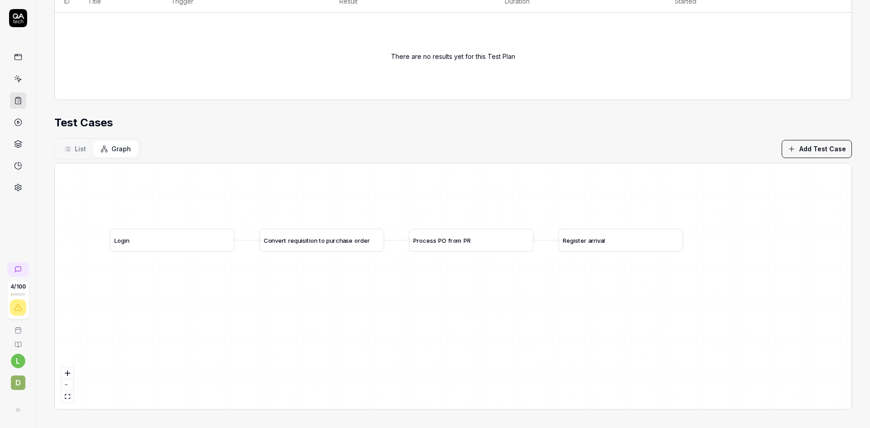
drag, startPoint x: 529, startPoint y: 320, endPoint x: 375, endPoint y: 317, distance: 153.6
click at [375, 317] on div "L o g i n C o n v e r t r e q u i s i t i o n t o p u r c h a s e o r d e r P r…" at bounding box center [453, 287] width 797 height 246
click at [79, 151] on span "List" at bounding box center [80, 149] width 11 height 10
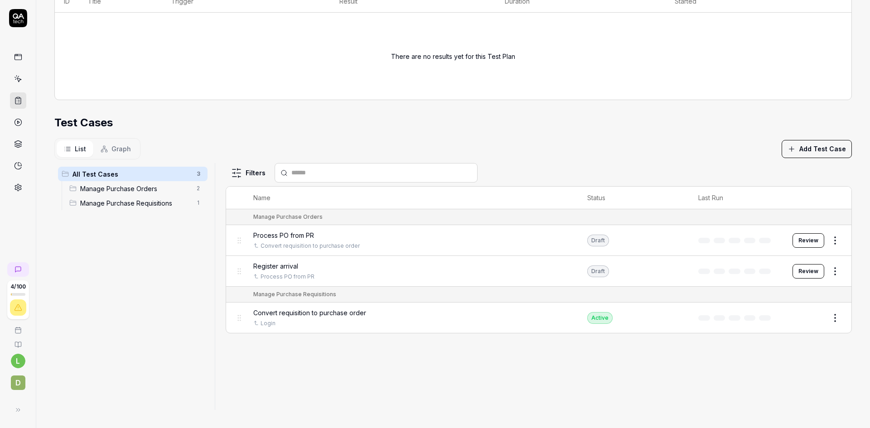
click at [116, 149] on span "Graph" at bounding box center [120, 149] width 19 height 10
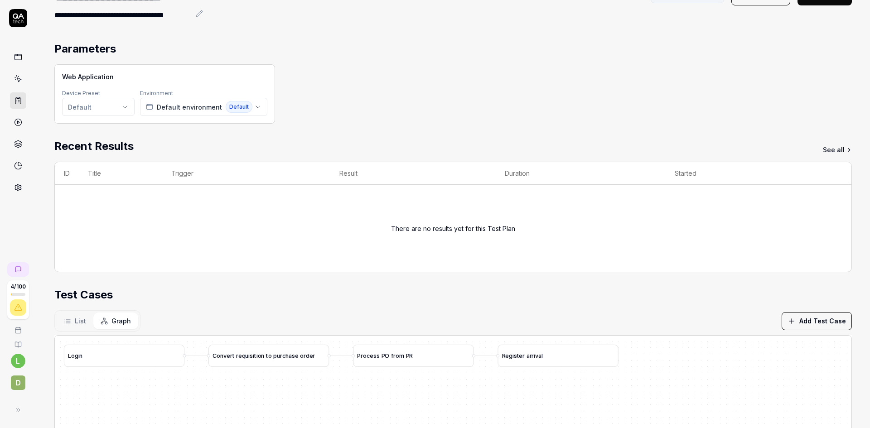
scroll to position [45, 0]
click at [70, 321] on icon at bounding box center [67, 320] width 7 height 7
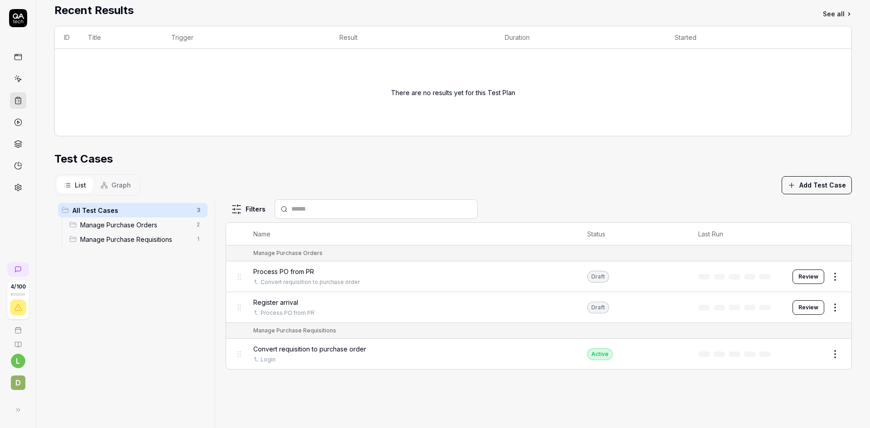
scroll to position [181, 0]
click at [128, 180] on span "Graph" at bounding box center [120, 184] width 19 height 10
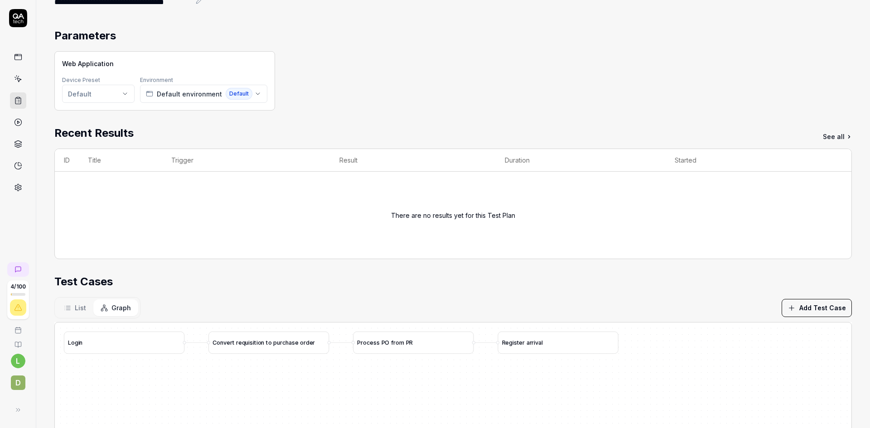
scroll to position [91, 0]
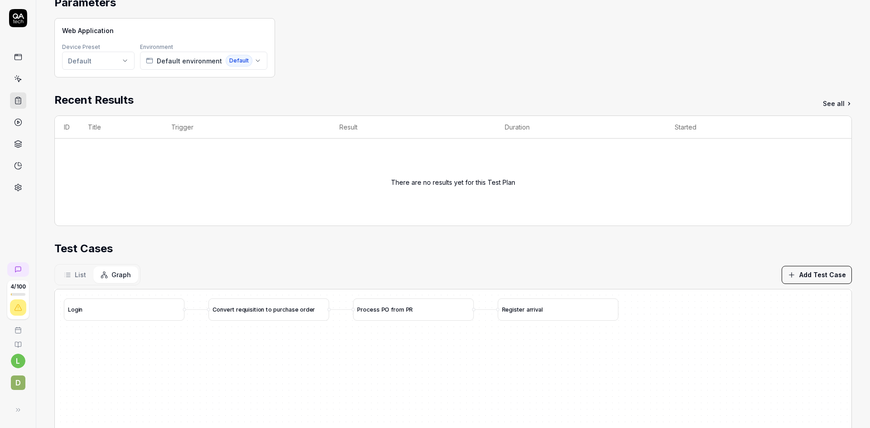
click at [530, 310] on div "R e g i s t e r a r r i v a l" at bounding box center [558, 310] width 121 height 22
click at [532, 308] on div "R e g i s t e r a r r i v a l" at bounding box center [558, 310] width 121 height 22
click at [71, 274] on icon at bounding box center [67, 274] width 7 height 7
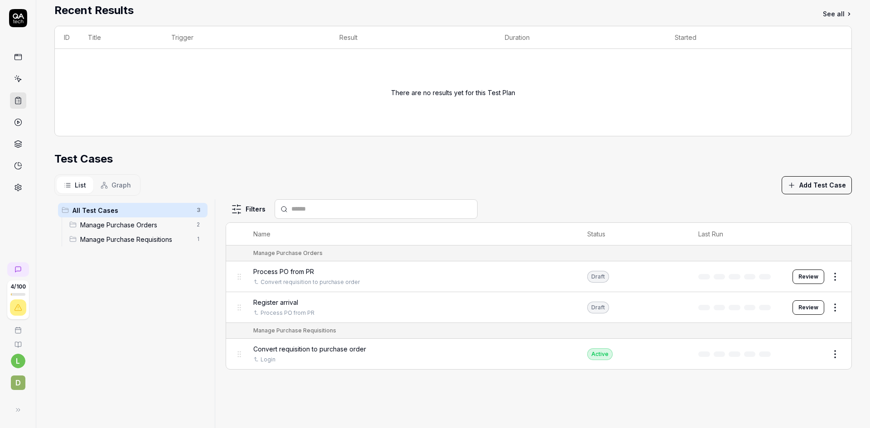
scroll to position [181, 0]
click at [827, 351] on html "**********" at bounding box center [435, 214] width 870 height 428
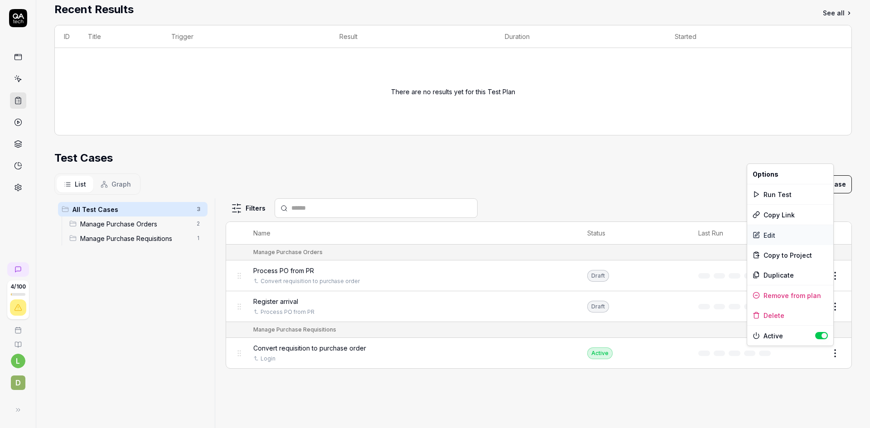
click at [770, 236] on div "Edit" at bounding box center [790, 235] width 86 height 20
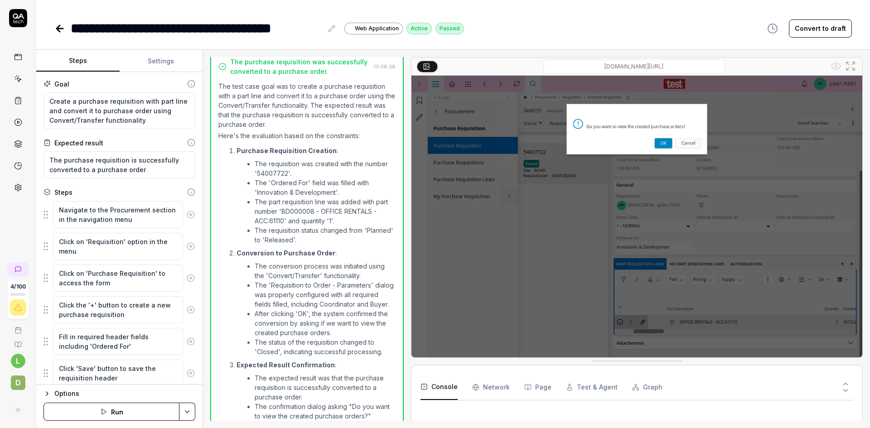
scroll to position [789, 0]
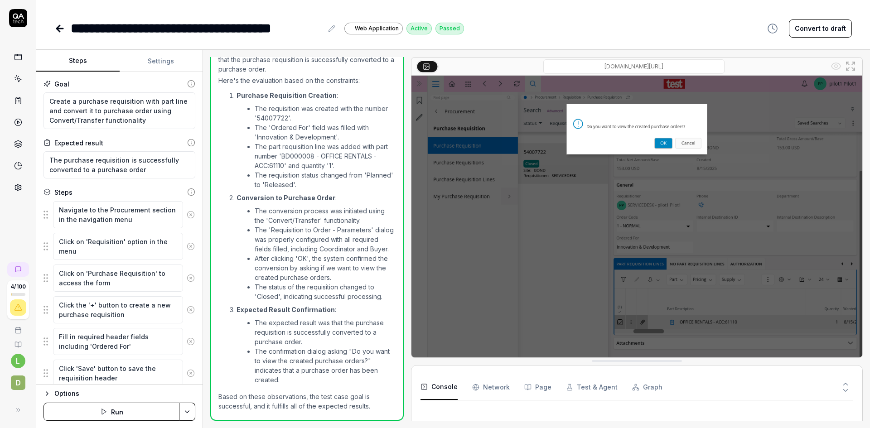
click at [331, 29] on icon at bounding box center [332, 28] width 6 height 6
click at [103, 28] on div "**********" at bounding box center [197, 28] width 252 height 20
click at [193, 28] on div "**********" at bounding box center [192, 28] width 242 height 20
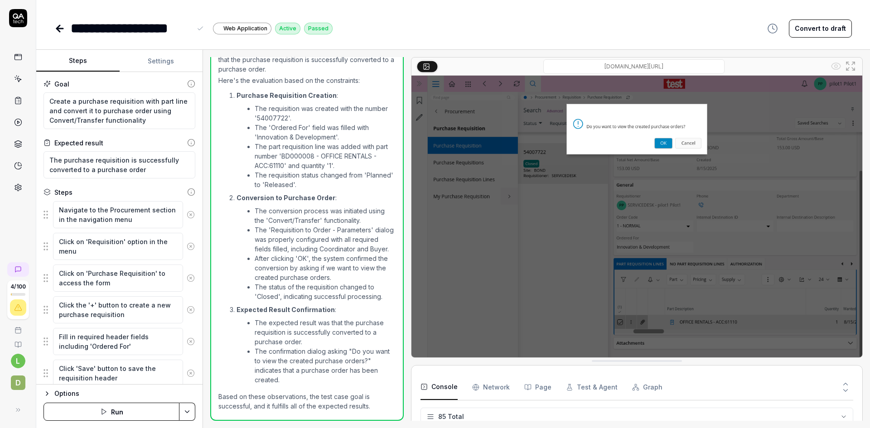
click at [119, 28] on div "**********" at bounding box center [131, 28] width 121 height 20
click at [216, 29] on div "**********" at bounding box center [181, 28] width 220 height 20
click at [59, 29] on icon at bounding box center [60, 29] width 6 height 0
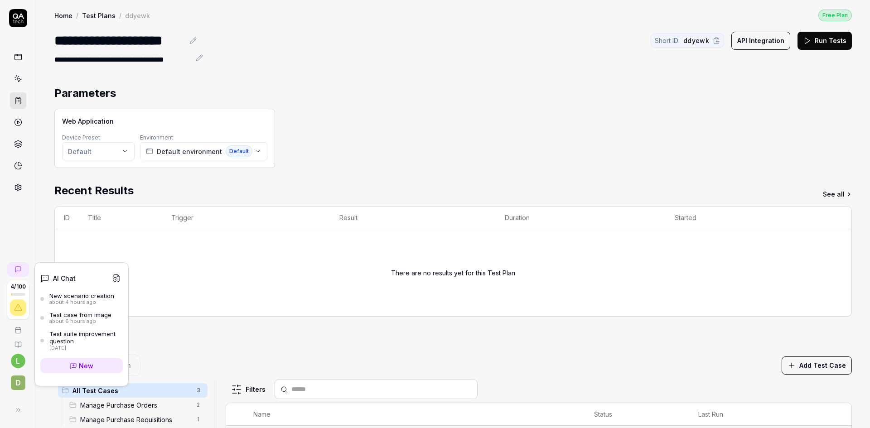
click at [18, 265] on link at bounding box center [18, 269] width 22 height 15
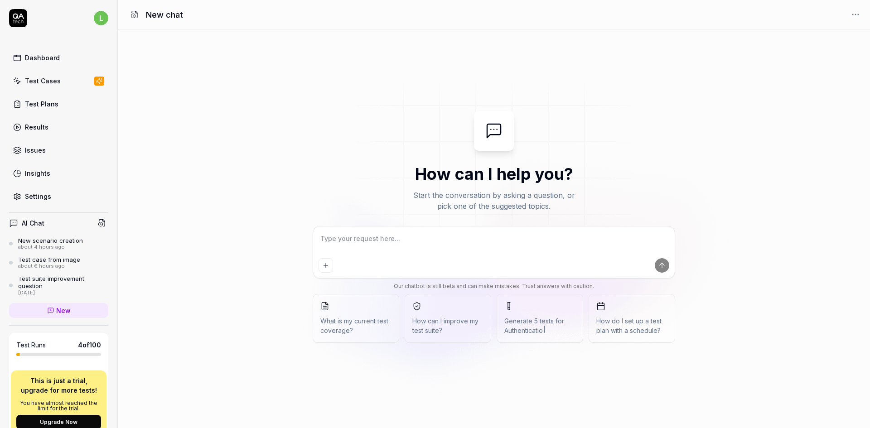
type textarea "*"
type textarea "c"
type textarea "*"
type textarea "cr"
type textarea "*"
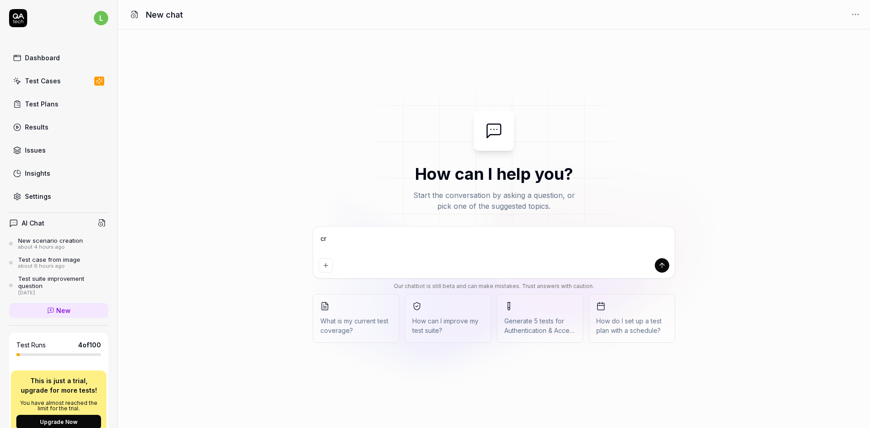
type textarea "cre"
type textarea "*"
type textarea "crea"
type textarea "*"
type textarea "creat"
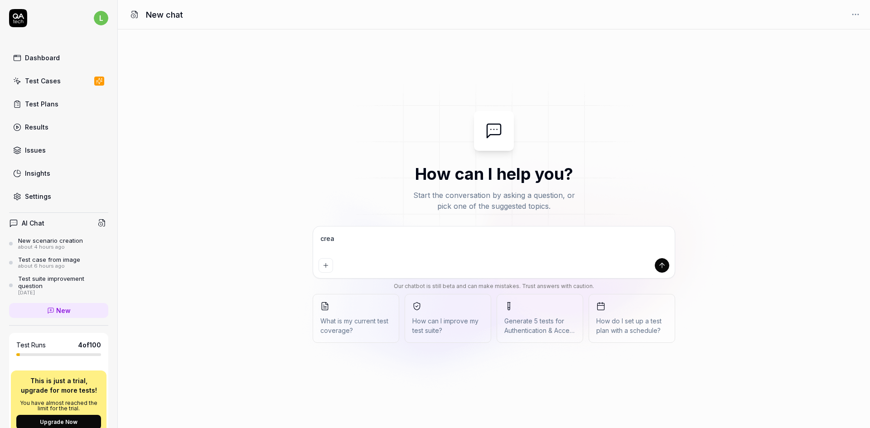
type textarea "*"
type textarea "create"
type textarea "*"
type textarea "create"
type textarea "*"
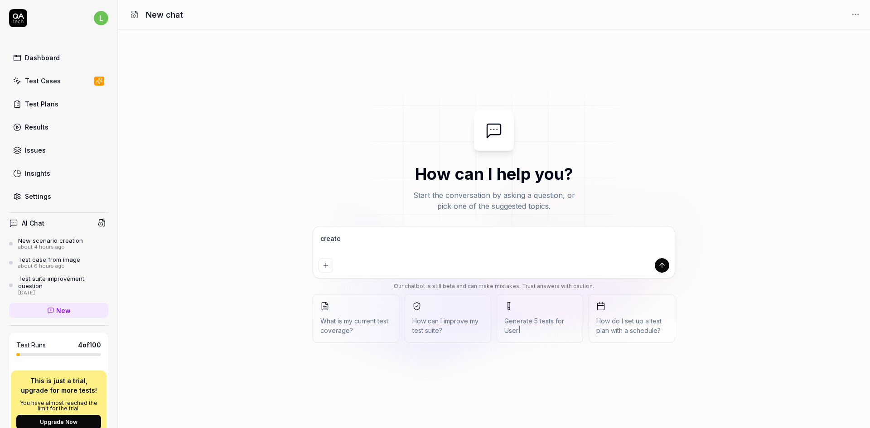
type textarea "create a"
type textarea "*"
type textarea "create a"
type textarea "*"
type textarea "create a t"
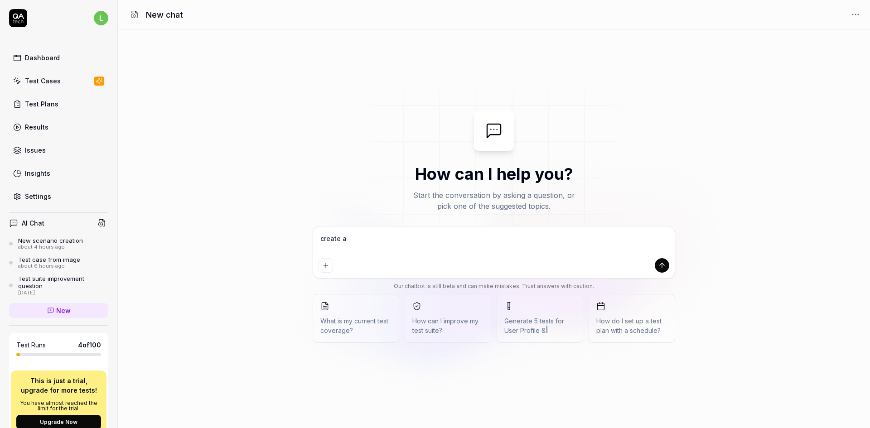
type textarea "*"
type textarea "create a te"
type textarea "*"
type textarea "create a tes"
type textarea "*"
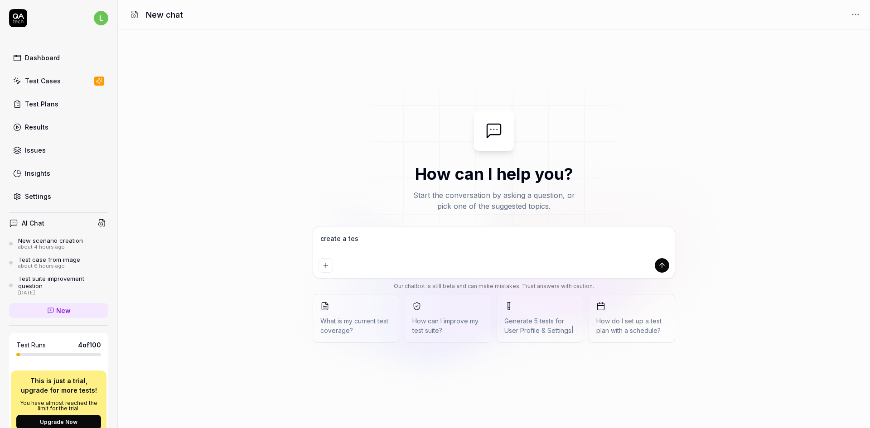
type textarea "create a test"
type textarea "*"
type textarea "create a testc"
type textarea "*"
type textarea "create a testca"
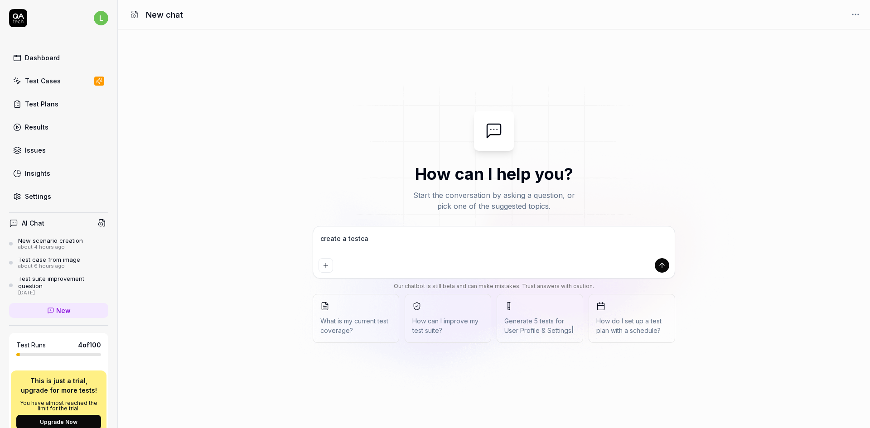
type textarea "*"
type textarea "create a testcas"
type textarea "*"
type textarea "create a testcase"
type textarea "*"
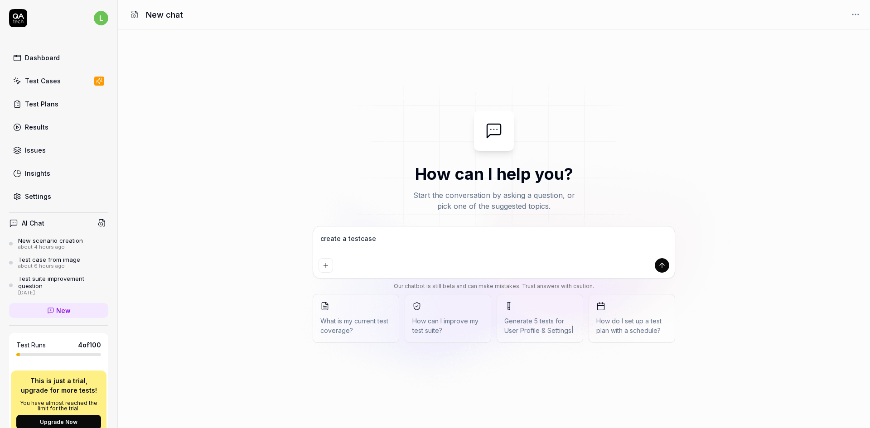
type textarea "create a testcase"
type textarea "*"
type textarea "create a testcase f"
type textarea "*"
type textarea "create a testcase fo"
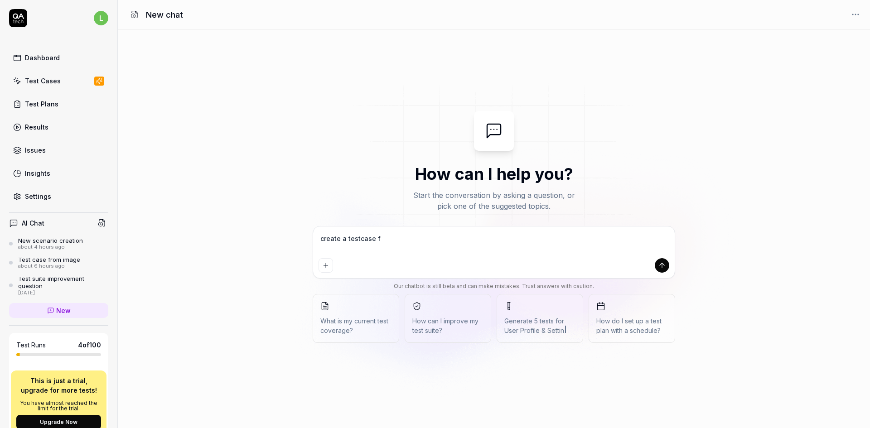
type textarea "*"
type textarea "create a testcase for"
type textarea "*"
type textarea "create a testcase for"
type textarea "*"
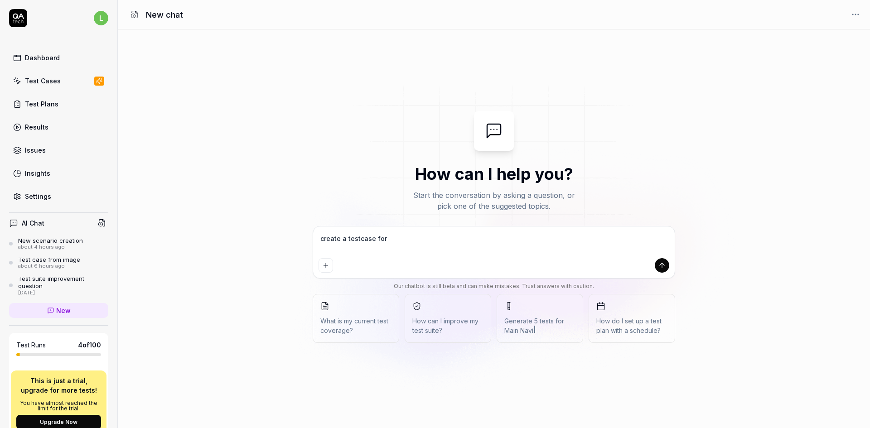
type textarea "create a testcase for c"
type textarea "*"
type textarea "create a testcase for cr"
type textarea "*"
type textarea "create a testcase for cre"
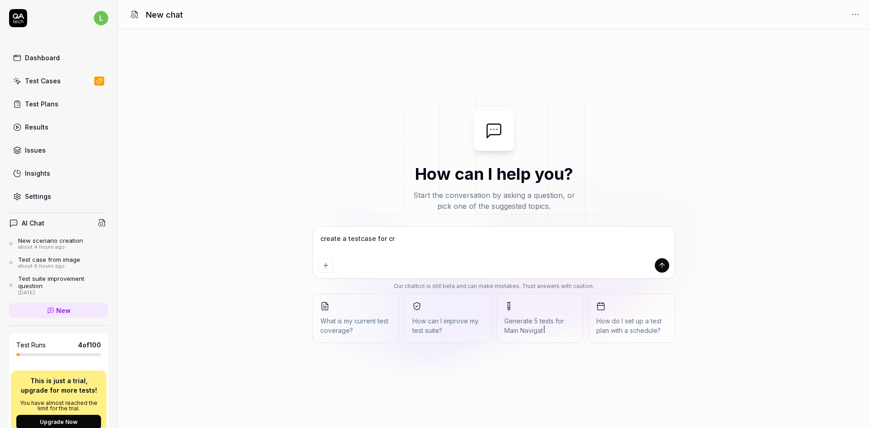
type textarea "*"
type textarea "create a testcase for crea"
type textarea "*"
type textarea "create a testcase for creat"
type textarea "*"
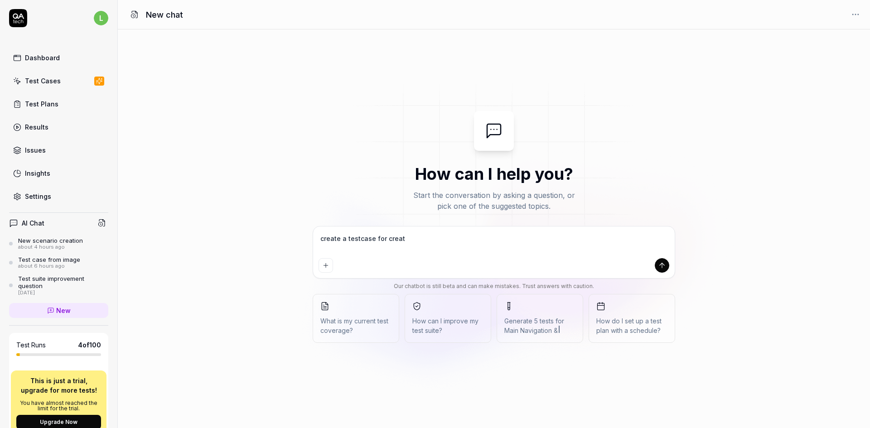
type textarea "create a testcase for creati"
type textarea "*"
type textarea "create a testcase for creatin"
type textarea "*"
type textarea "create a testcase for creating"
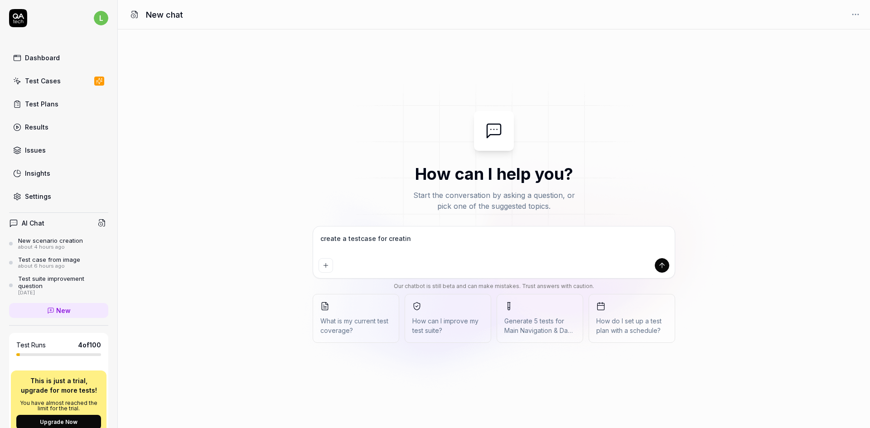
type textarea "*"
type textarea "create a testcase for creating"
type textarea "*"
type textarea "create a testcase for creating a"
type textarea "*"
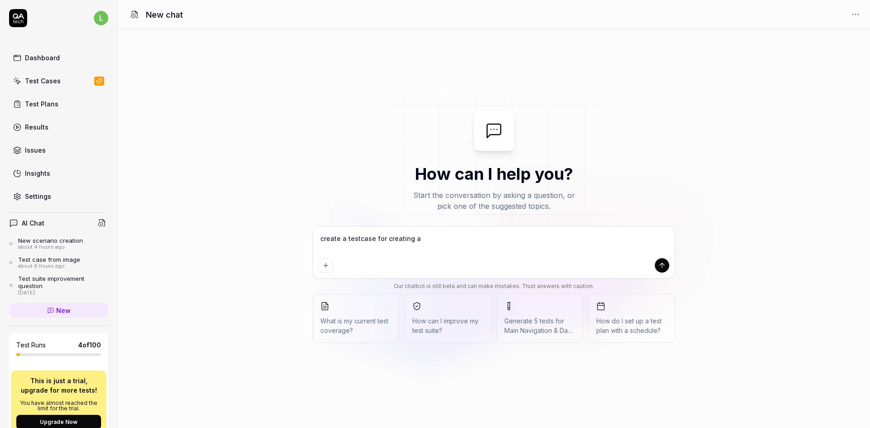
type textarea "create a testcase for creating a"
type textarea "*"
type textarea "create a testcase for creating a p"
type textarea "*"
type textarea "create a testcase for creating a pu"
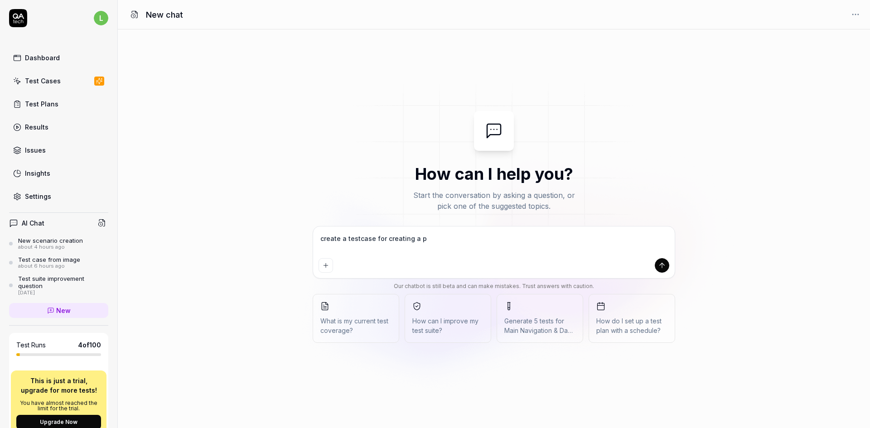
type textarea "*"
type textarea "create a testcase for creating a pur"
type textarea "*"
type textarea "create a testcase for creating a purc"
type textarea "*"
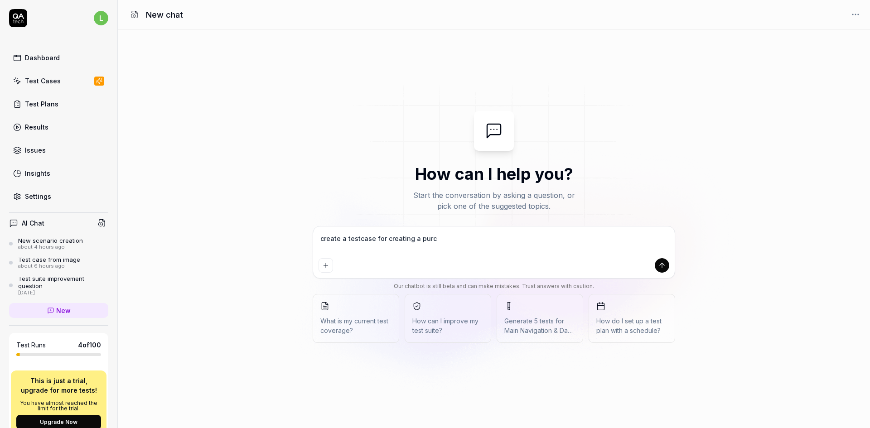
type textarea "create a testcase for creating a purch"
type textarea "*"
type textarea "create a testcase for creating a purcha"
type textarea "*"
type textarea "create a testcase for creating a purchas"
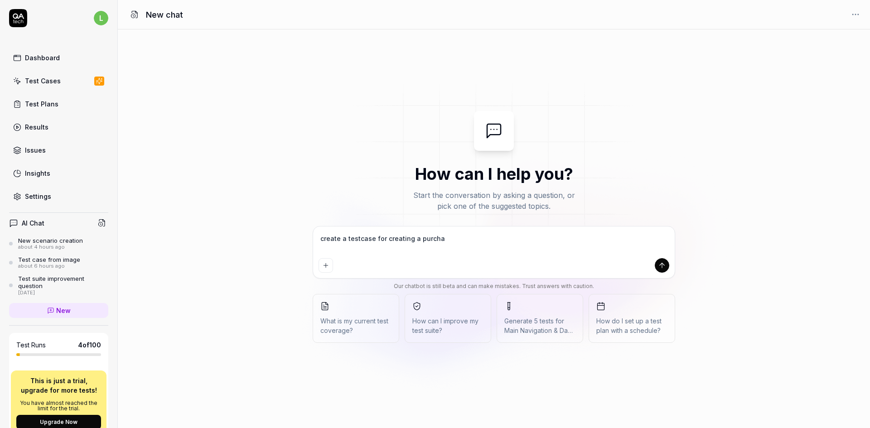
type textarea "*"
type textarea "create a testcase for creating a purchase"
type textarea "*"
type textarea "create a testcase for creating a purchase"
type textarea "*"
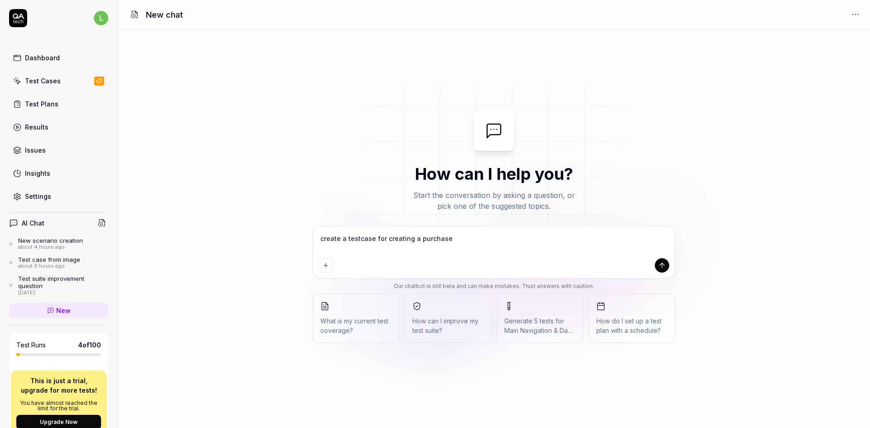
type textarea "create a testcase for creating a purchase r"
type textarea "*"
type textarea "create a testcase for creating a purchase re"
type textarea "*"
type textarea "create a testcase for creating a purchase req"
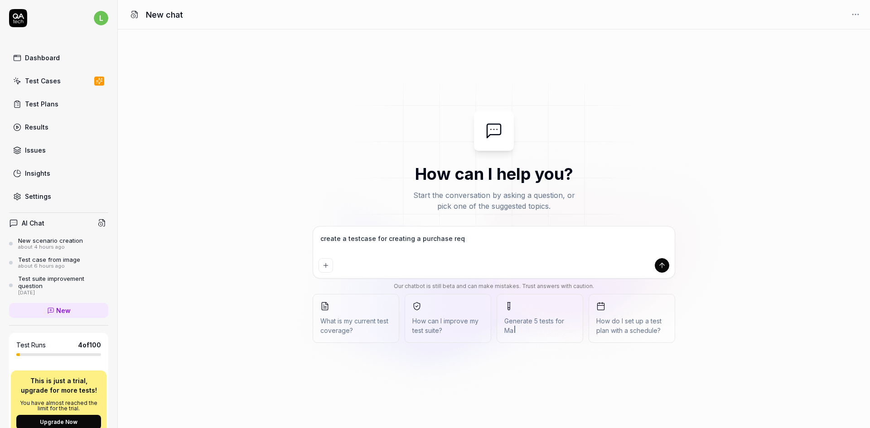
type textarea "*"
type textarea "create a testcase for creating a purchase requ"
type textarea "*"
type textarea "create a testcase for creating a purchase requi"
type textarea "*"
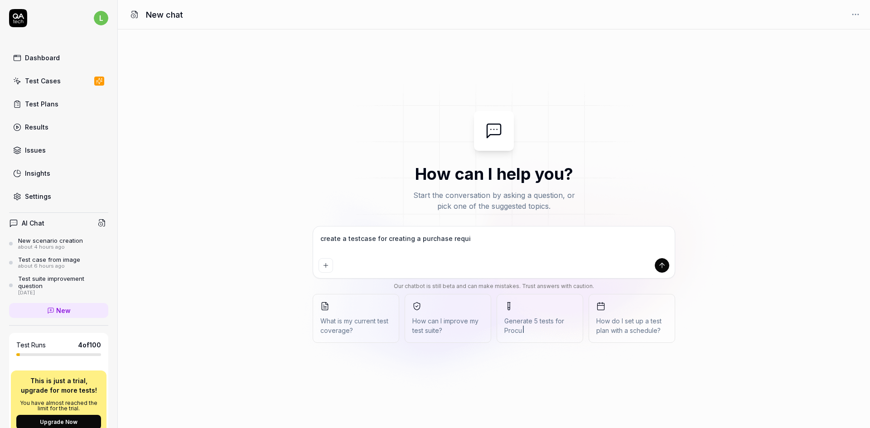
type textarea "create a testcase for creating a purchase requis"
type textarea "*"
type textarea "create a testcase for creating a purchase requisi"
type textarea "*"
type textarea "create a testcase for creating a purchase requisit"
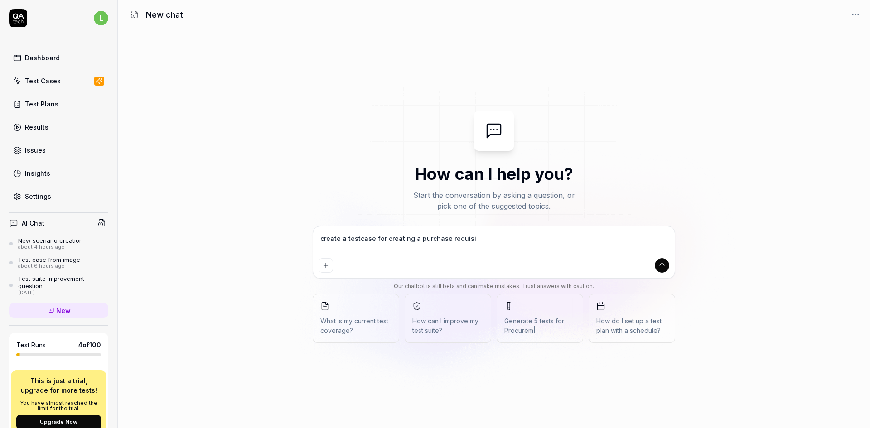
type textarea "*"
type textarea "create a testcase for creating a purchase requisiti"
type textarea "*"
type textarea "create a testcase for creating a purchase requisitio"
type textarea "*"
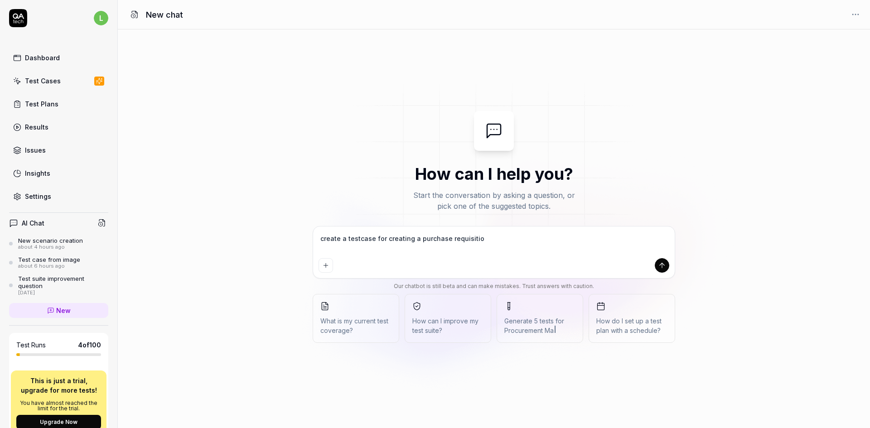
type textarea "create a testcase for creating a purchase requisition"
type textarea "*"
type textarea "create a testcase for creating a purchase requisition"
type textarea "*"
type textarea "create a testcase for creating a purchase requisition i"
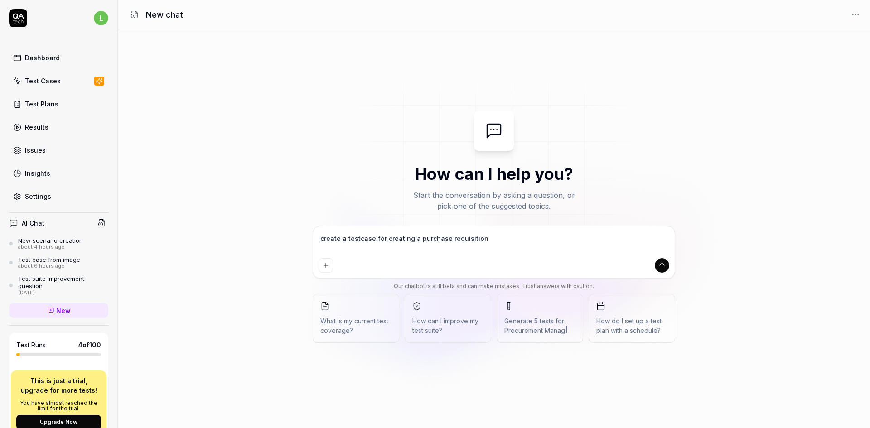
type textarea "*"
type textarea "create a testcase for creating a purchase requisition in"
type textarea "*"
type textarea "create a testcase for creating a purchase requisition in"
type textarea "*"
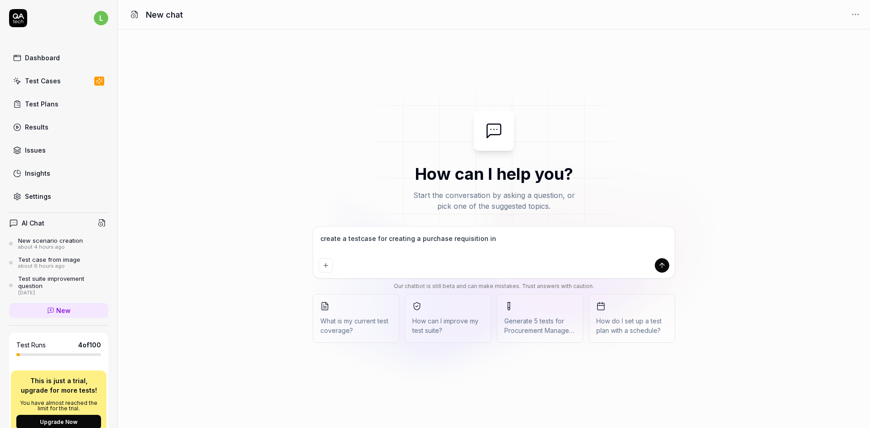
type textarea "create a testcase for creating a purchase requisition in I"
type textarea "*"
type textarea "create a testcase for creating a purchase requisition in IF"
type textarea "*"
type textarea "create a testcase for creating a purchase requisition in IFS"
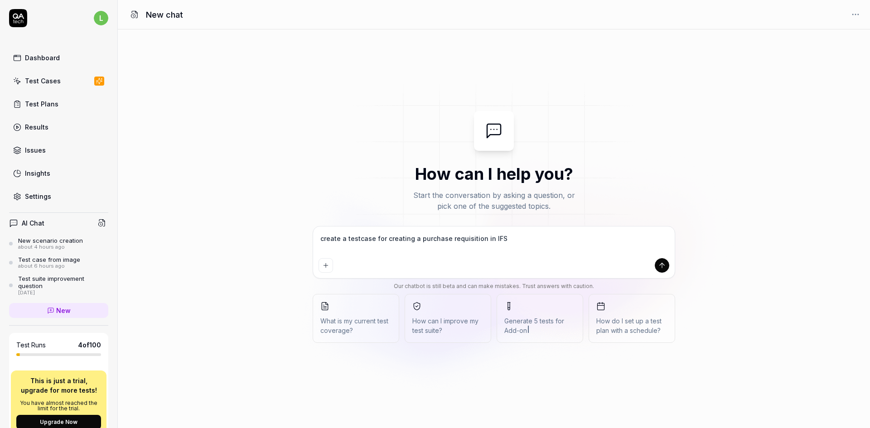
type textarea "*"
type textarea "create a testcase for creating a purchase requisition in IFS"
click at [42, 83] on div "Test Cases" at bounding box center [43, 81] width 36 height 10
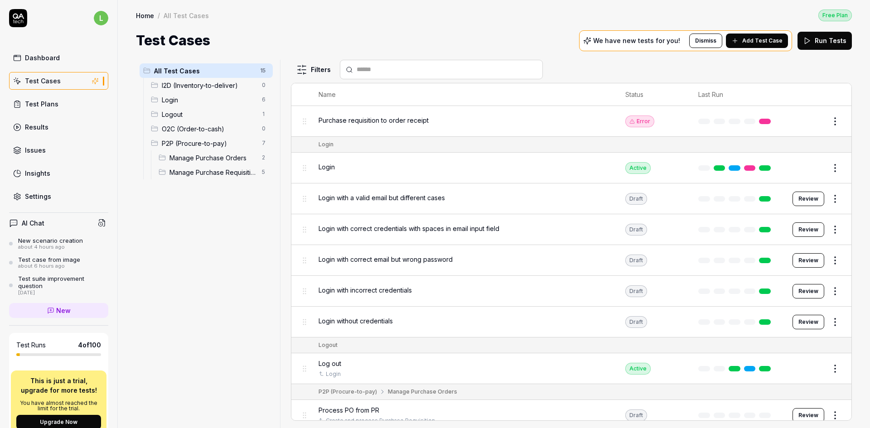
click at [203, 145] on span "P2P (Procure-to-pay)" at bounding box center [209, 144] width 95 height 10
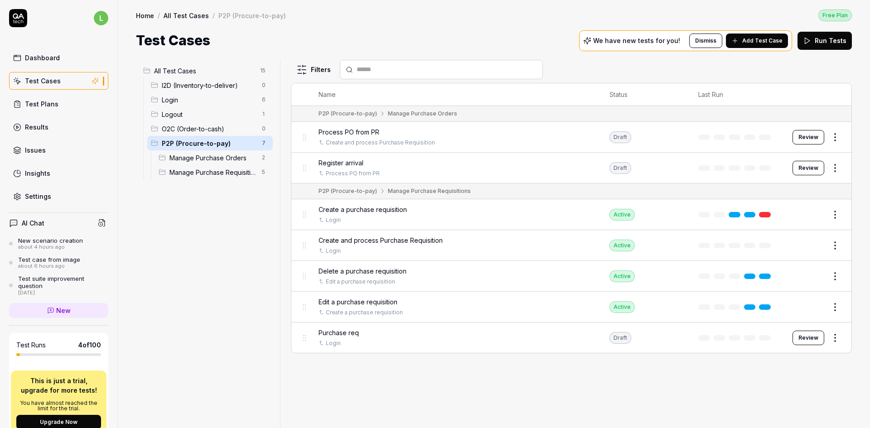
click at [391, 208] on span "Create a purchase requisition" at bounding box center [363, 210] width 88 height 10
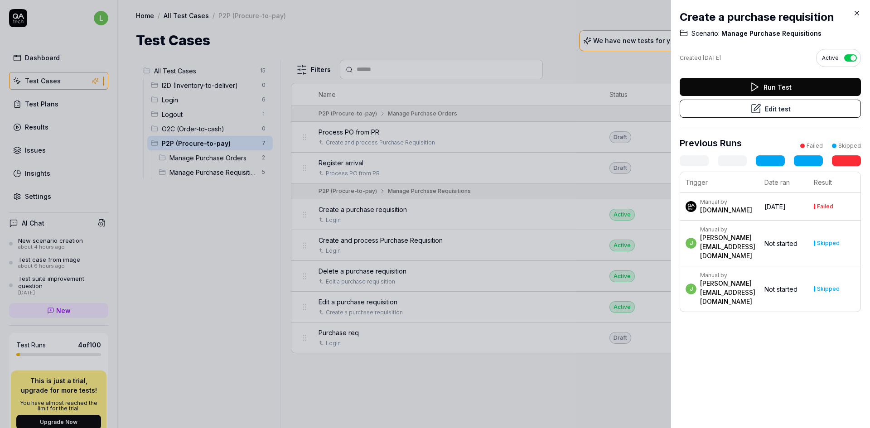
click at [776, 106] on button "Edit test" at bounding box center [770, 109] width 181 height 18
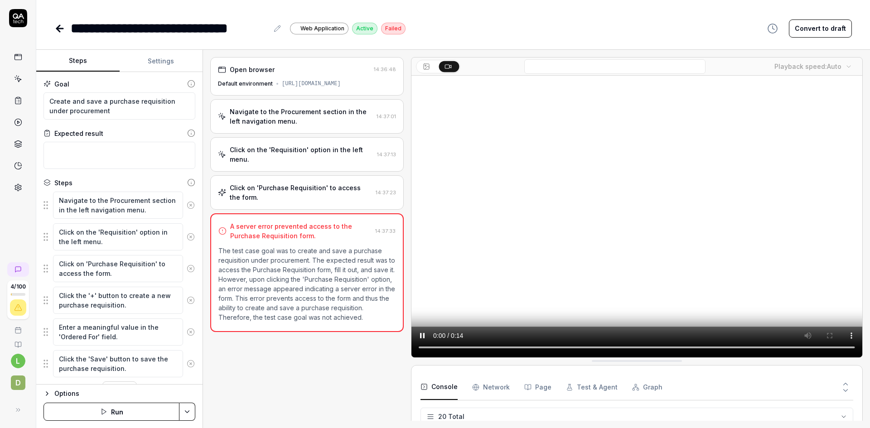
scroll to position [428, 0]
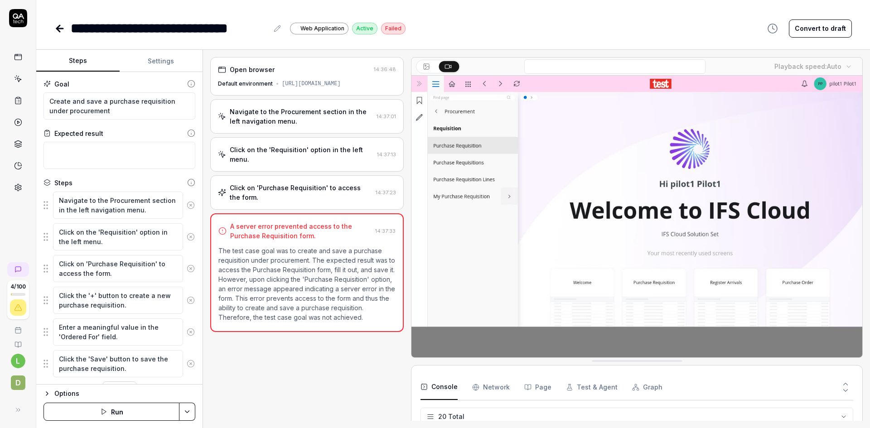
click at [59, 27] on icon at bounding box center [58, 28] width 3 height 6
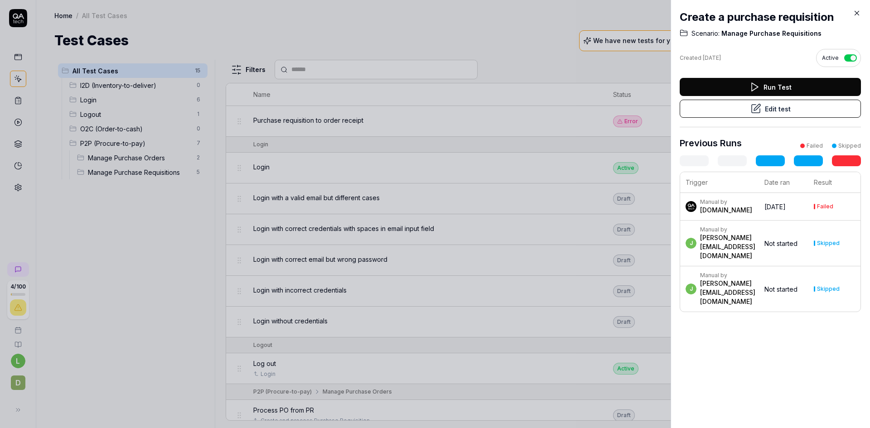
click at [856, 12] on icon at bounding box center [857, 13] width 8 height 8
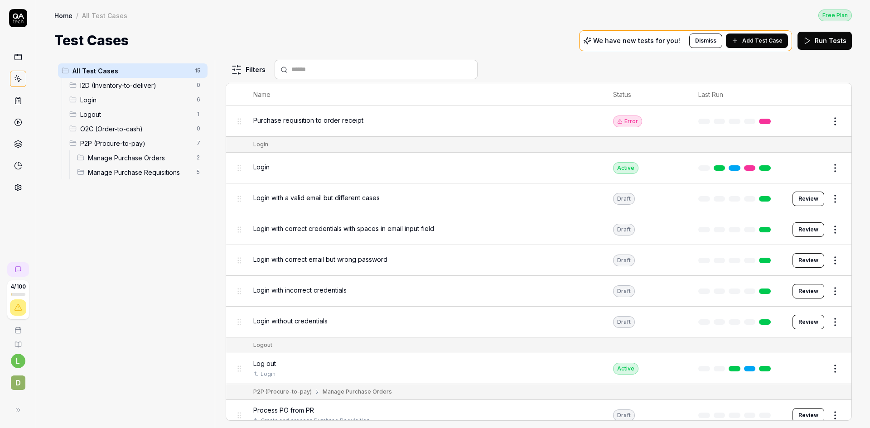
click at [18, 101] on icon at bounding box center [18, 101] width 8 height 8
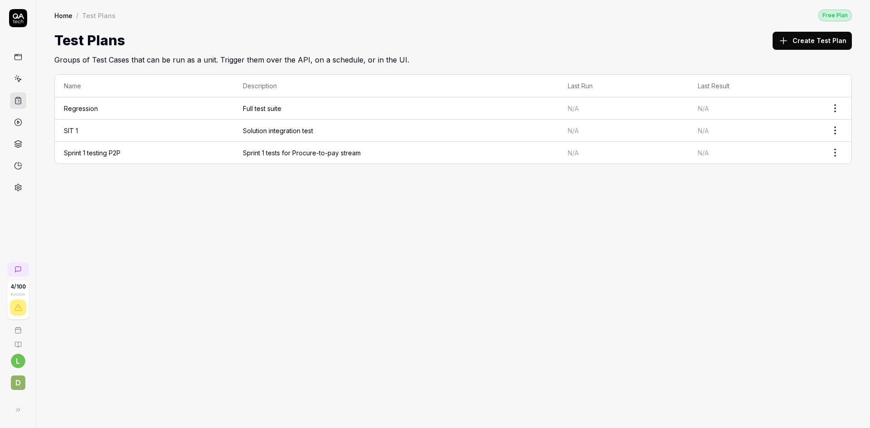
click at [137, 151] on td "Sprint 1 testing P2P" at bounding box center [144, 153] width 179 height 22
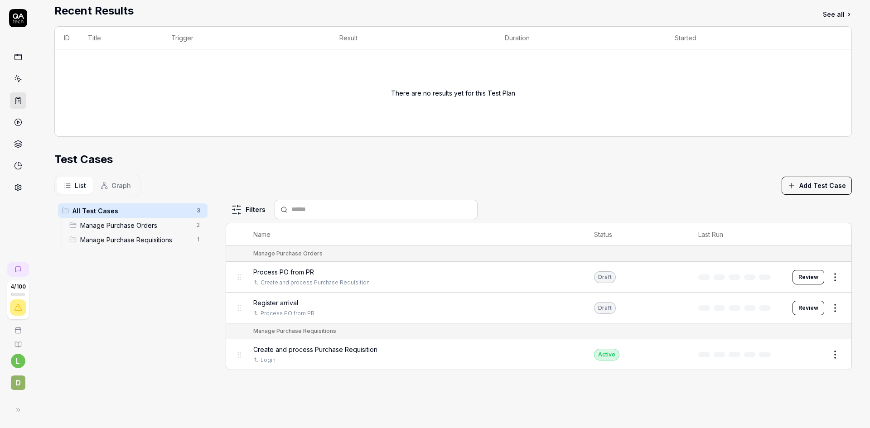
scroll to position [217, 0]
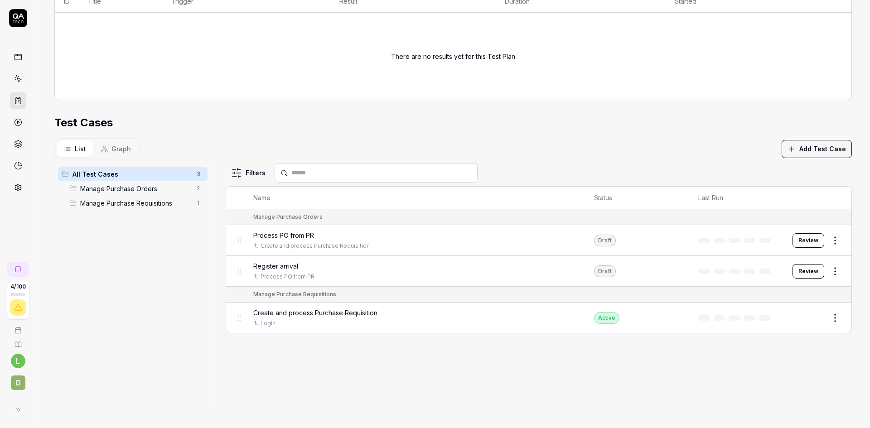
click at [832, 317] on html "**********" at bounding box center [435, 214] width 870 height 428
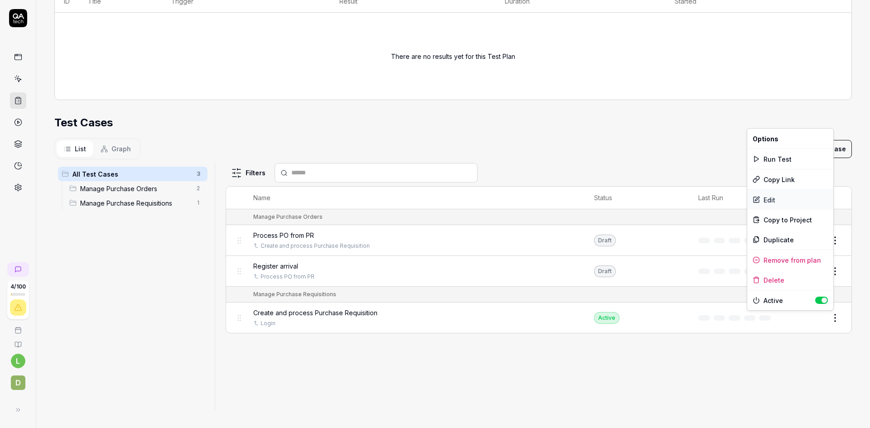
click at [769, 199] on div "Edit" at bounding box center [790, 200] width 86 height 20
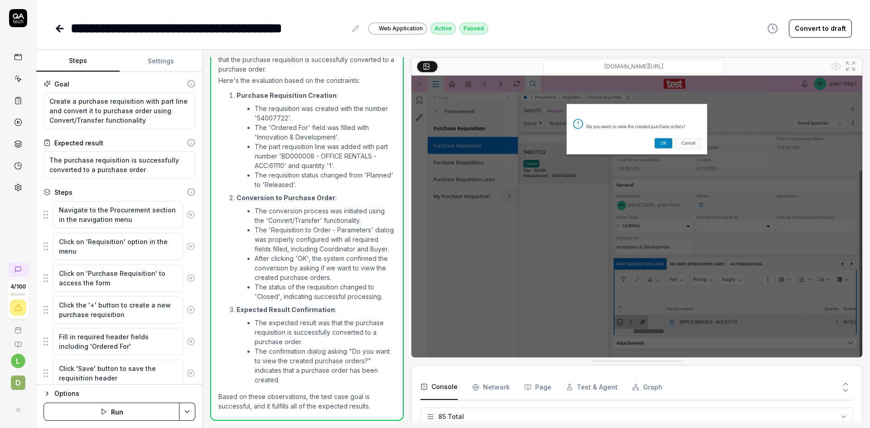
scroll to position [2115, 0]
click at [58, 29] on icon at bounding box center [60, 29] width 6 height 0
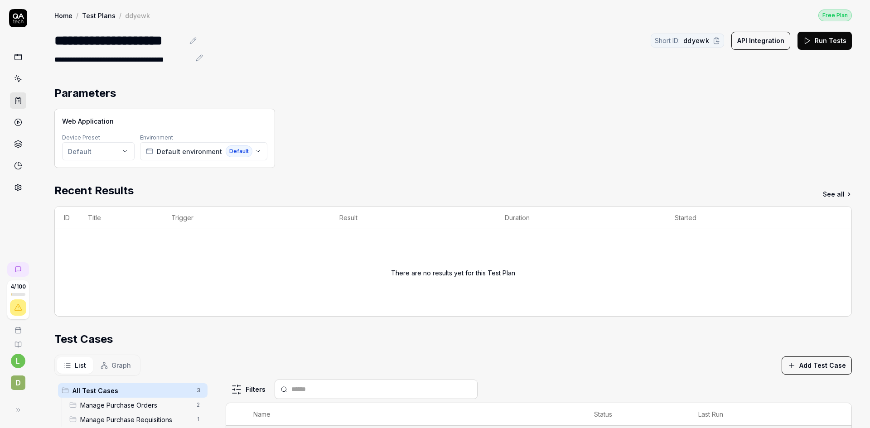
click at [22, 80] on link at bounding box center [18, 79] width 16 height 16
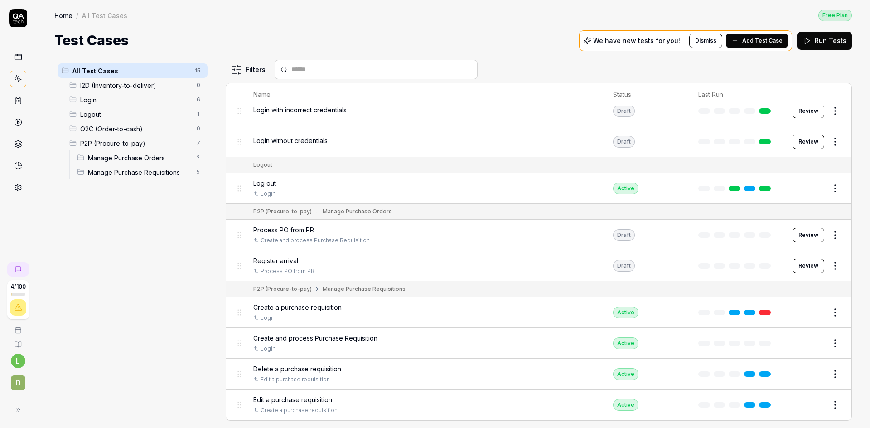
scroll to position [181, 0]
click at [378, 308] on div "Create a purchase requisition" at bounding box center [424, 307] width 342 height 10
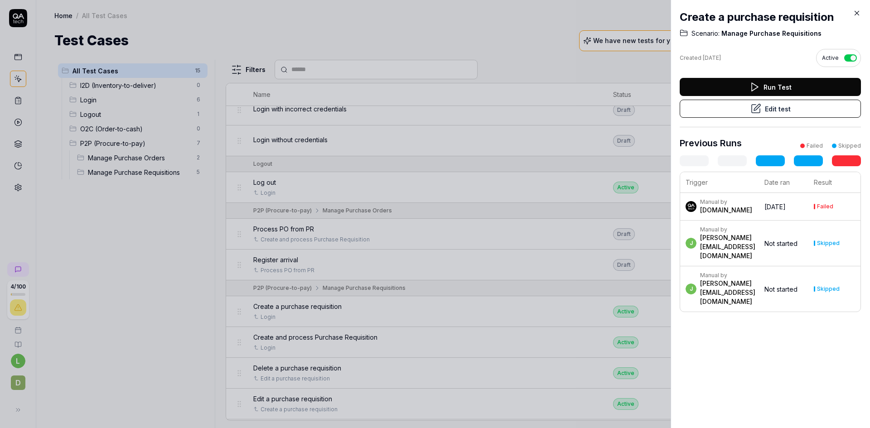
click at [767, 108] on button "Edit test" at bounding box center [770, 109] width 181 height 18
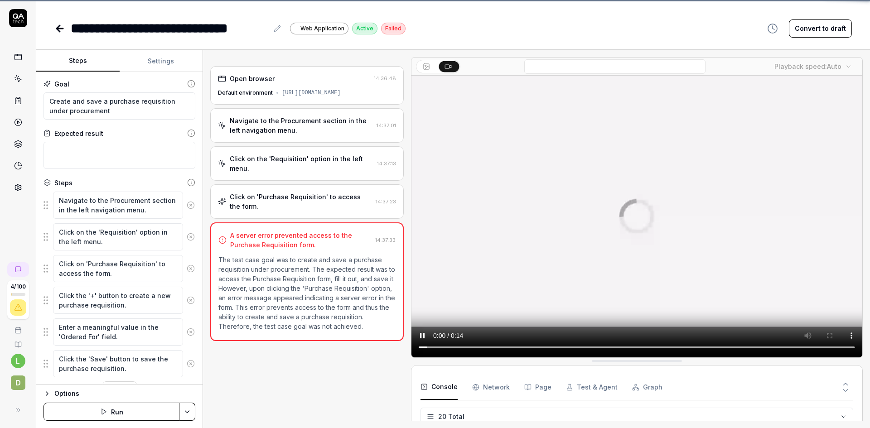
scroll to position [429, 0]
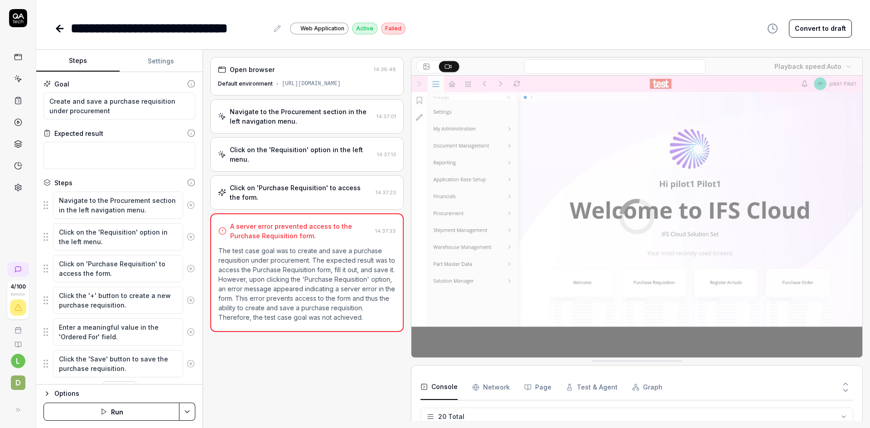
type textarea "*"
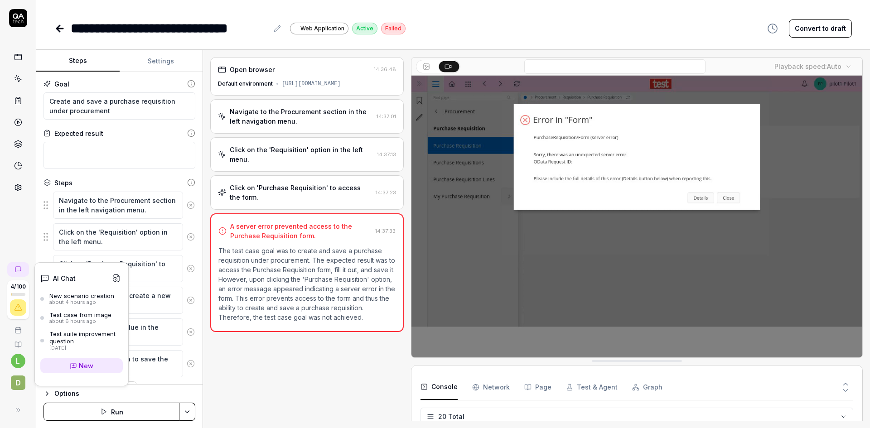
click at [21, 268] on icon at bounding box center [17, 269] width 5 height 5
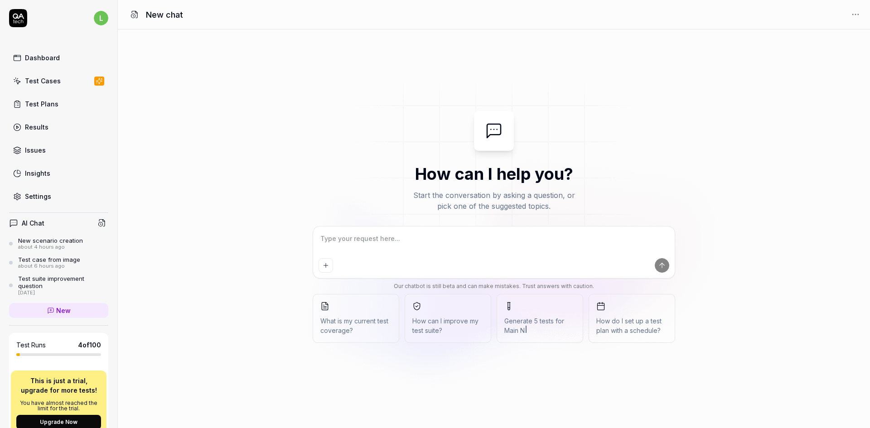
type textarea "*"
click at [428, 236] on textarea at bounding box center [494, 243] width 351 height 23
type textarea "P"
type textarea "*"
type textarea "Pl"
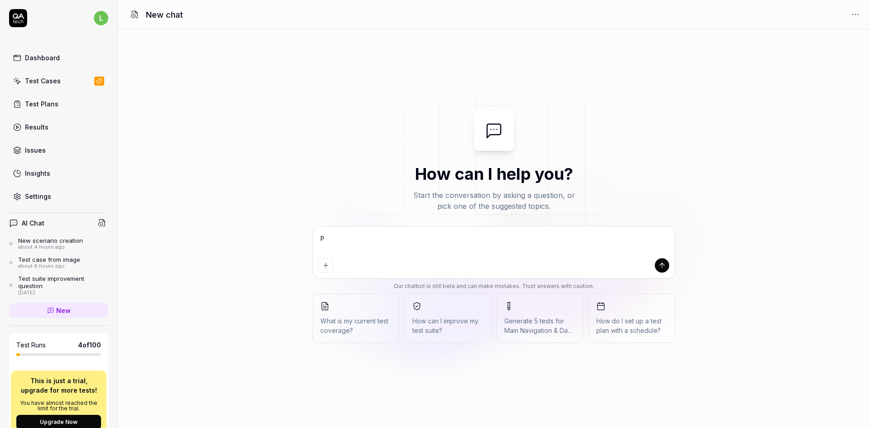
type textarea "*"
type textarea "Ple"
type textarea "*"
type textarea "Plea"
type textarea "*"
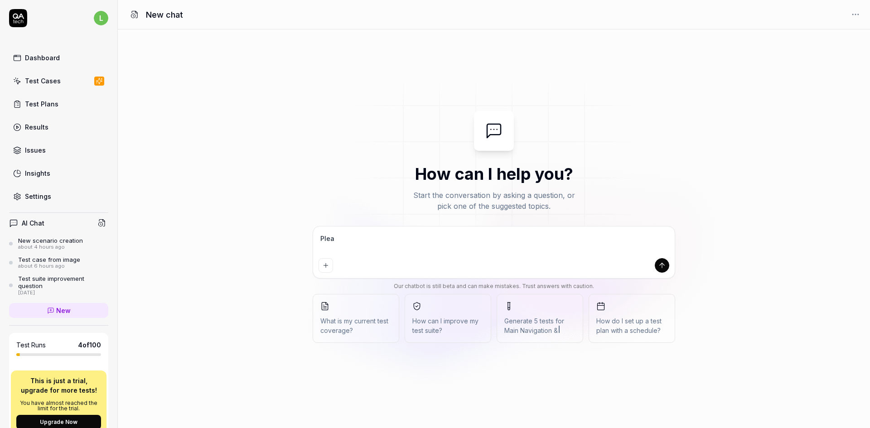
type textarea "Pleas"
type textarea "*"
type textarea "Please"
type textarea "*"
type textarea "Please"
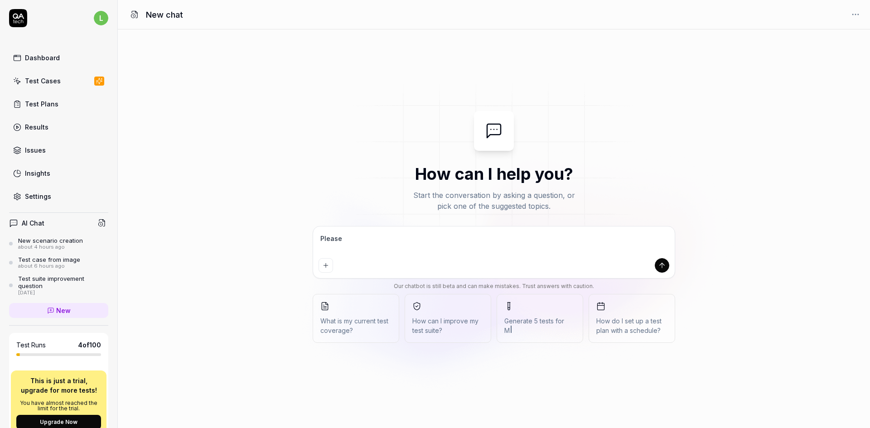
type textarea "*"
type textarea "Please c"
type textarea "*"
type textarea "Please ce"
type textarea "*"
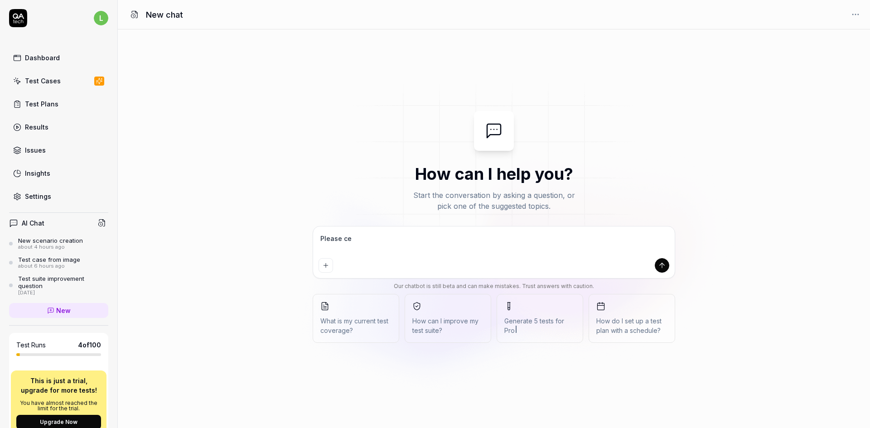
type textarea "Please cer"
type textarea "*"
type textarea "Please ce"
type textarea "*"
type textarea "Please c"
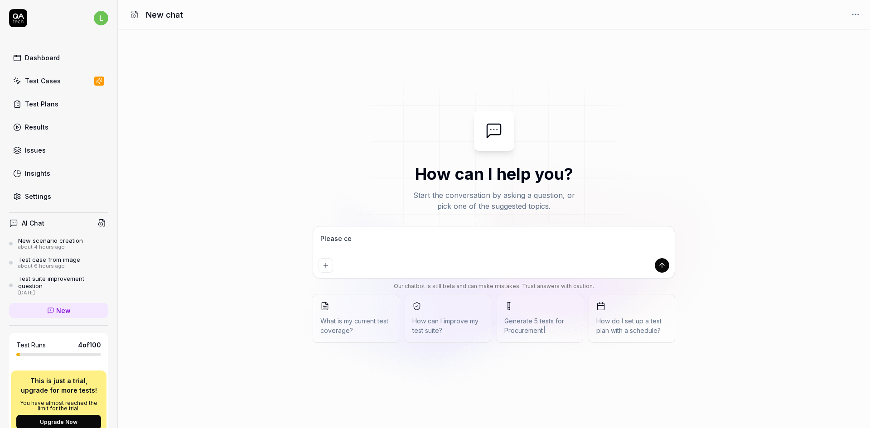
type textarea "*"
type textarea "Please cr"
type textarea "*"
type textarea "Please cre"
type textarea "*"
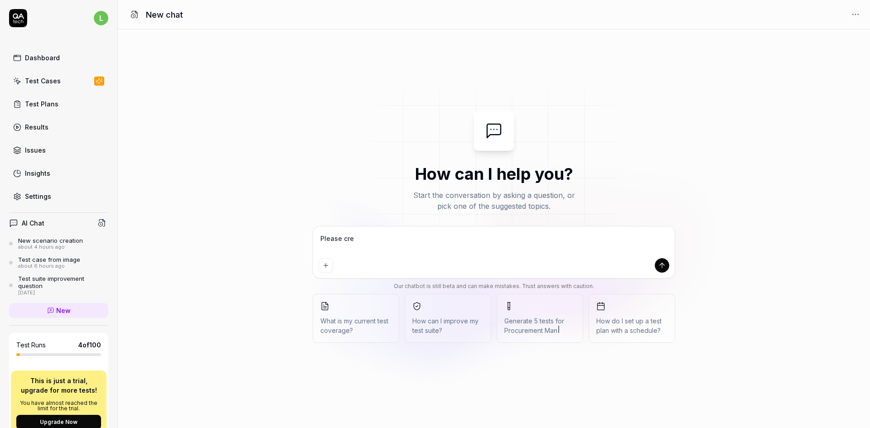
type textarea "Please crea"
type textarea "*"
type textarea "Please creat"
type textarea "*"
type textarea "Please create"
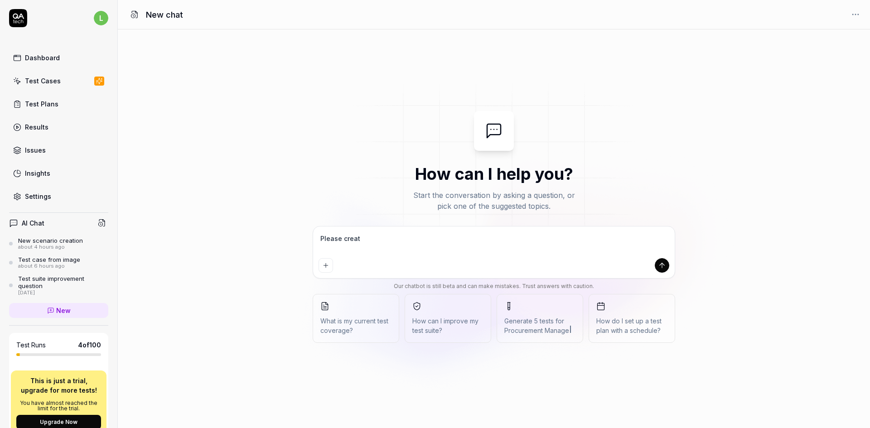
type textarea "*"
type textarea "Please create"
type textarea "*"
type textarea "Please create a"
type textarea "*"
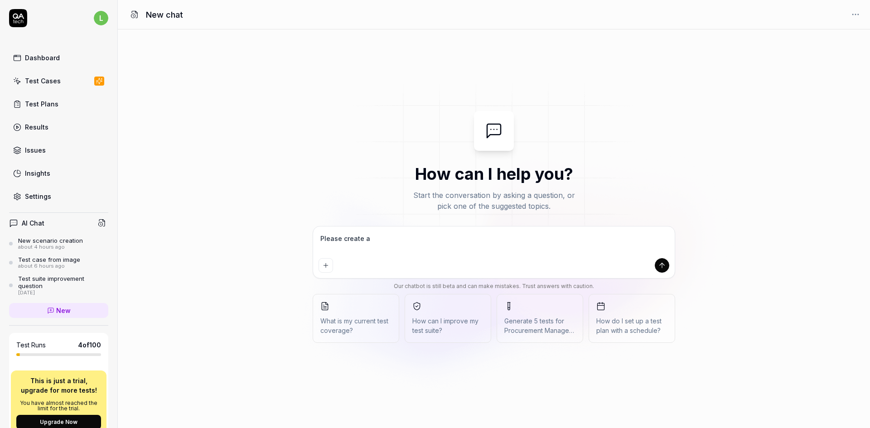
type textarea "Please create a"
type textarea "*"
type textarea "Please create a t"
type textarea "*"
type textarea "Please create a te"
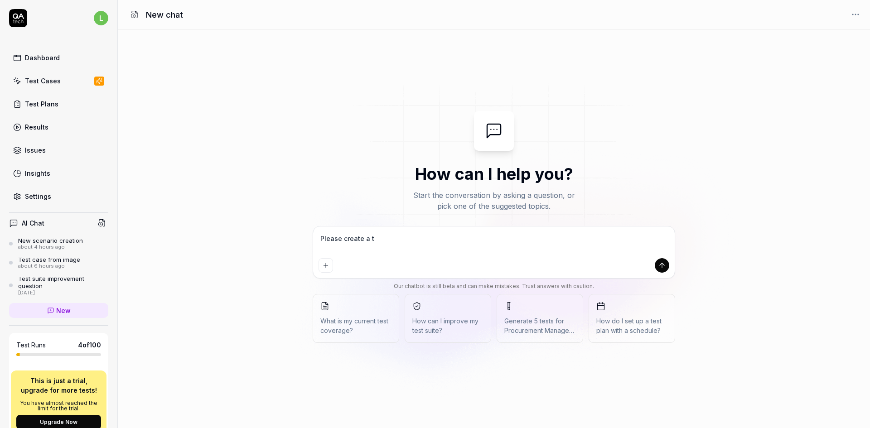
type textarea "*"
type textarea "Please create a tes"
type textarea "*"
type textarea "Please create a test"
type textarea "*"
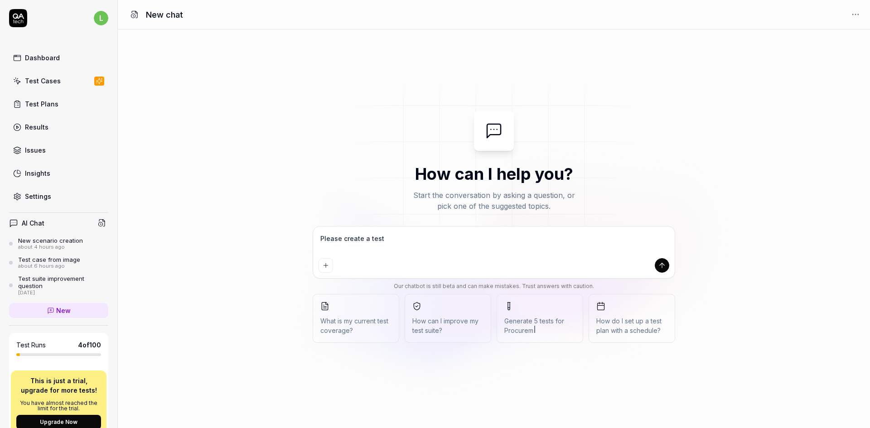
type textarea "Please create a testc"
type textarea "*"
type textarea "Please create a testca"
type textarea "*"
type textarea "Please create a testcas"
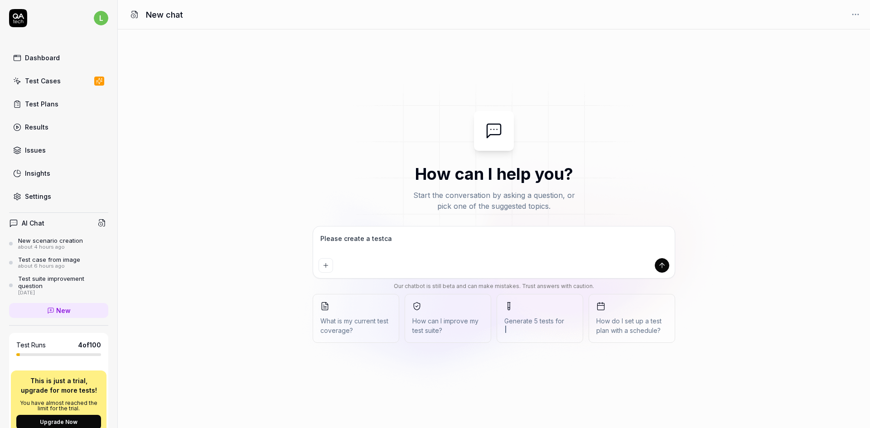
type textarea "*"
type textarea "Please create a testcase"
type textarea "*"
type textarea "Please create a testcase"
type textarea "*"
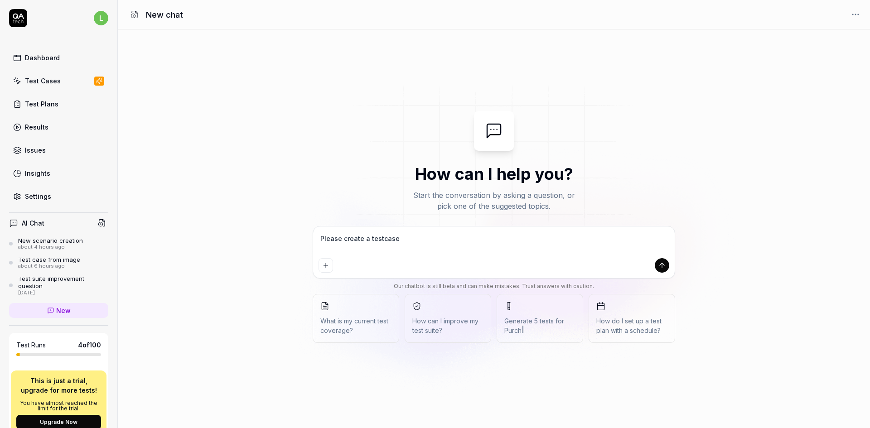
type textarea "Please create a testcase i"
type textarea "*"
type textarea "Please create a testcase in"
type textarea "*"
type textarea "Please create a testcase in"
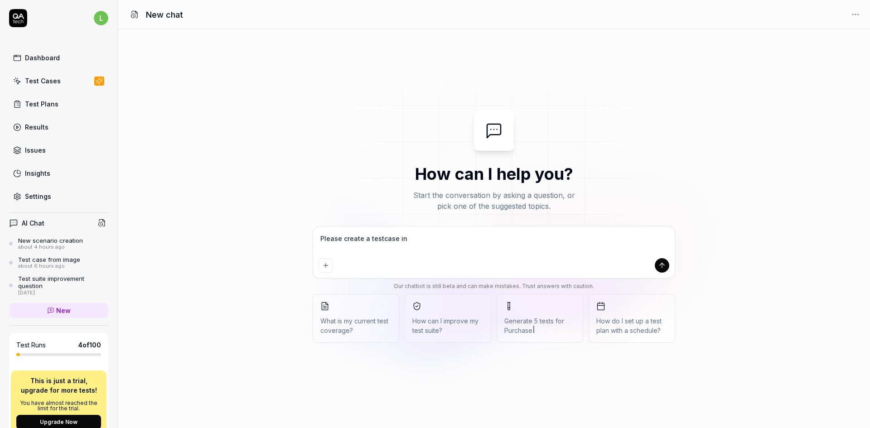
type textarea "*"
type textarea "Please create a testcase in I"
type textarea "*"
type textarea "Please create a testcase in IF"
type textarea "*"
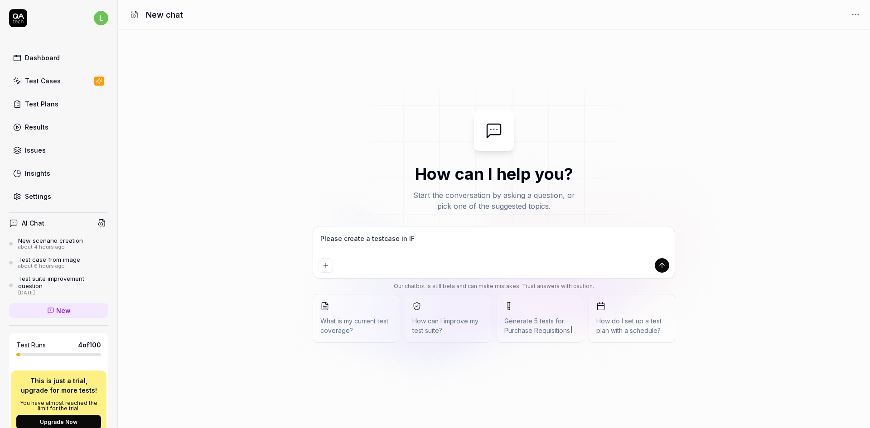
type textarea "Please create a testcase in IFS"
type textarea "*"
type textarea "Please create a testcase in IFS"
type textarea "*"
type textarea "Please create a testcase in IFS f"
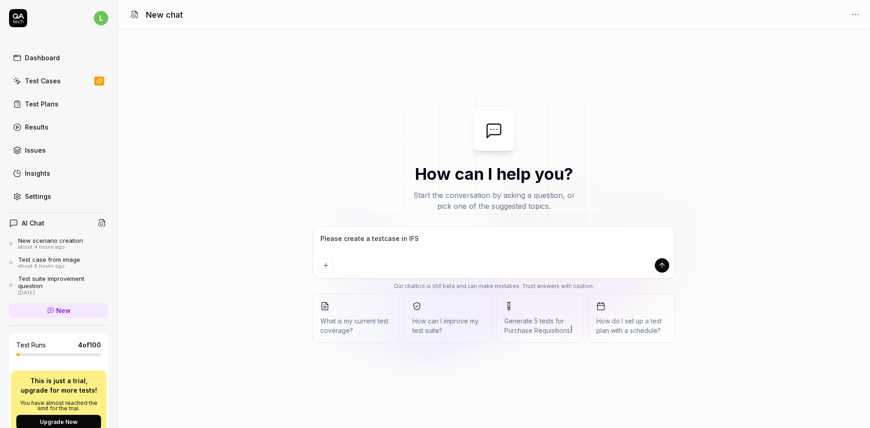
type textarea "*"
type textarea "Please create a testcase in IFS fo"
type textarea "*"
type textarea "Please create a testcase in IFS for"
type textarea "*"
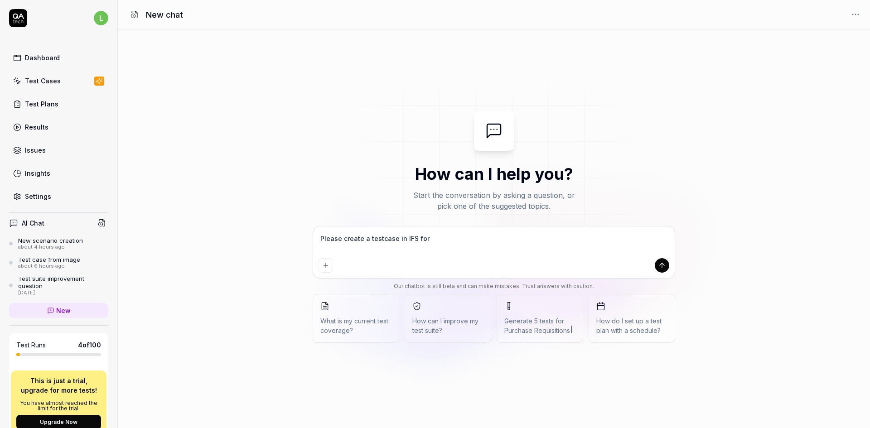
type textarea "Please create a testcase in IFS for"
type textarea "*"
type textarea "Please create a testcase in IFS for t"
type textarea "*"
type textarea "Please create a testcase in IFS for th"
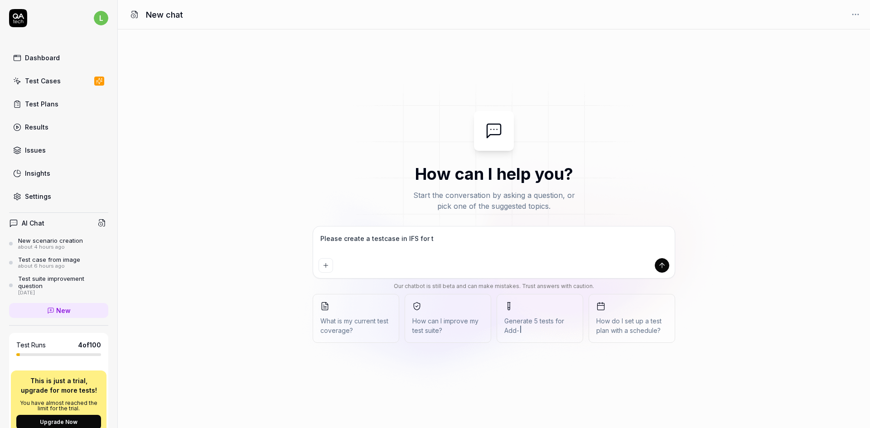
type textarea "*"
type textarea "Please create a testcase in IFS for the"
type textarea "*"
type textarea "Please create a testcase in IFS for the"
type textarea "*"
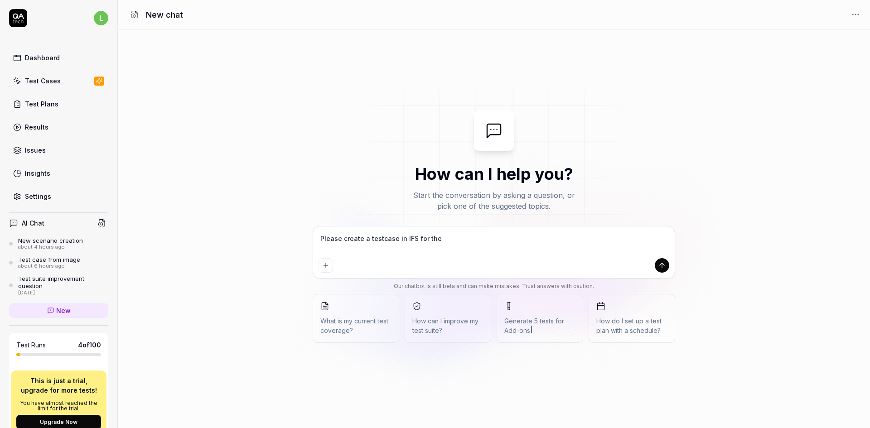
type textarea "Please create a testcase in IFS for the a"
type textarea "*"
type textarea "Please create a testcase in IFS for the at"
type textarea "*"
type textarea "Please create a testcase in IFS for the att"
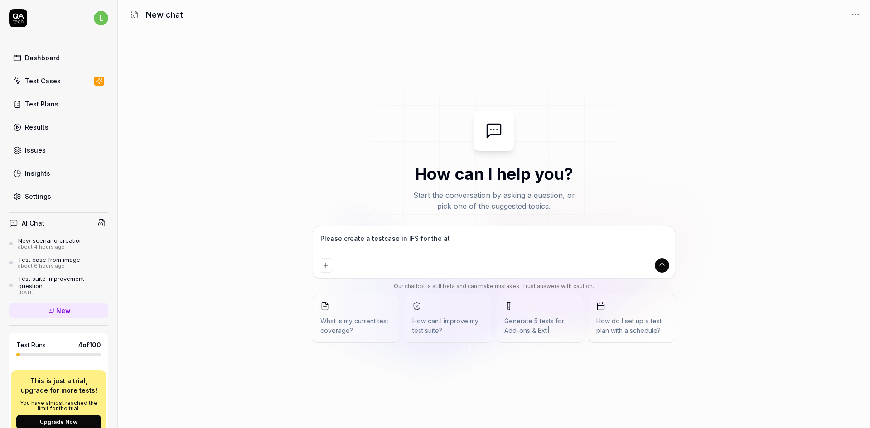
type textarea "*"
type textarea "Please create a testcase in IFS for the atta"
type textarea "*"
type textarea "Please create a testcase in IFS for the attac"
type textarea "*"
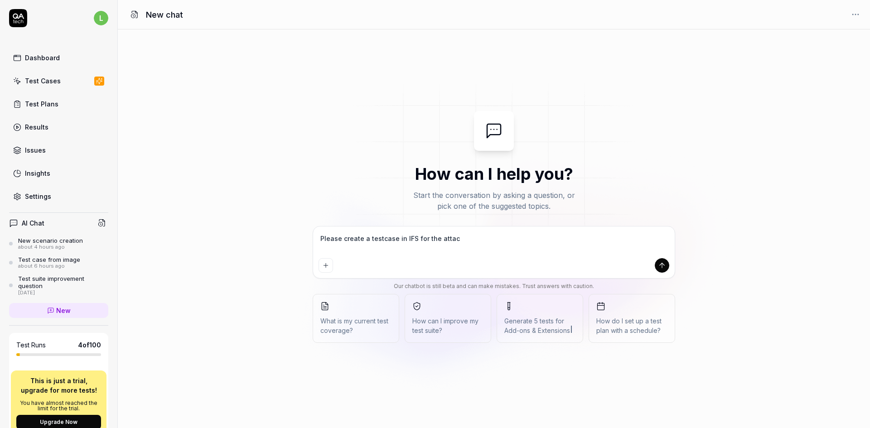
type textarea "Please create a testcase in IFS for the attach"
type textarea "*"
type textarea "Please create a testcase in IFS for the attache"
type textarea "*"
type textarea "Please create a testcase in IFS for the attached"
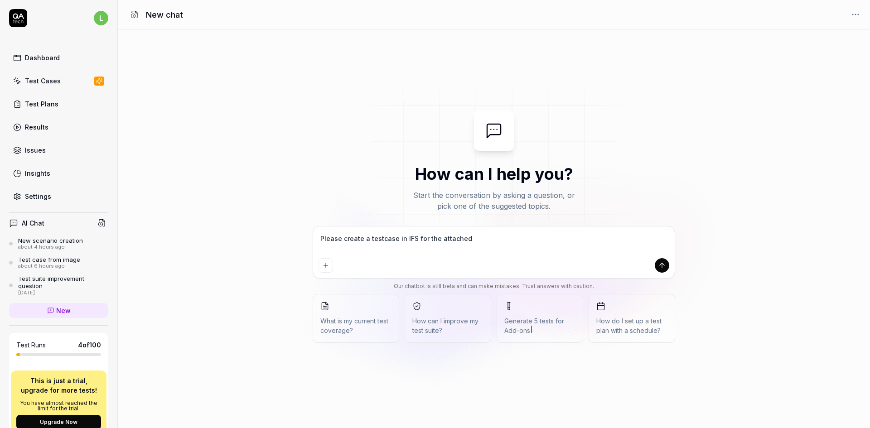
type textarea "*"
click at [419, 238] on textarea "Please create a testcase in IFS for the attached" at bounding box center [494, 243] width 351 height 23
type textarea "Please create a testcase in IFS bthe attached"
type textarea "*"
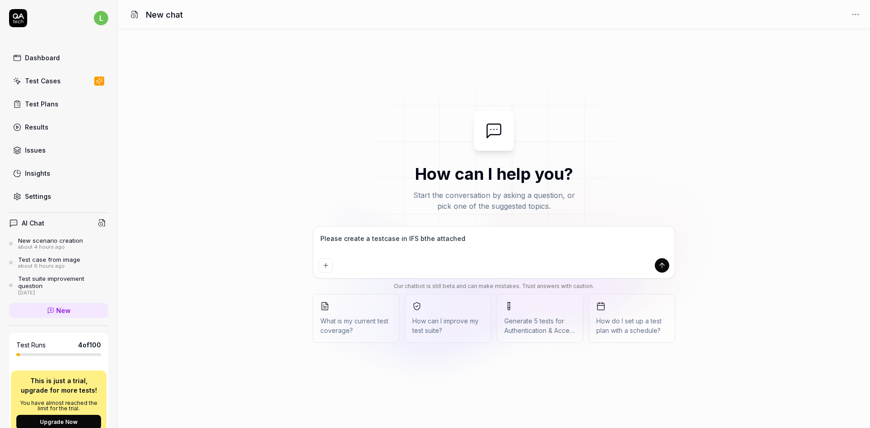
type textarea "Please create a testcase in IFS bathe attached"
type textarea "*"
type textarea "Please create a testcase in IFS basthe attached"
type textarea "*"
type textarea "Please create a testcase in IFS basethe attached"
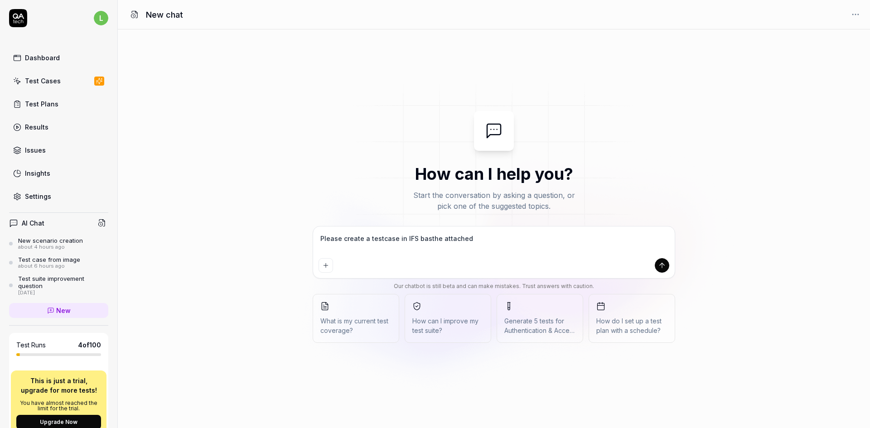
type textarea "*"
type textarea "Please create a testcase in IFS basedthe attached"
type textarea "*"
type textarea "Please create a testcase in IFS based the attached"
type textarea "*"
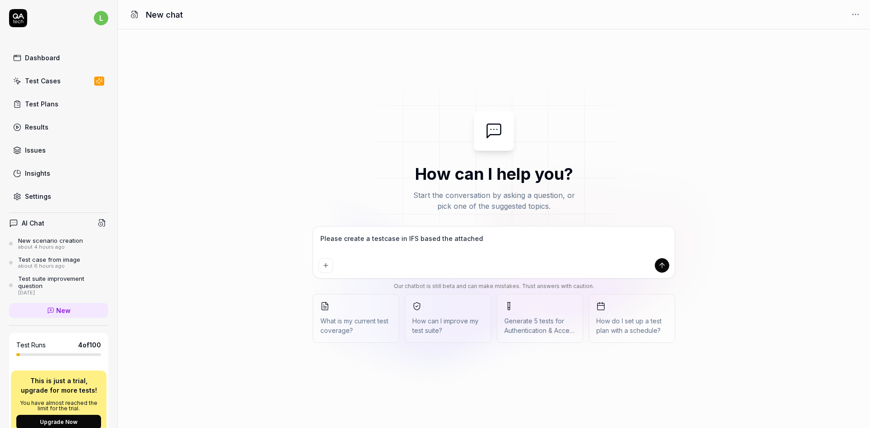
type textarea "Please create a testcase in IFS based othe attached"
type textarea "*"
type textarea "Please create a testcase in IFS based onthe attached"
type textarea "*"
type textarea "Please create a testcase in IFS based on the attached"
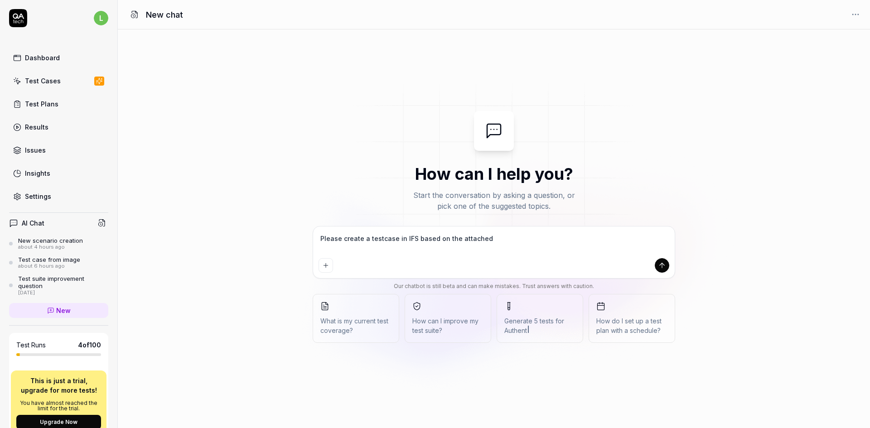
type textarea "*"
click at [490, 238] on textarea "Please create a testcase in IFS based on the attached" at bounding box center [494, 243] width 351 height 23
type textarea "Please create a testcase in IFS based on the attached"
type textarea "*"
type textarea "Please create a testcase in IFS based on the attached i"
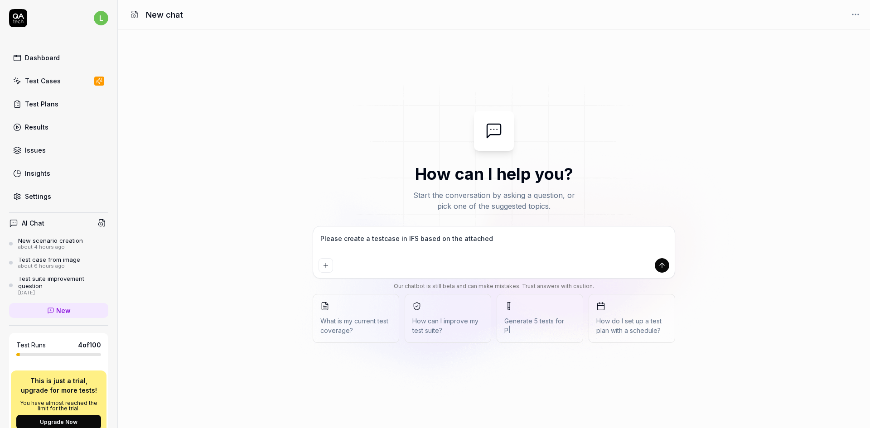
type textarea "*"
type textarea "Please create a testcase in IFS based on the attached im"
type textarea "*"
type textarea "Please create a testcase in IFS based on the attached ima"
type textarea "*"
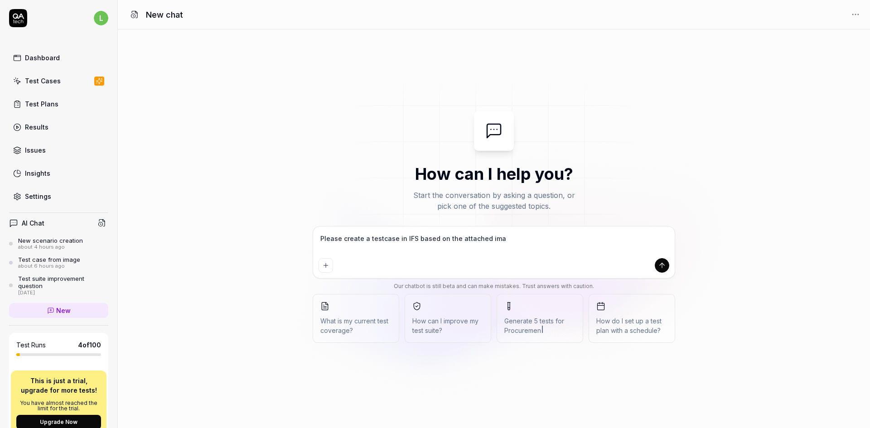
type textarea "Please create a testcase in IFS based on the attached imag"
type textarea "*"
type textarea "Please create a testcase in IFS based on the attached image"
type textarea "*"
type textarea "Please create a testcase in IFS based on the attached image"
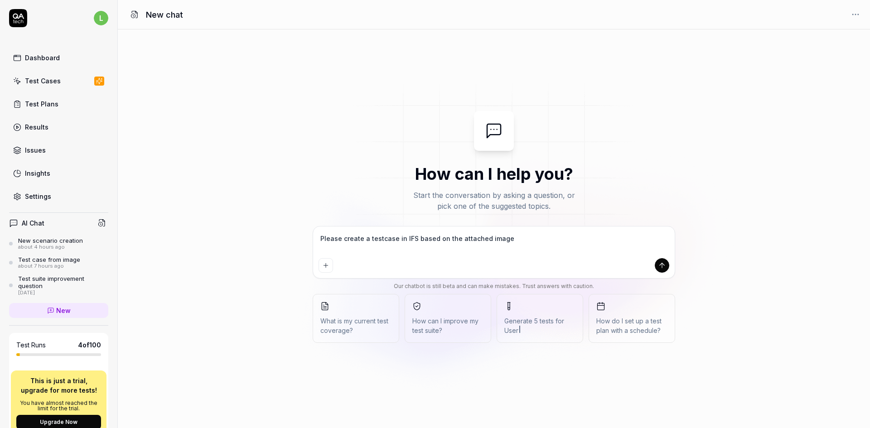
type textarea "*"
